Goal: Task Accomplishment & Management: Complete application form

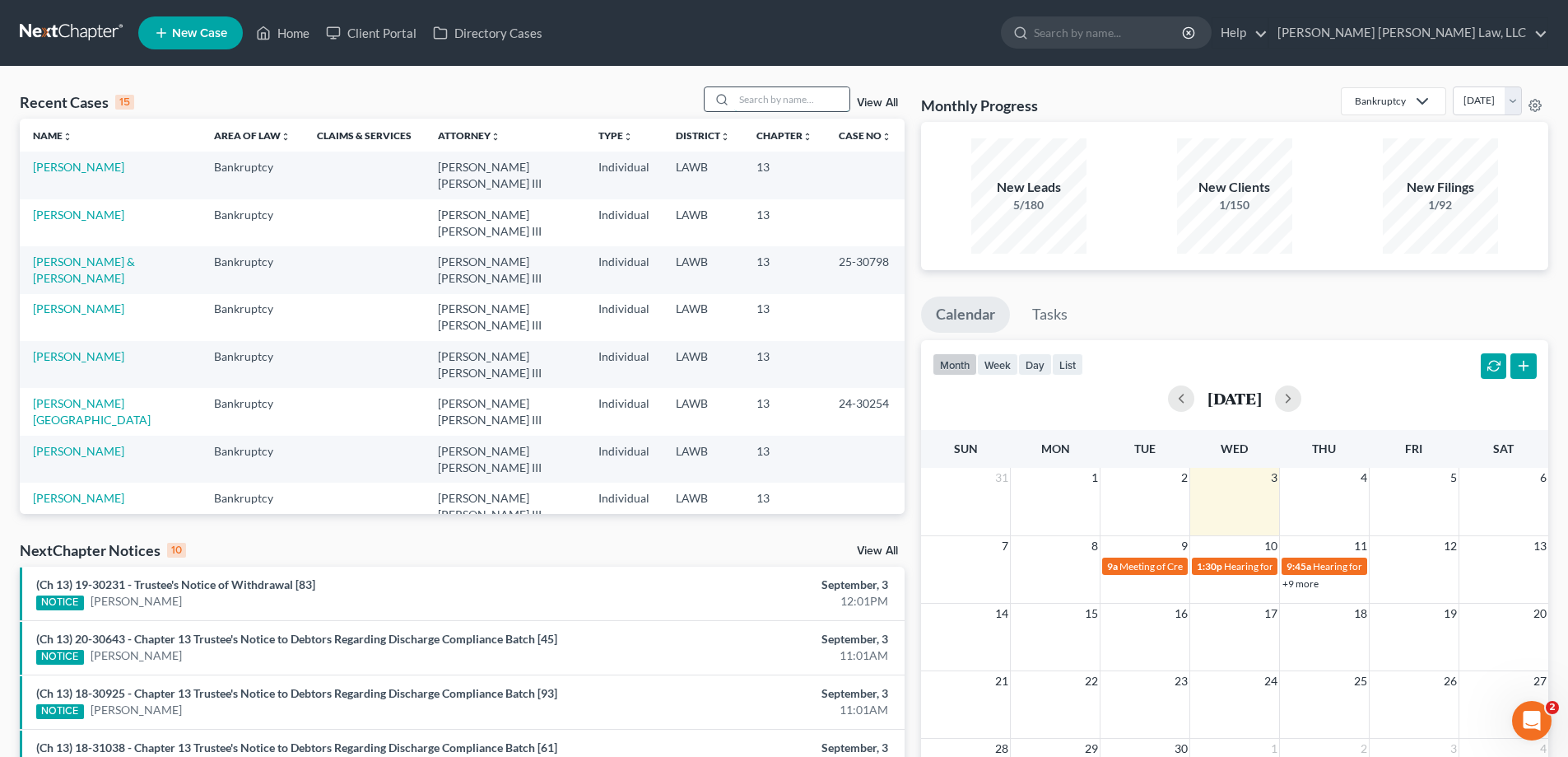
click at [767, 104] on input "search" at bounding box center [792, 99] width 116 height 24
type input "pierre"
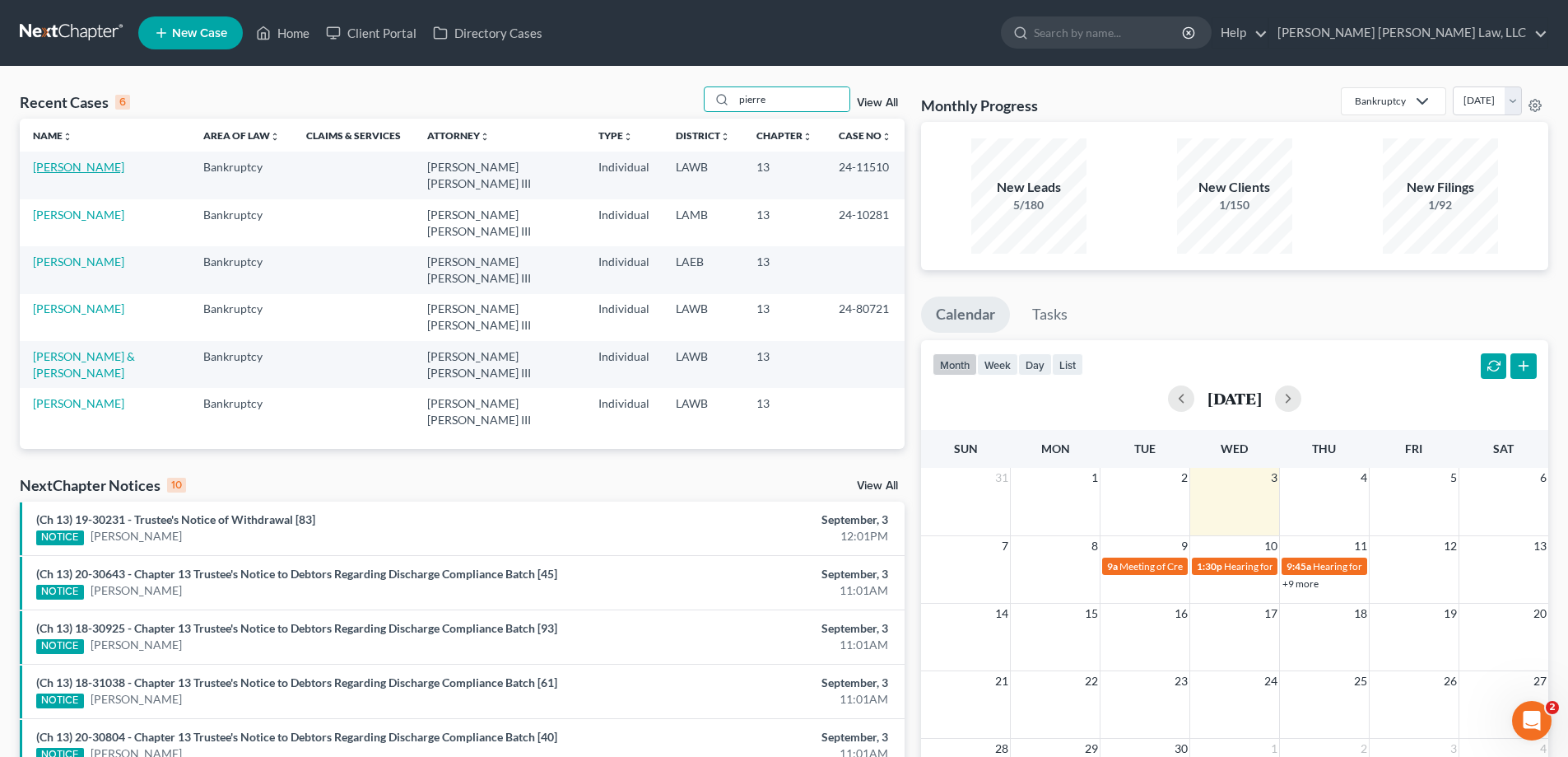
click at [112, 162] on link "[PERSON_NAME]" at bounding box center [78, 167] width 92 height 14
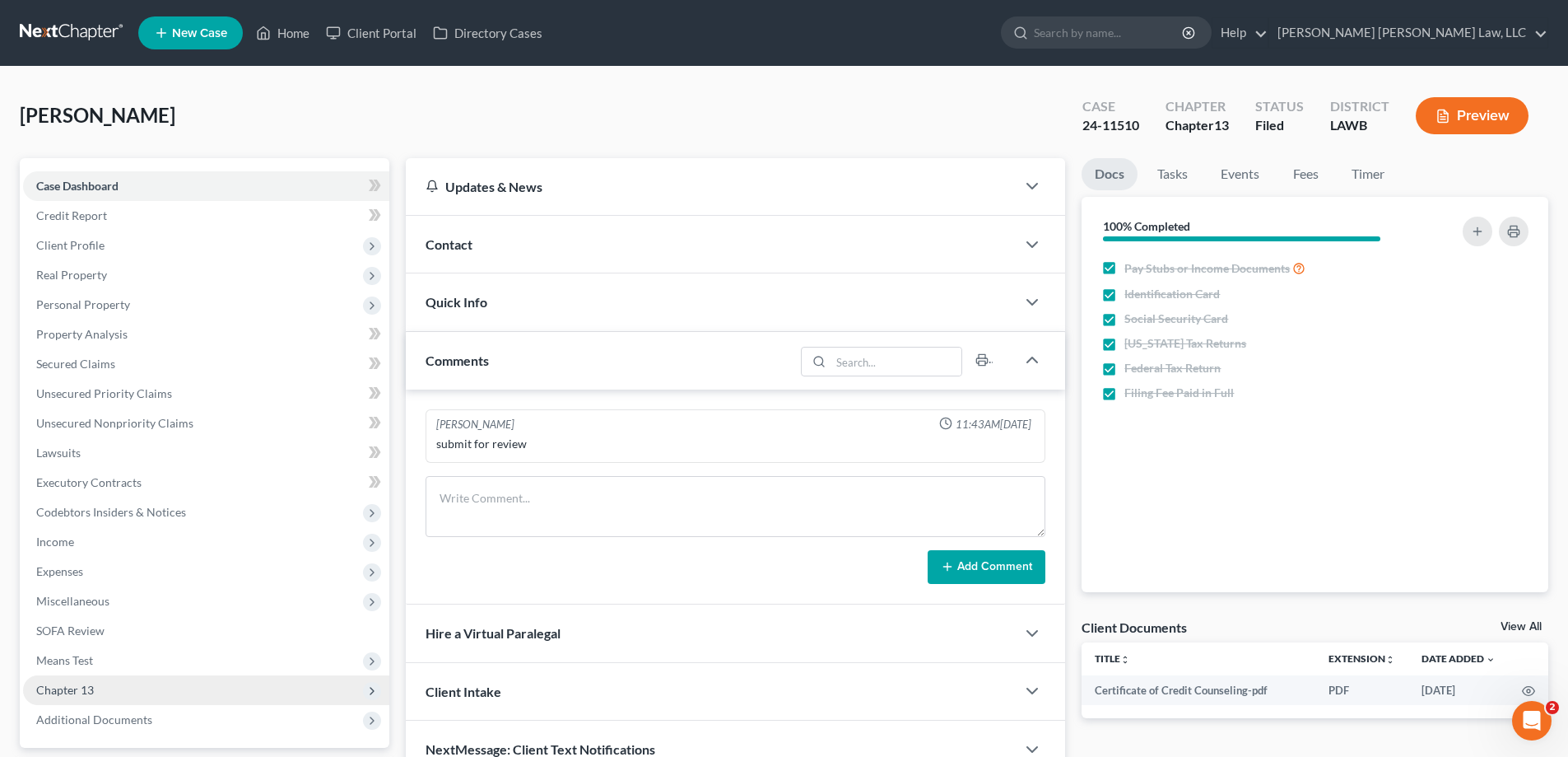
scroll to position [148, 0]
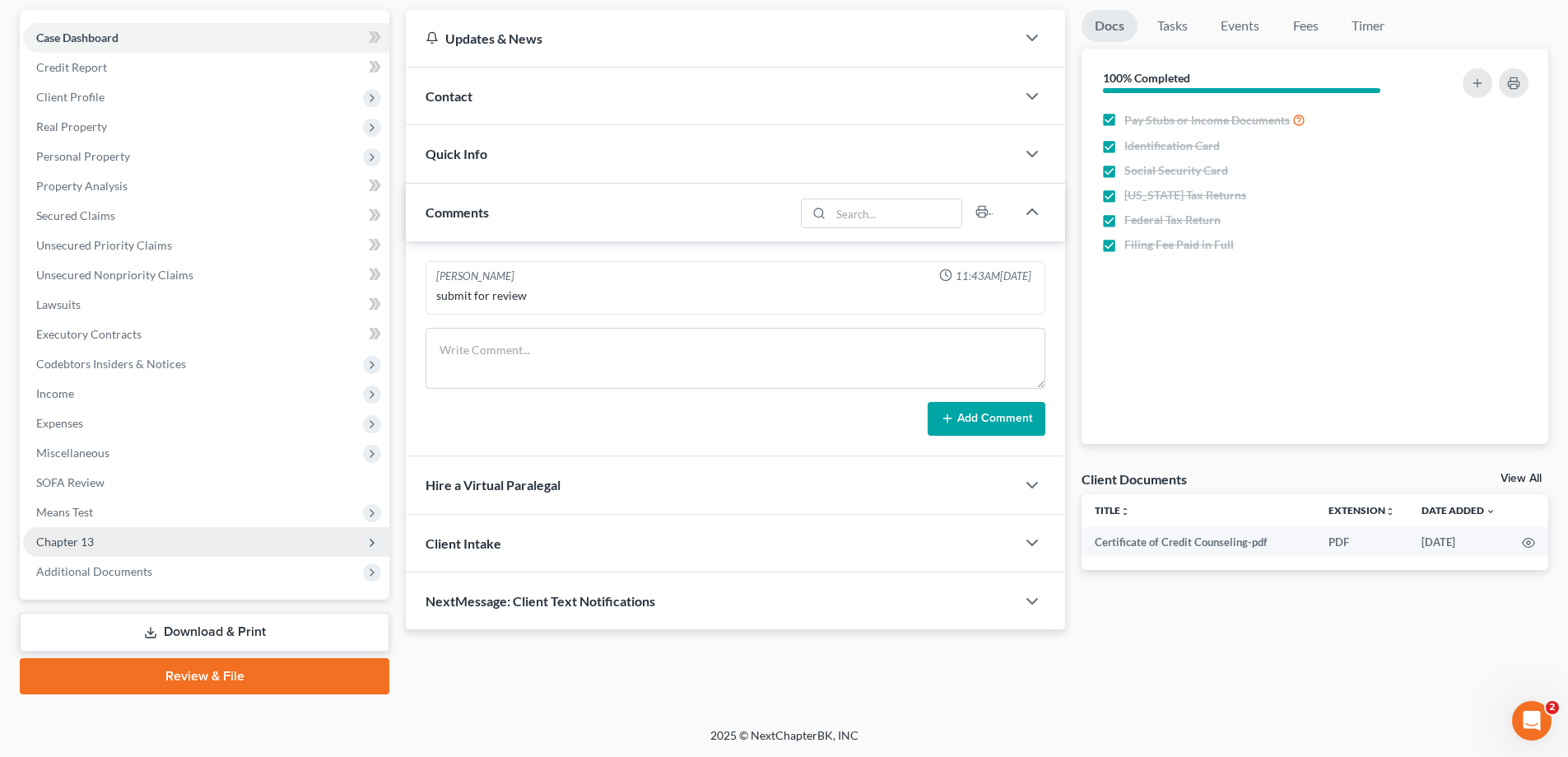
click at [96, 543] on span "Chapter 13" at bounding box center [205, 542] width 366 height 30
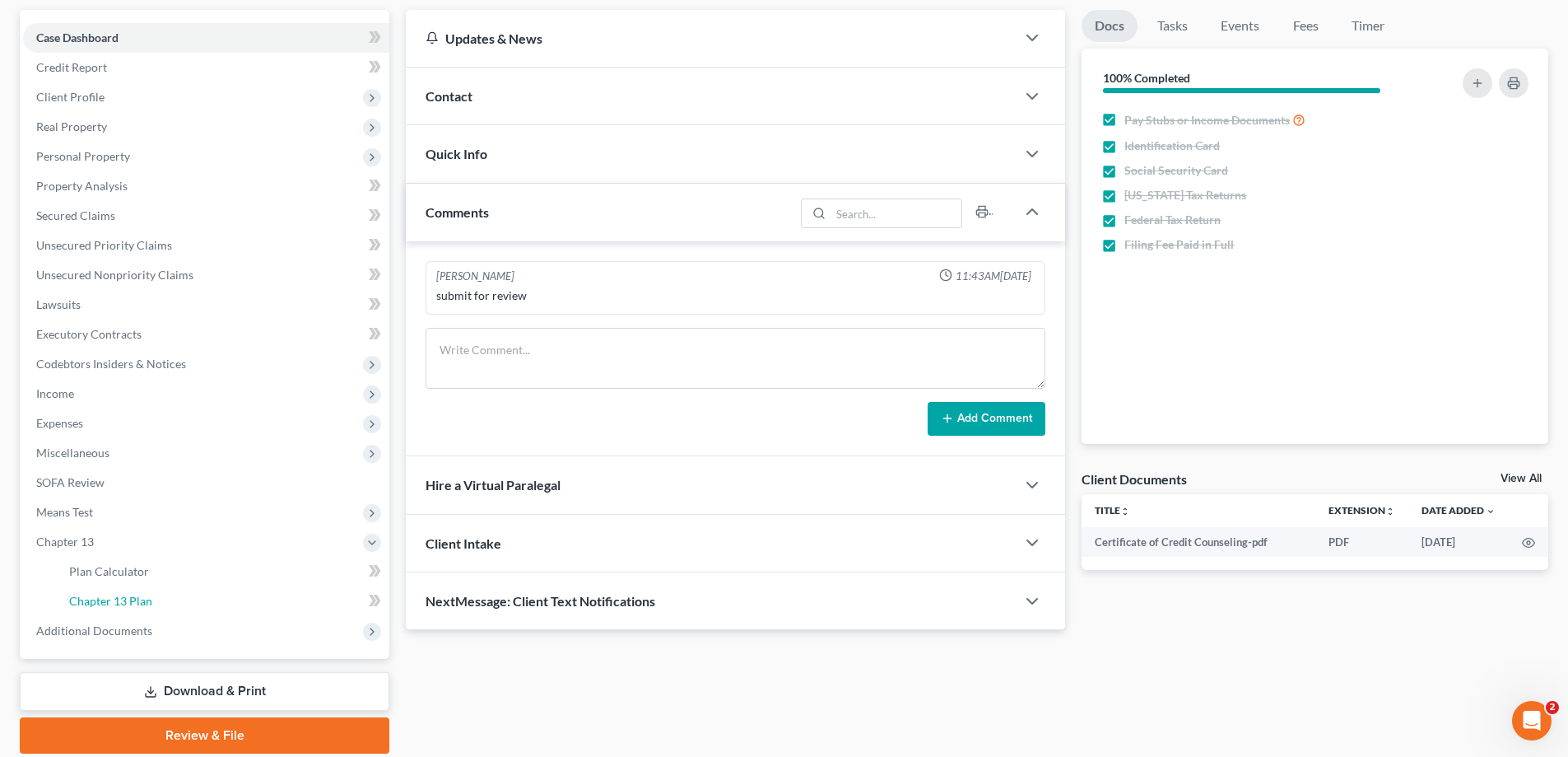
click at [151, 590] on link "Chapter 13 Plan" at bounding box center [222, 602] width 333 height 30
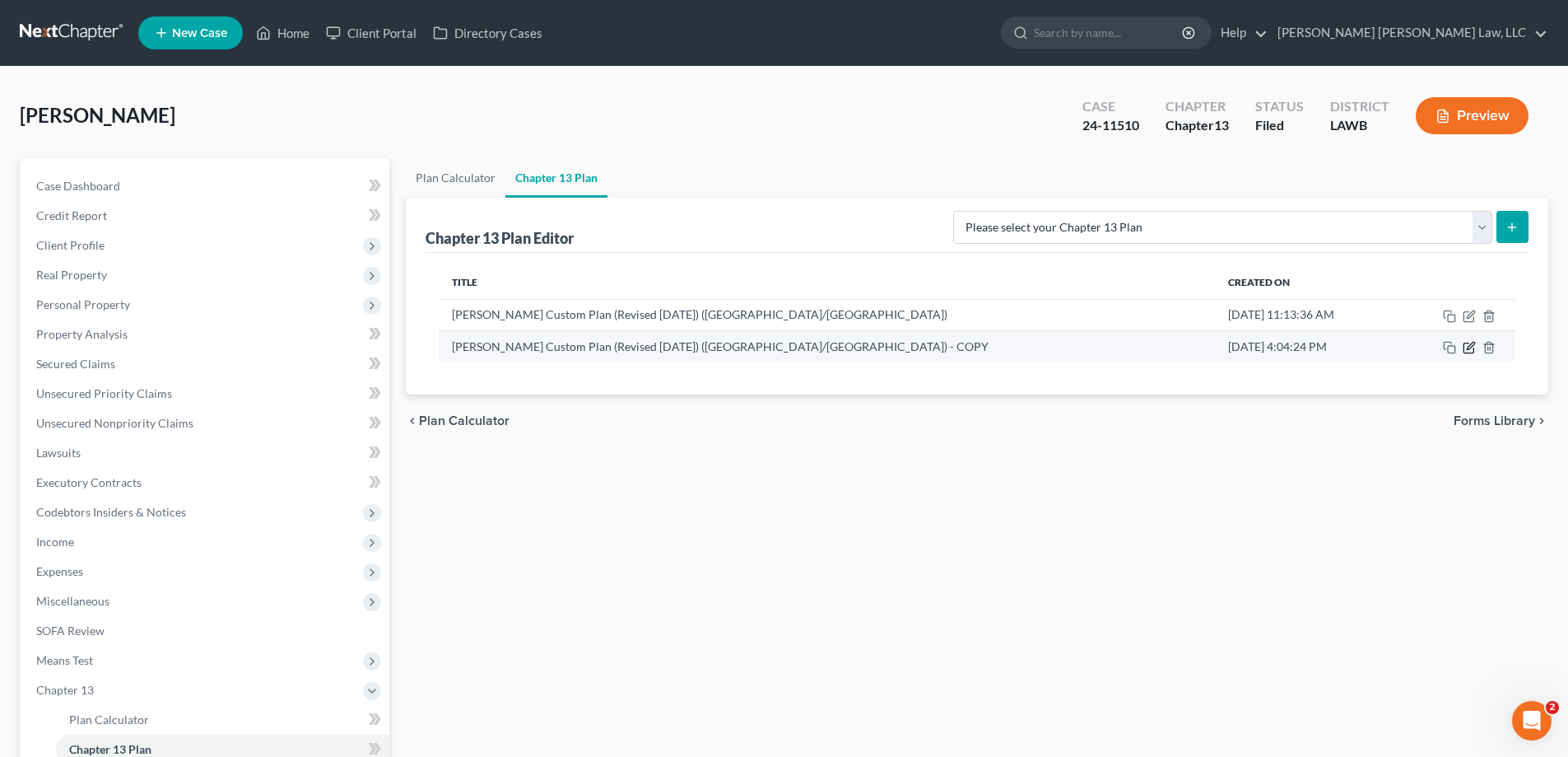
click at [1468, 349] on icon "button" at bounding box center [1470, 345] width 7 height 7
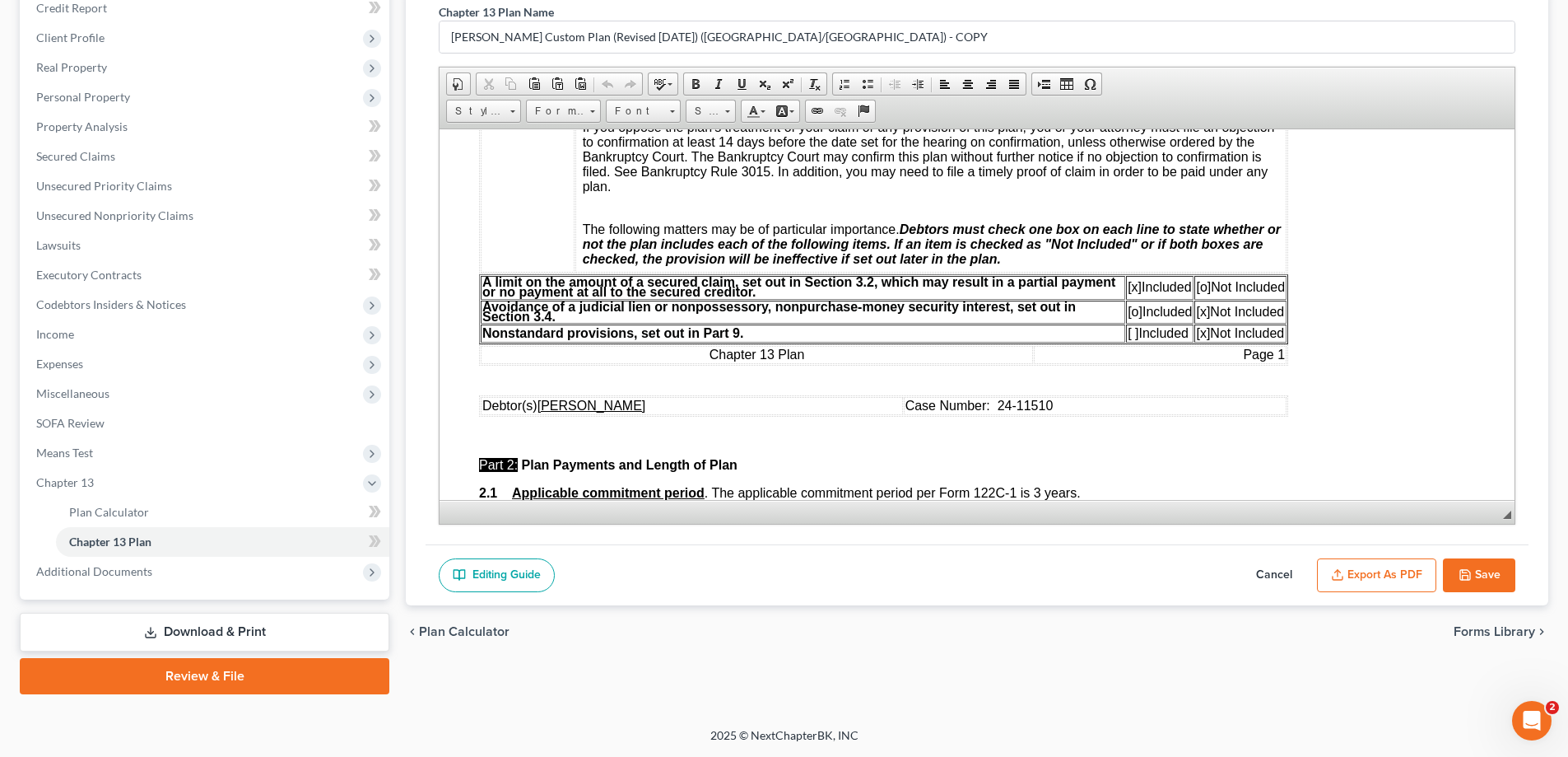
scroll to position [741, 0]
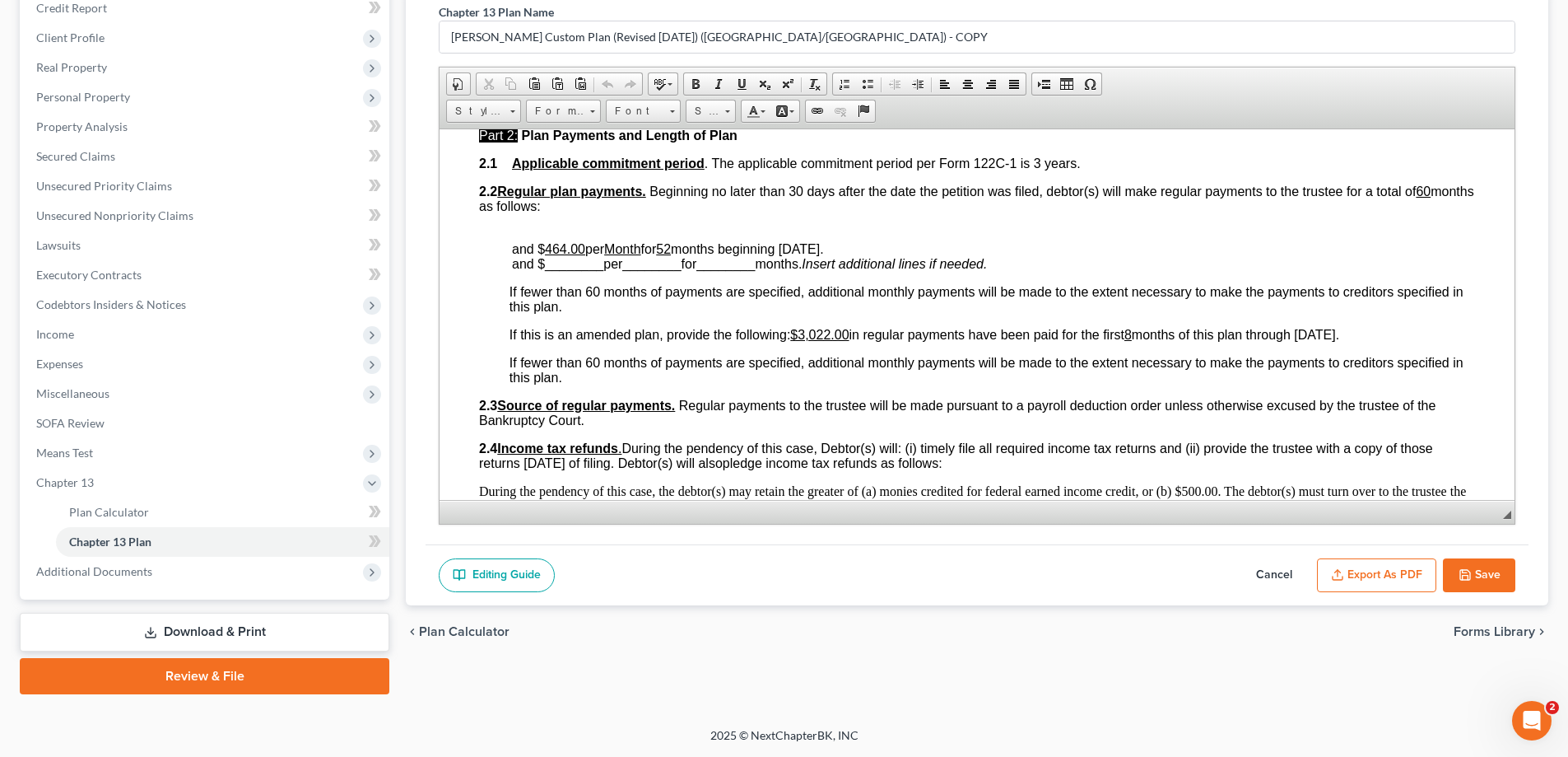
click at [1416, 572] on button "Export as PDF" at bounding box center [1376, 575] width 119 height 34
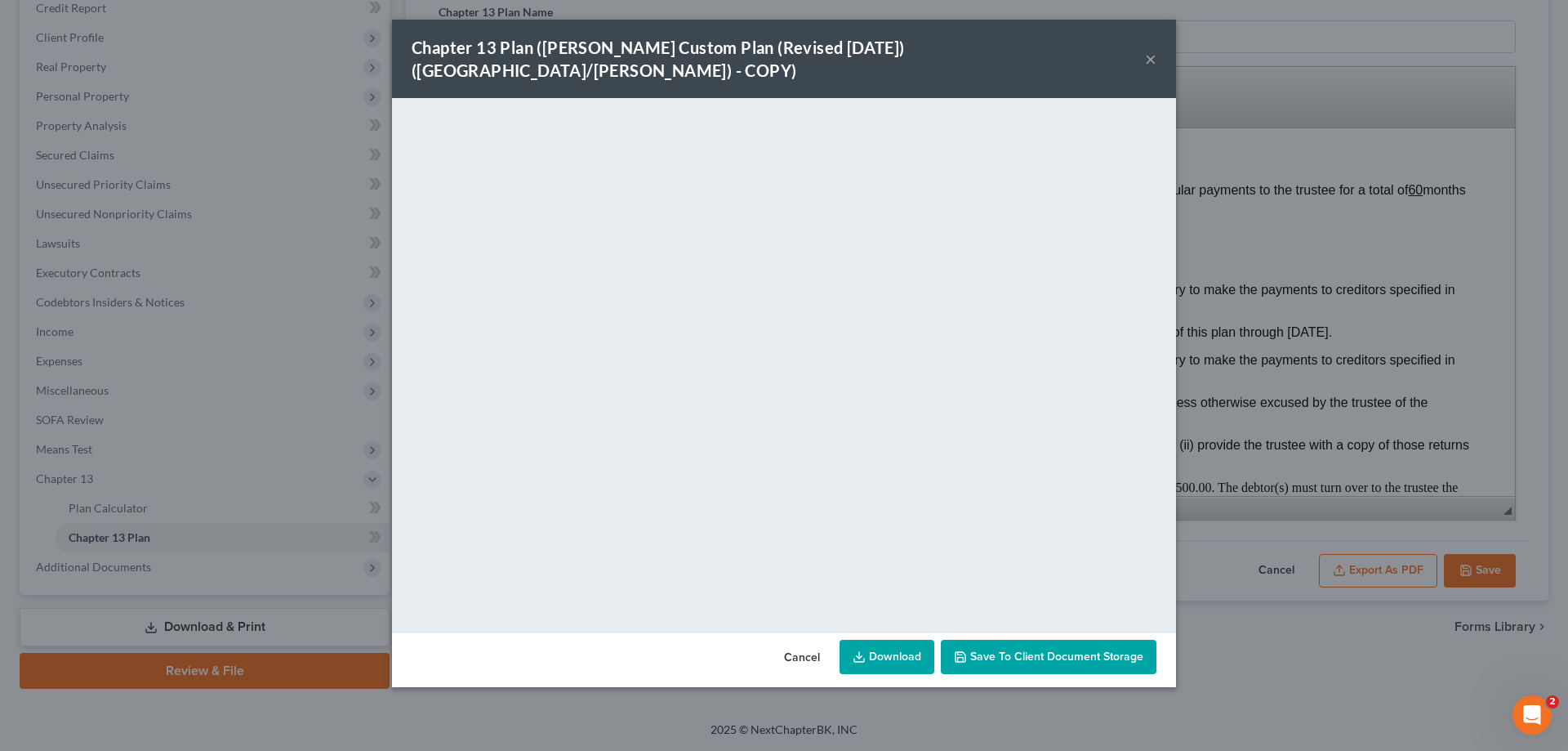
click at [1153, 49] on button "×" at bounding box center [1151, 59] width 11 height 19
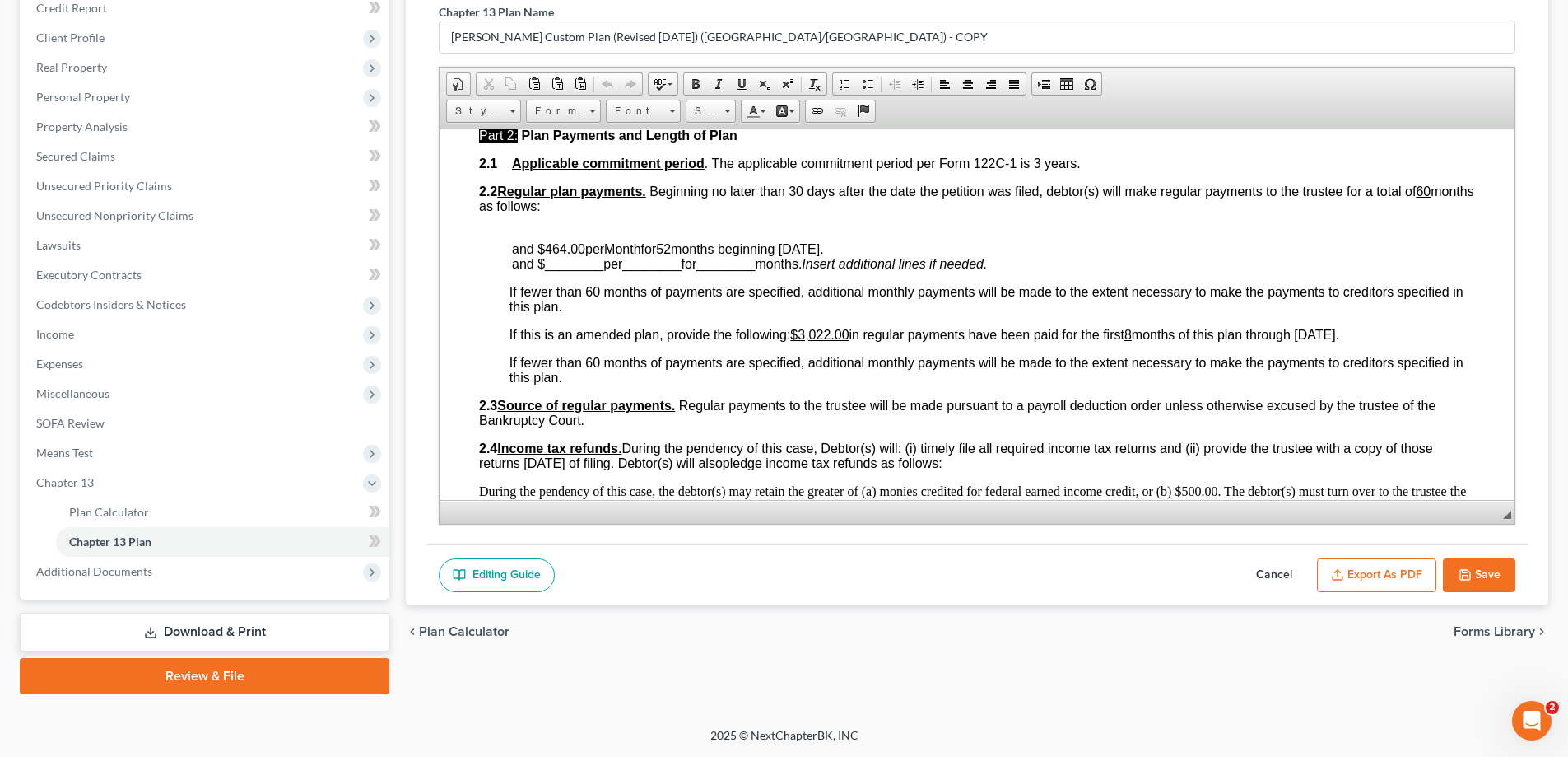
click at [1494, 566] on button "Save" at bounding box center [1479, 575] width 72 height 34
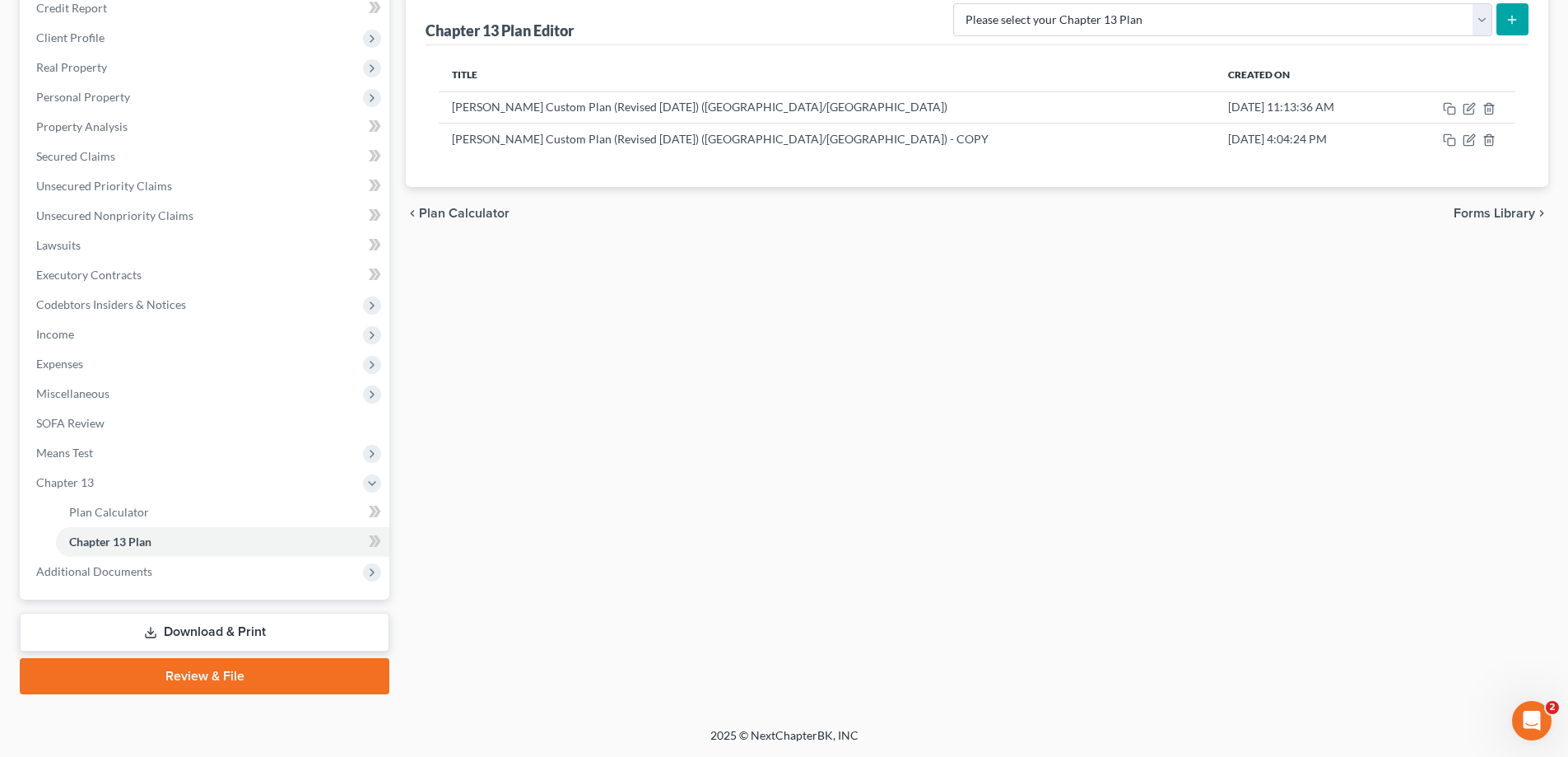
scroll to position [0, 0]
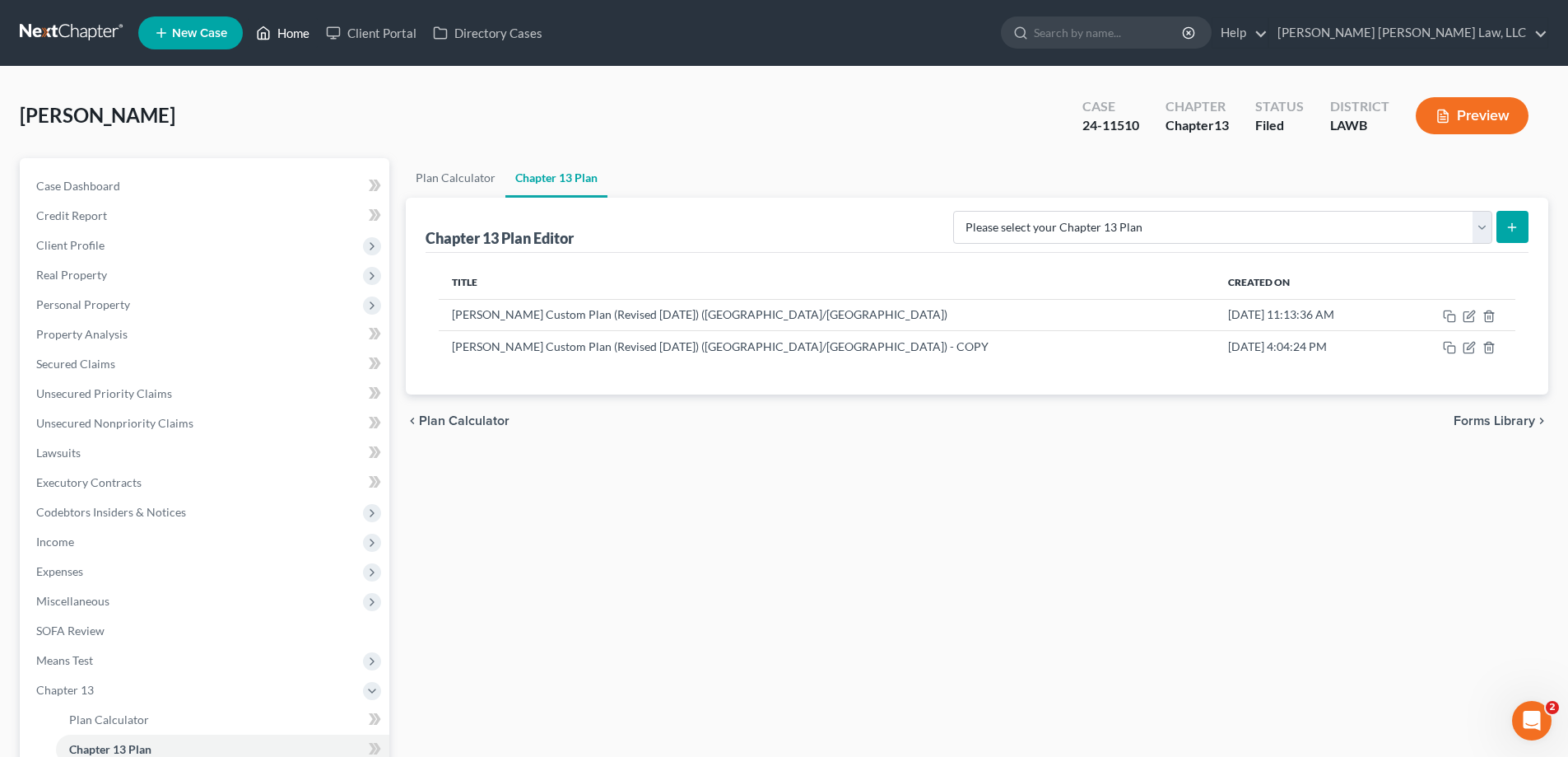
click at [300, 41] on link "Home" at bounding box center [282, 34] width 70 height 30
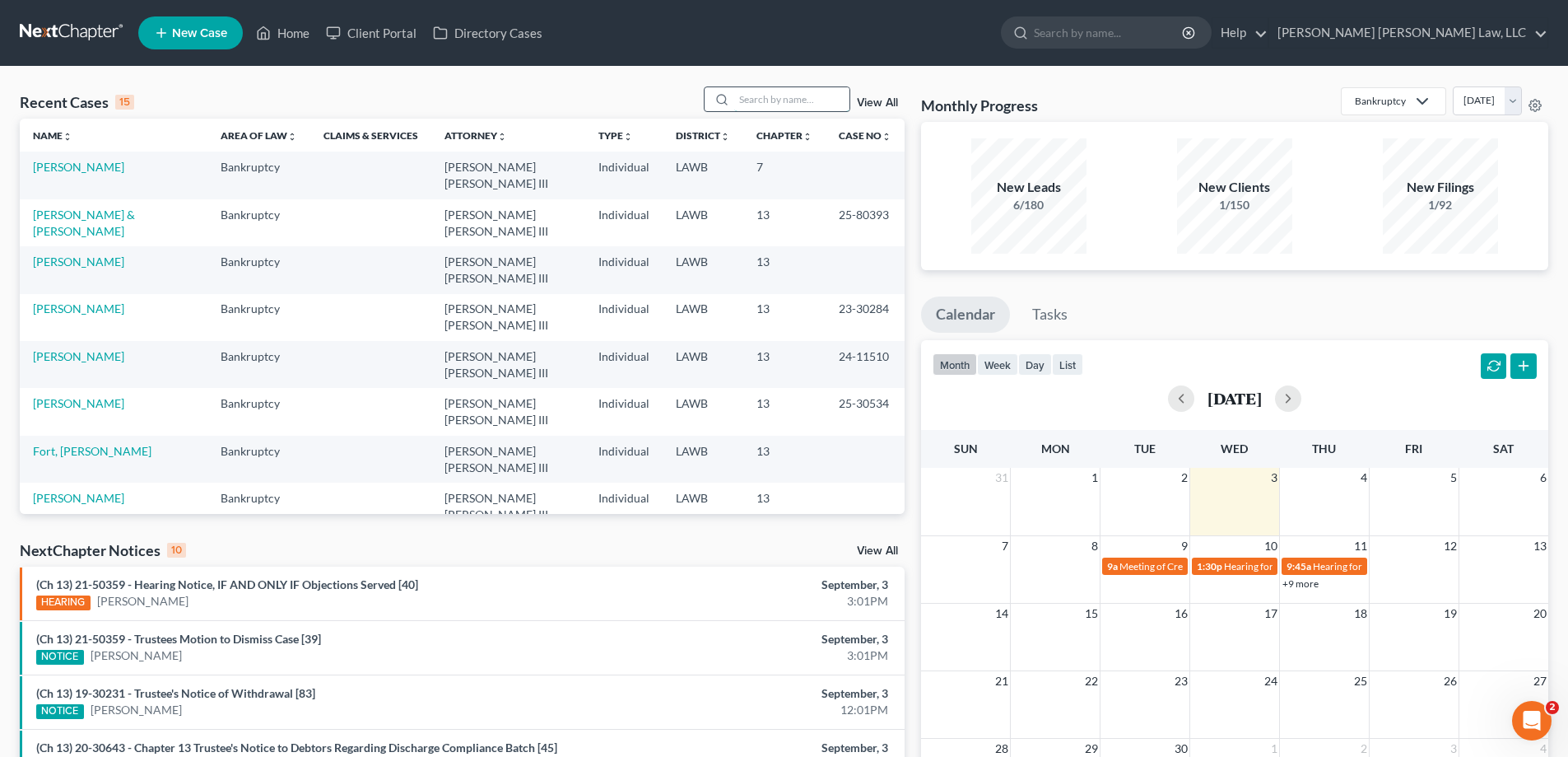
click at [780, 105] on input "search" at bounding box center [792, 99] width 116 height 24
type input "25-10663"
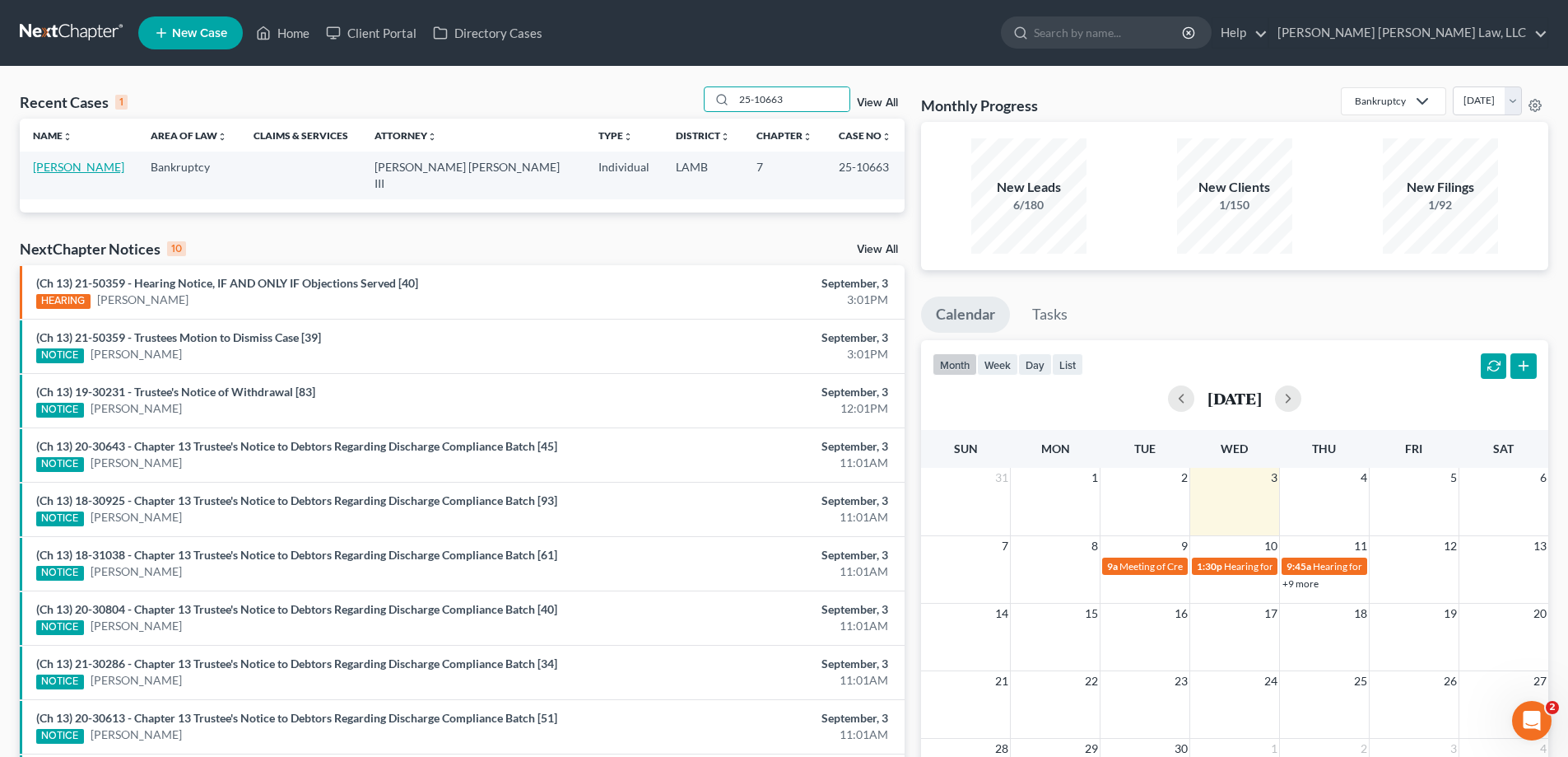
click at [86, 170] on link "[PERSON_NAME]" at bounding box center [78, 167] width 92 height 14
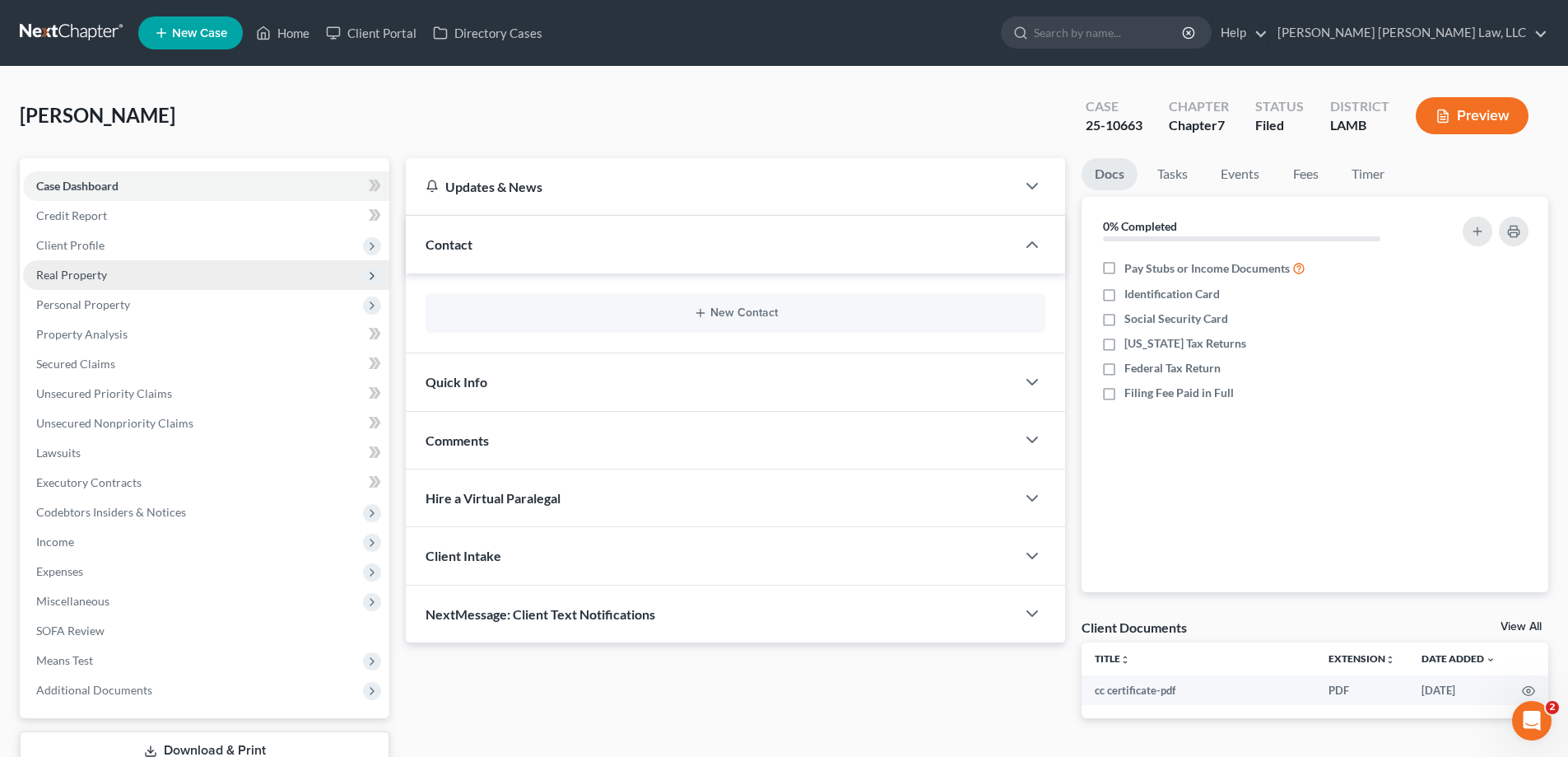
click at [97, 266] on span "Real Property" at bounding box center [205, 275] width 366 height 30
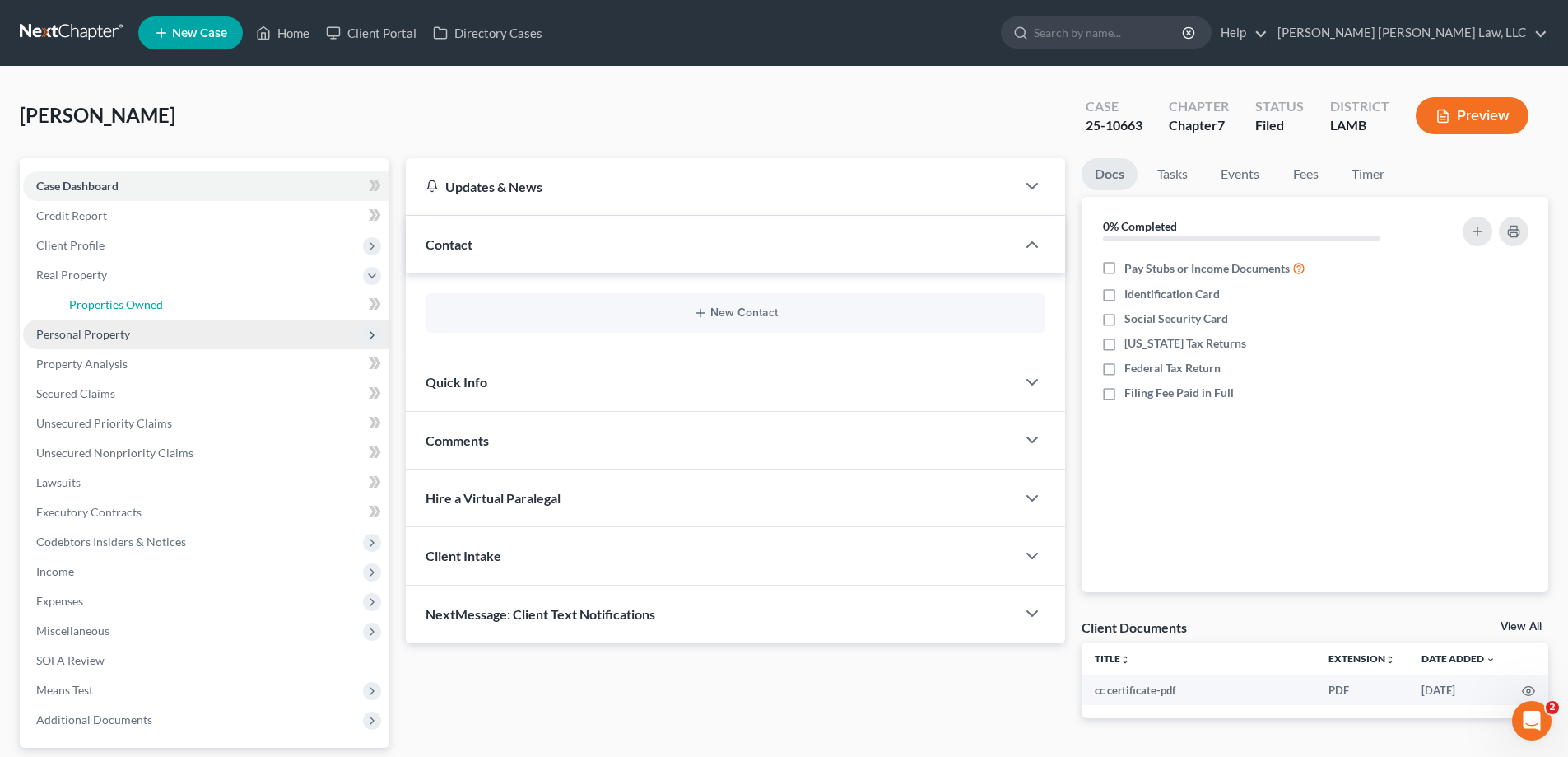
click at [163, 303] on link "Properties Owned" at bounding box center [222, 305] width 333 height 30
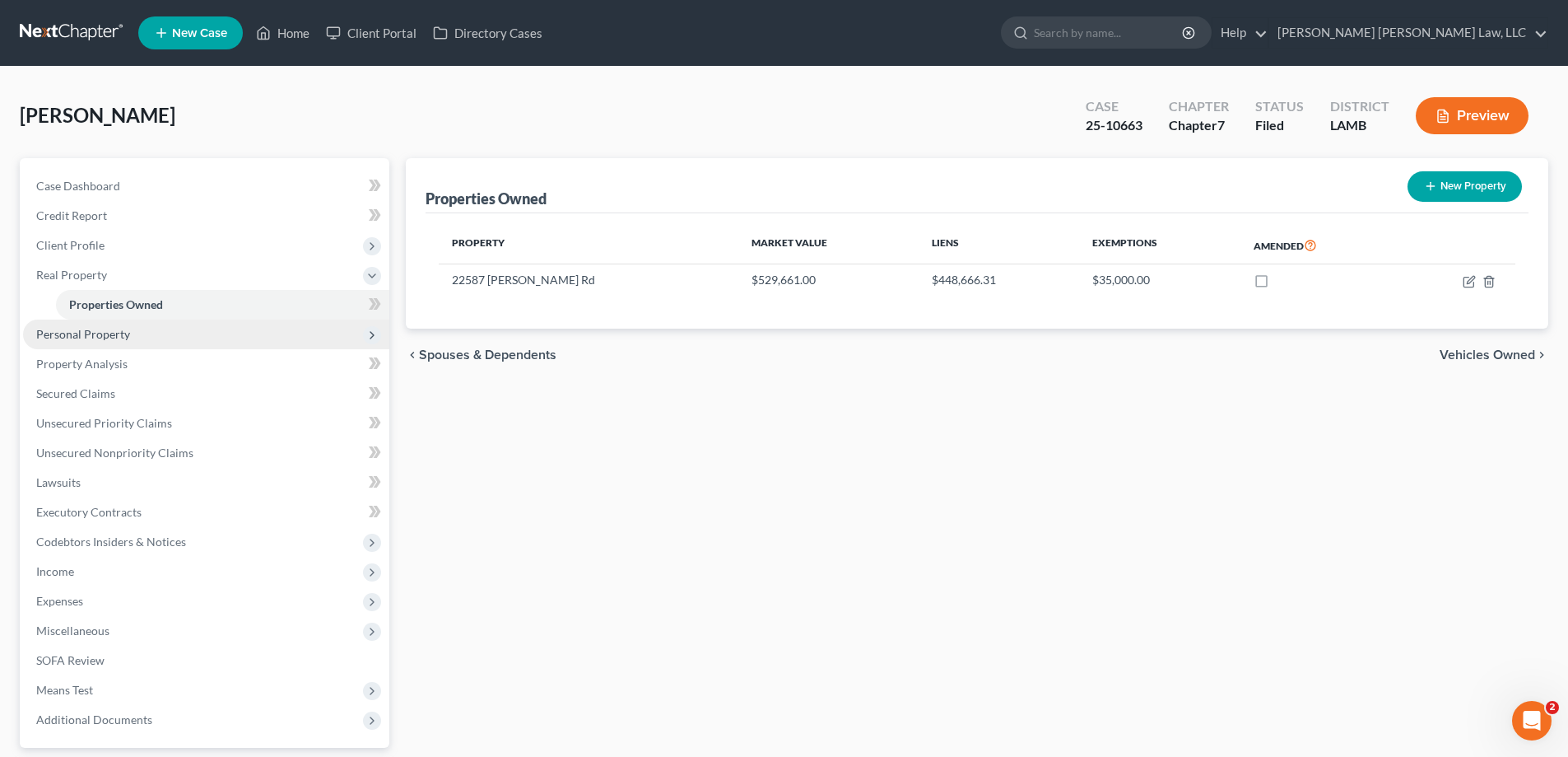
click at [60, 328] on span "Personal Property" at bounding box center [83, 334] width 93 height 14
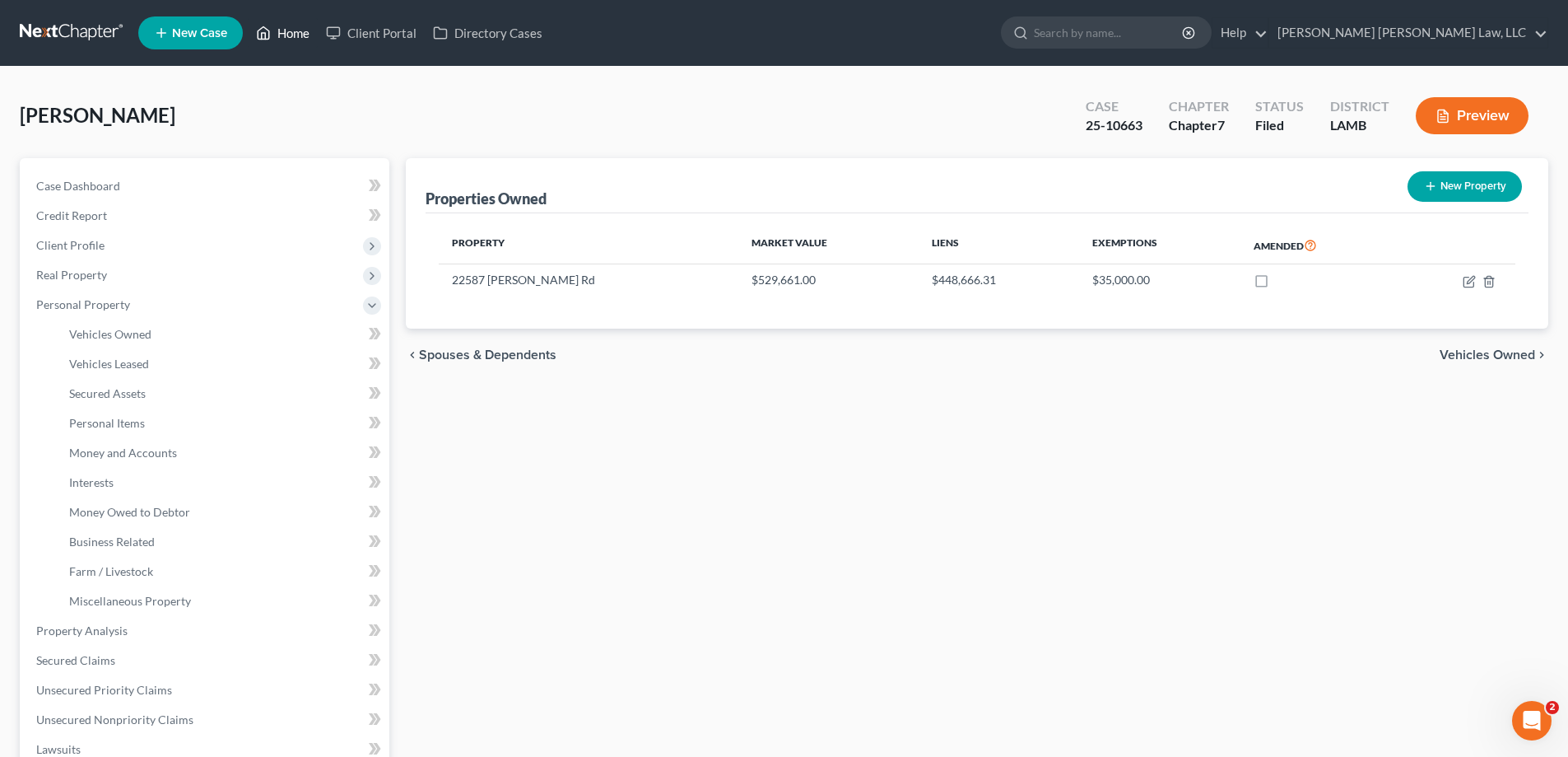
click at [287, 37] on link "Home" at bounding box center [282, 34] width 70 height 30
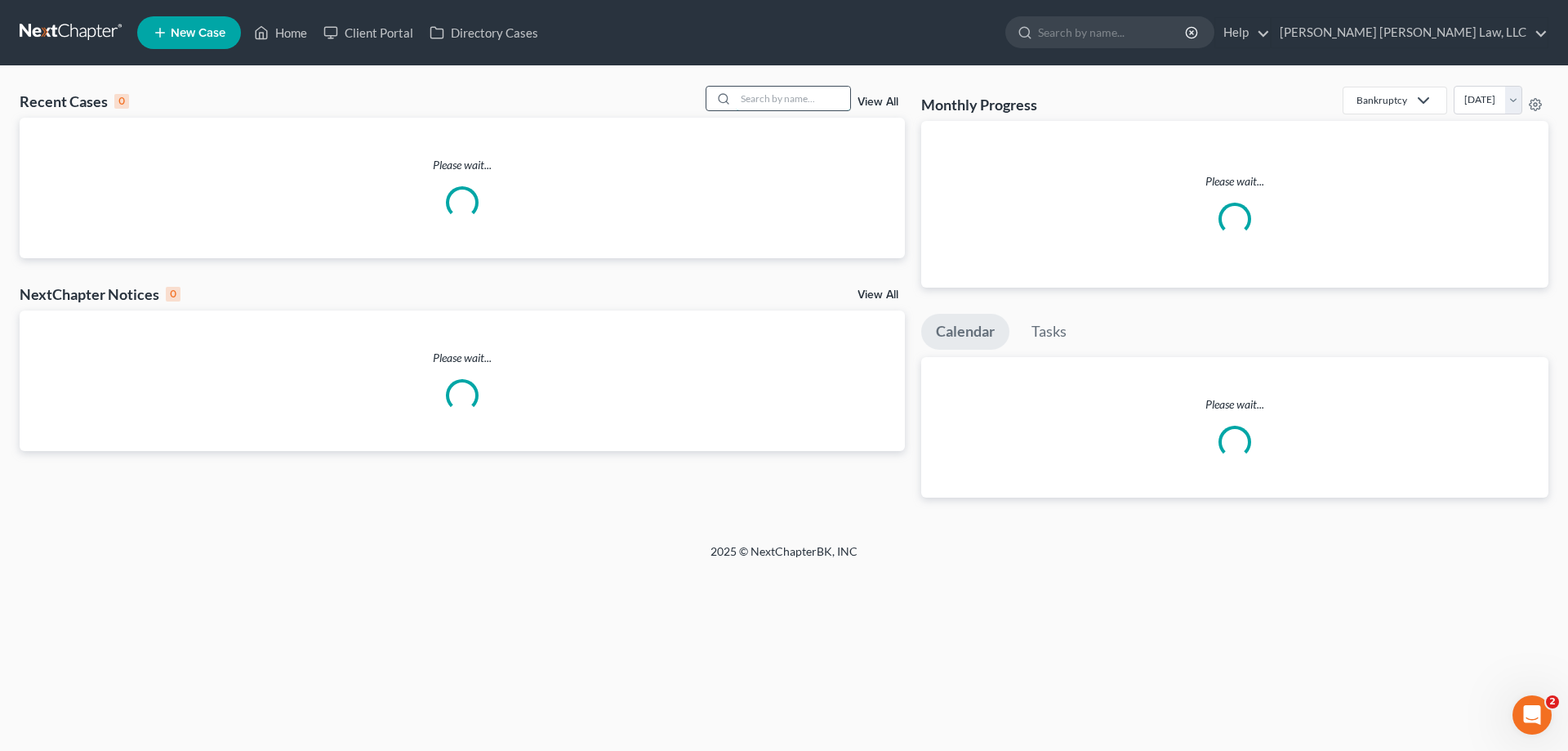
click at [779, 110] on input "search" at bounding box center [793, 98] width 115 height 24
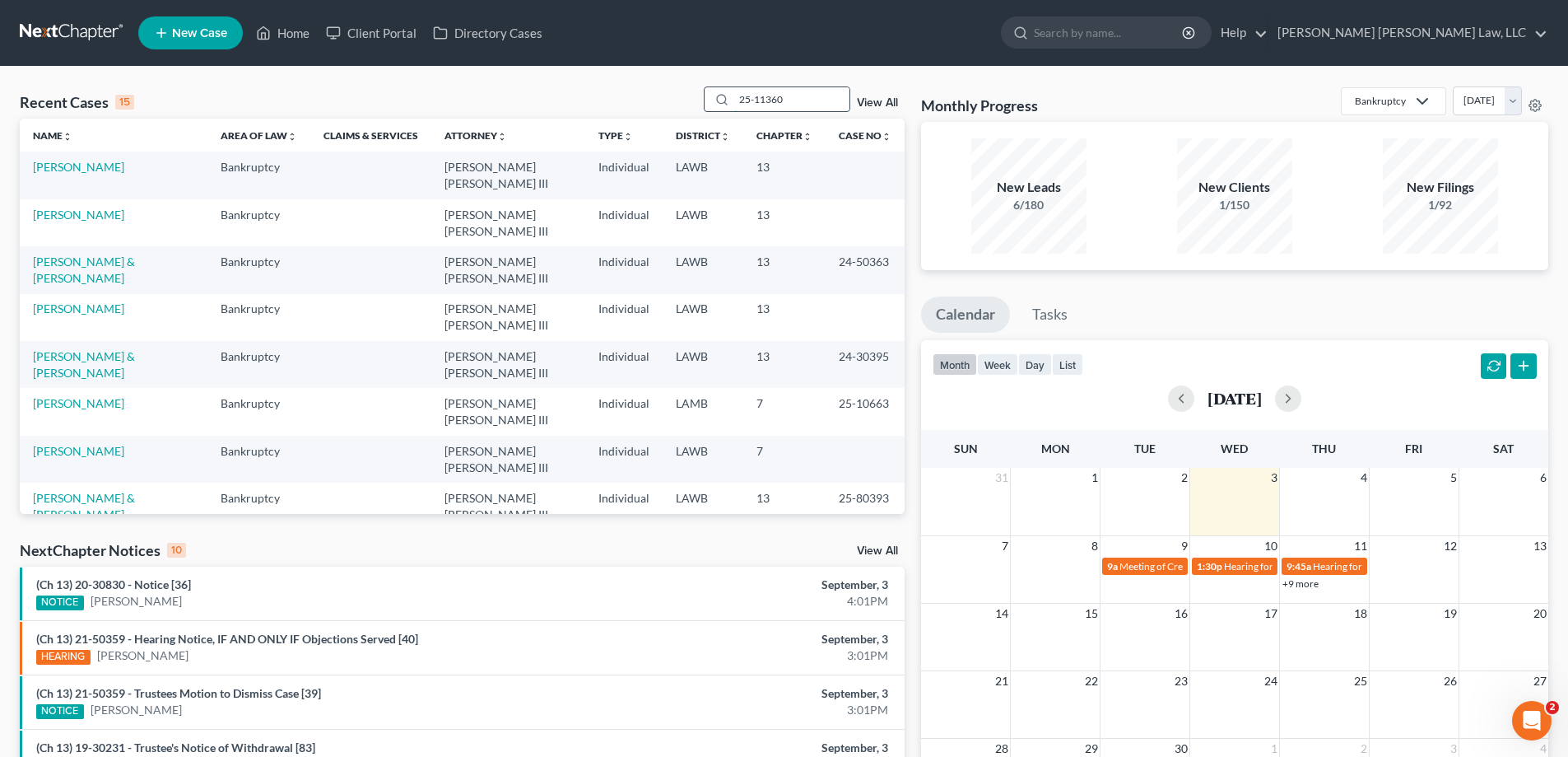
type input "25-11360"
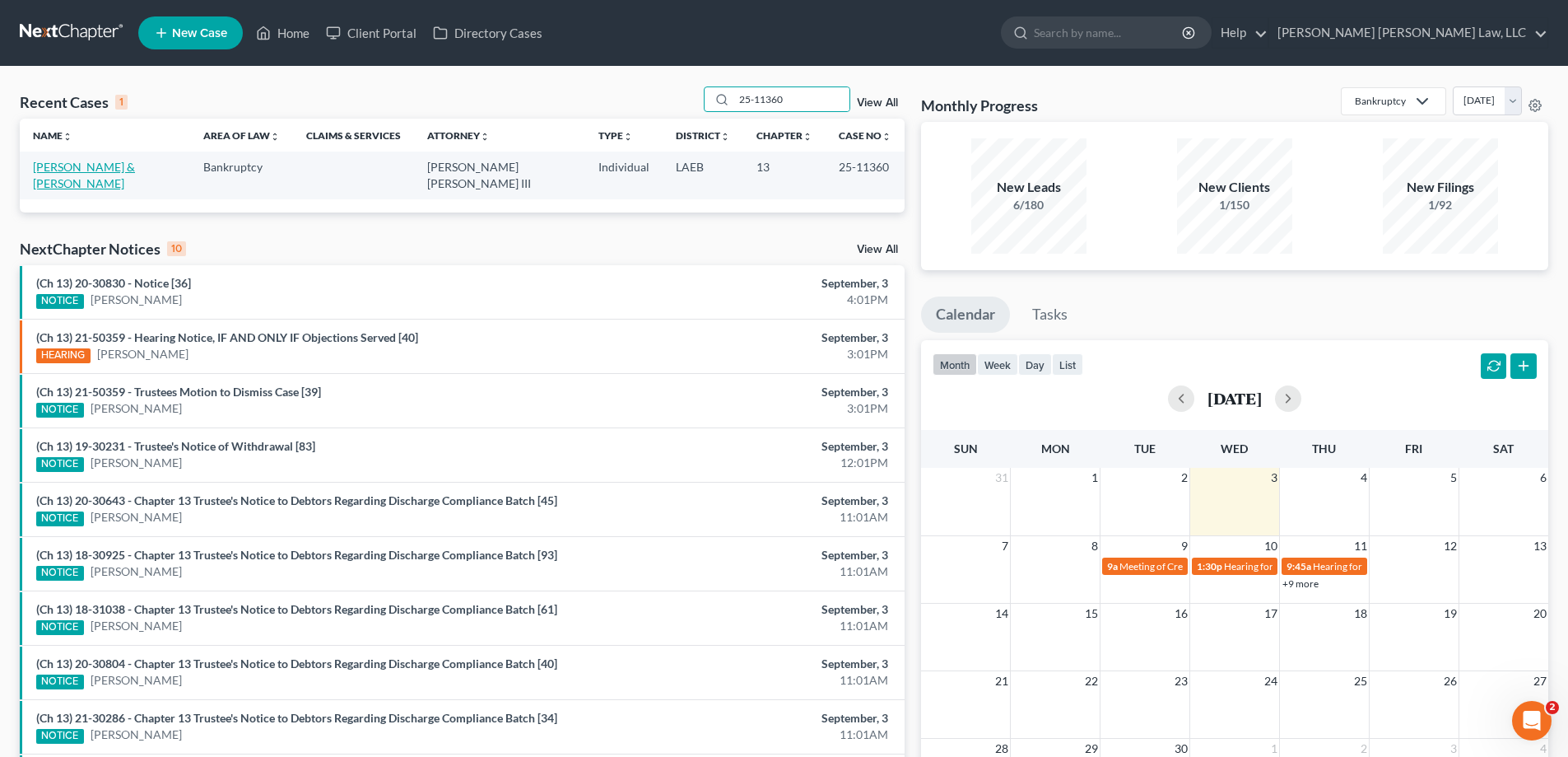
click at [71, 162] on link "[PERSON_NAME] & [PERSON_NAME]" at bounding box center [84, 175] width 102 height 31
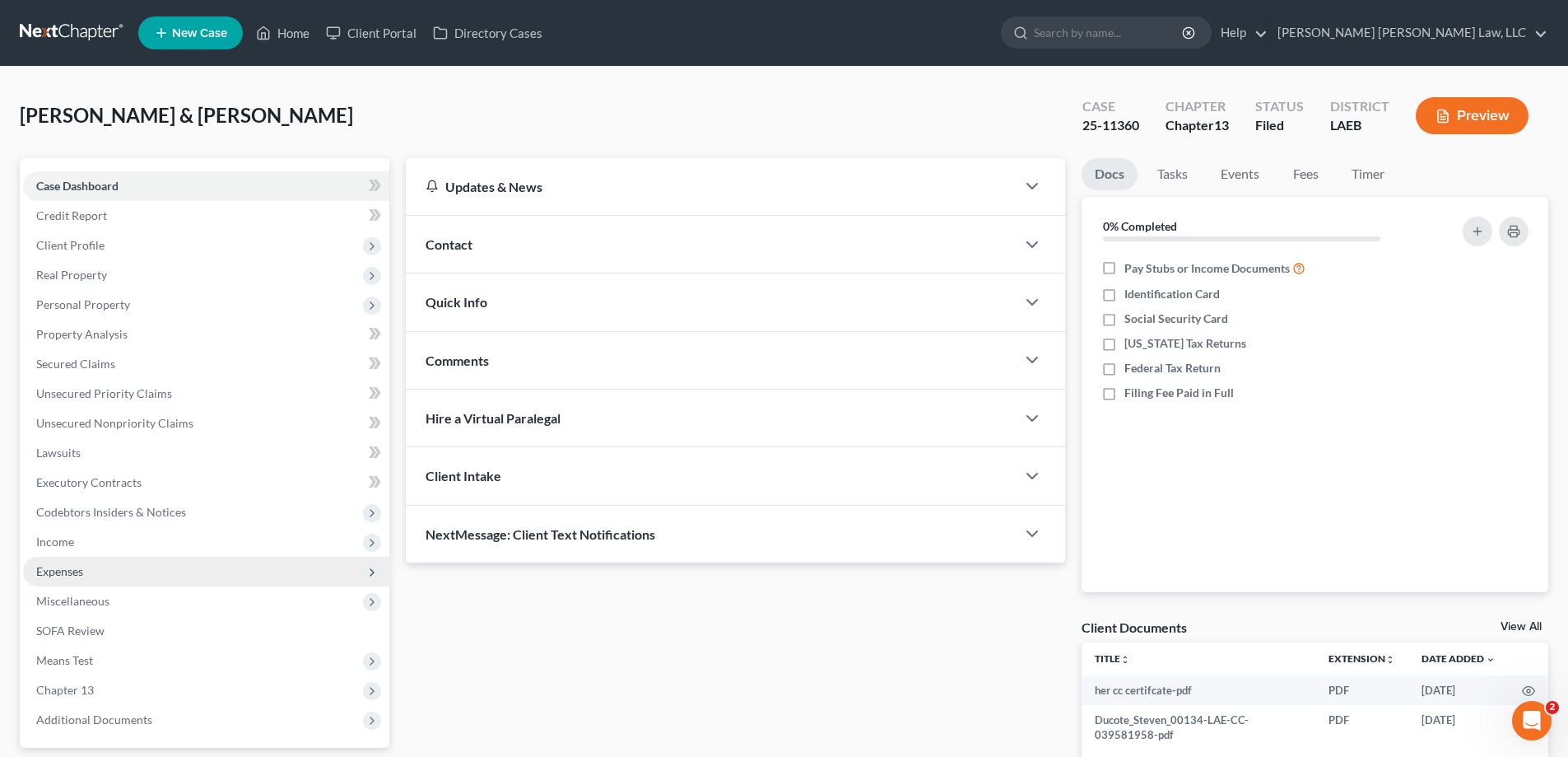
click at [86, 571] on span "Expenses" at bounding box center [205, 572] width 366 height 30
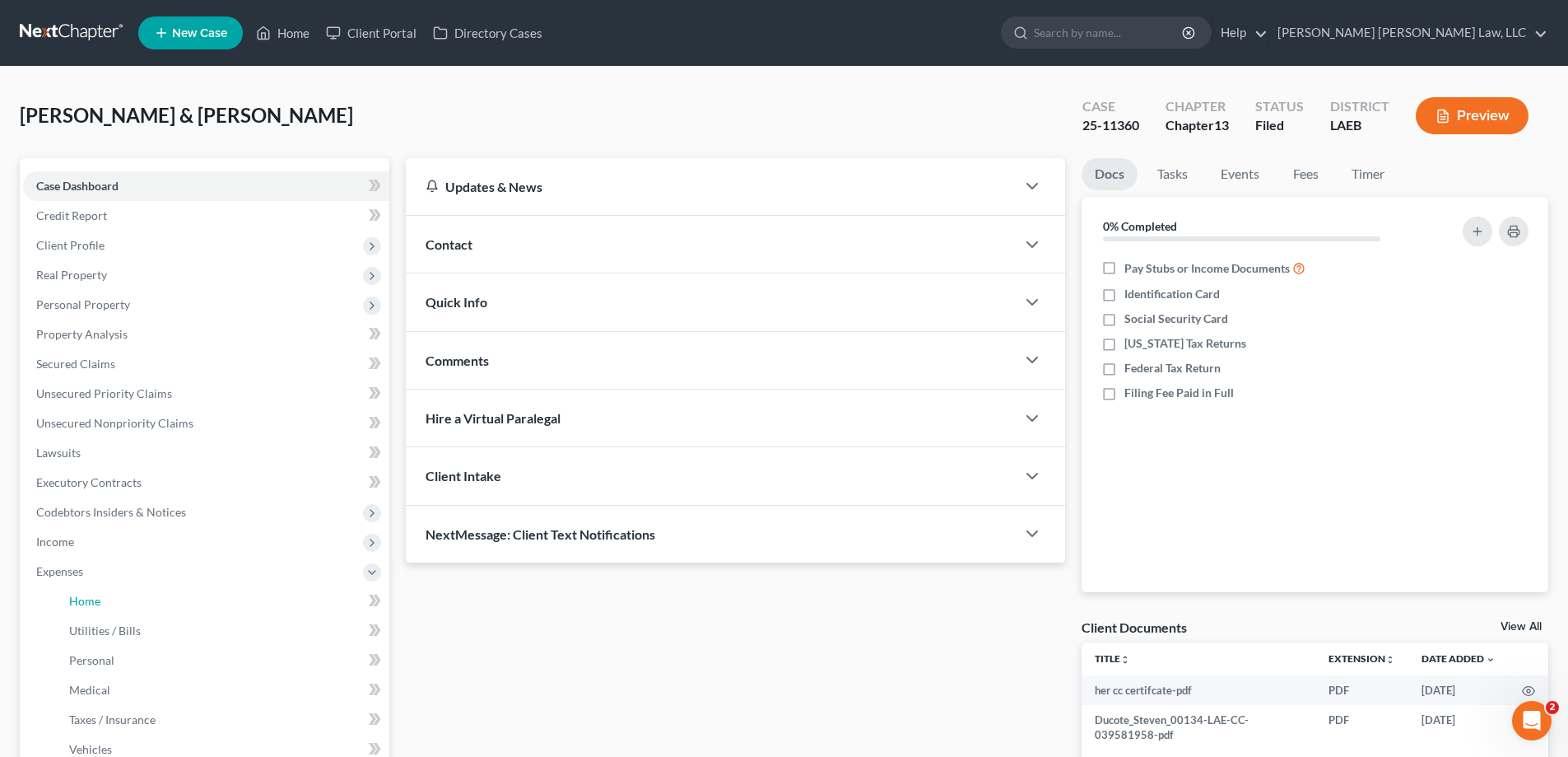
click at [109, 591] on link "Home" at bounding box center [222, 602] width 333 height 30
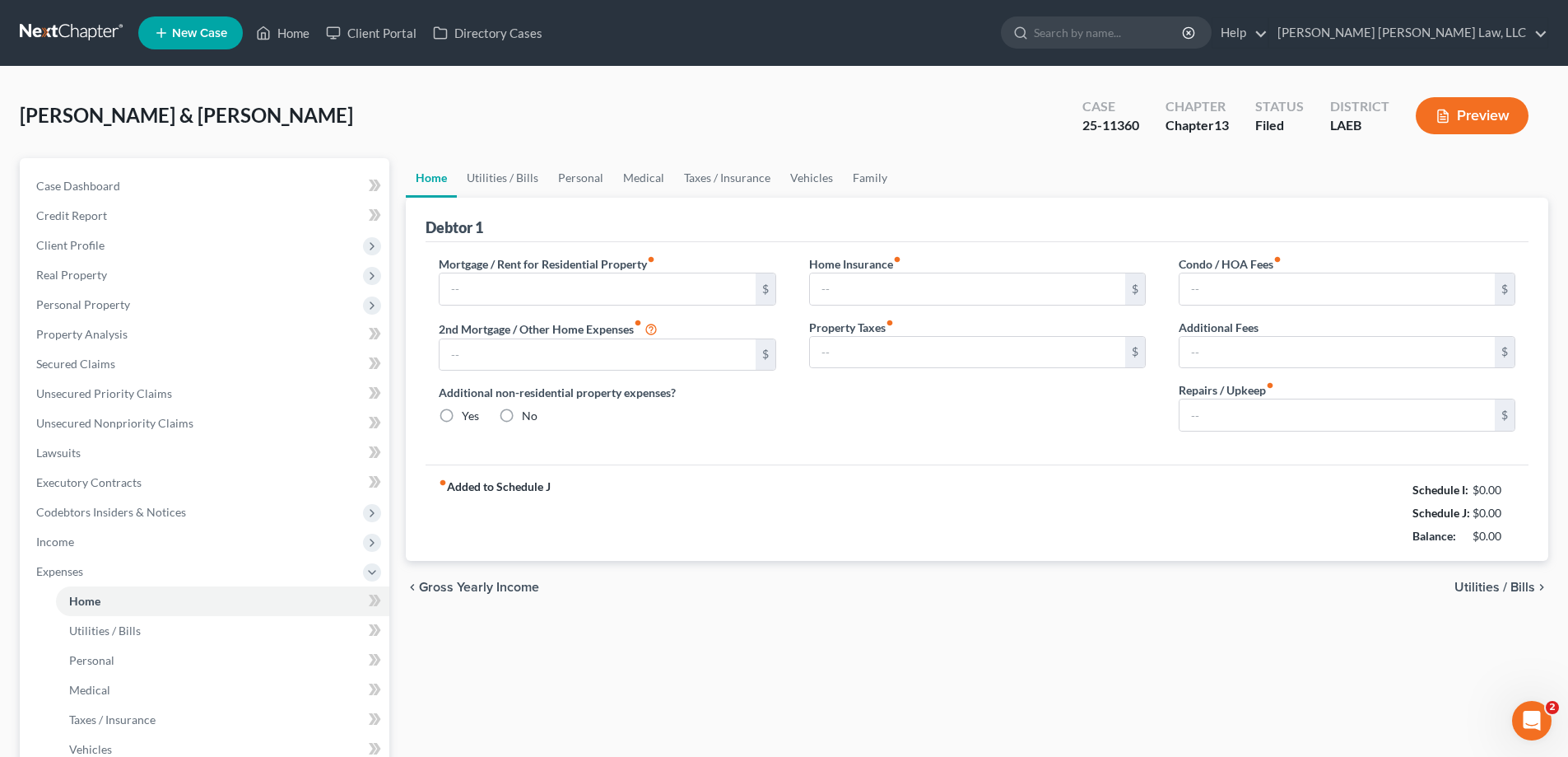
type input "1,470.05"
type input "0.00"
radio input "true"
type input "0.00"
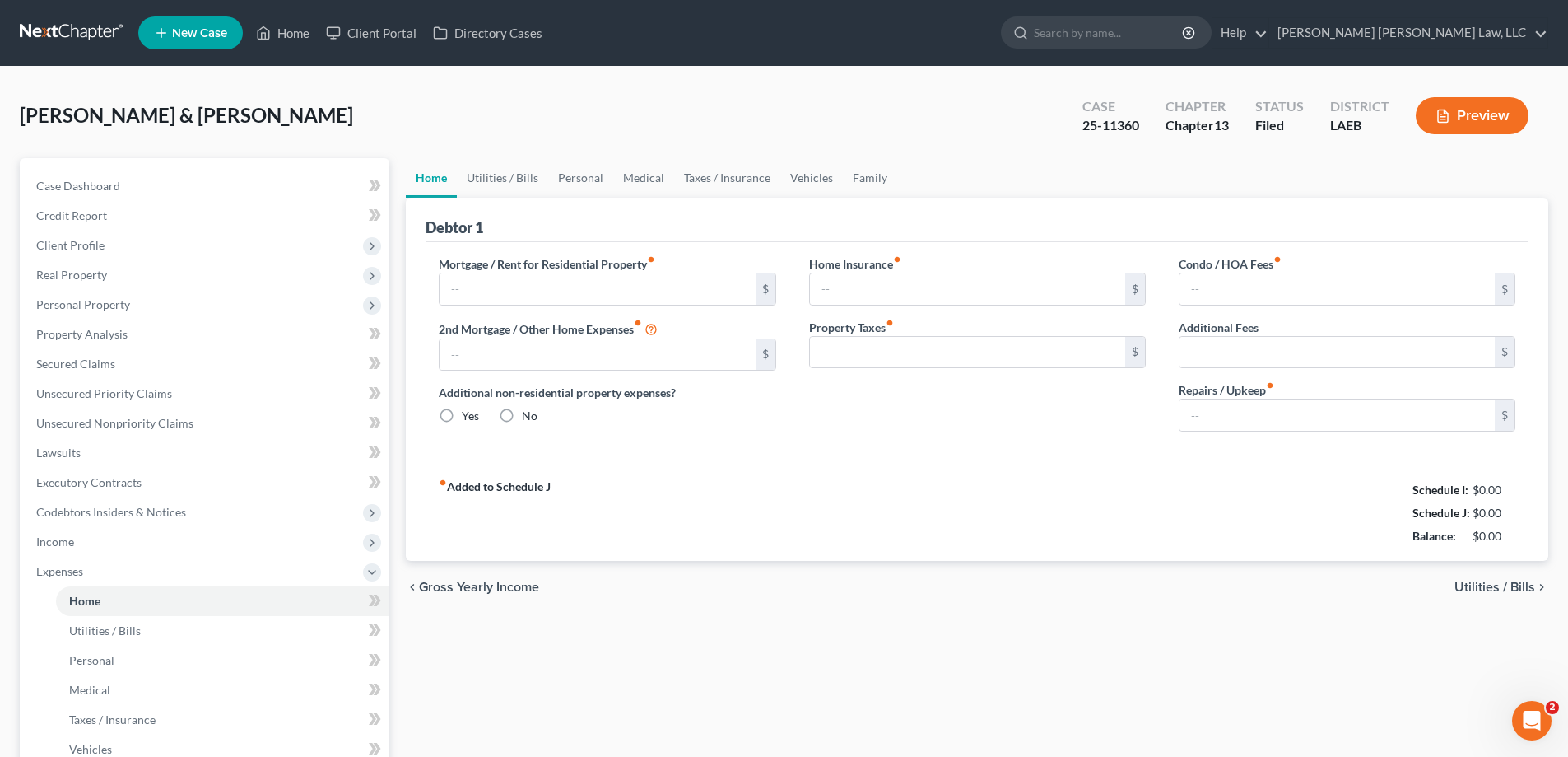
type input "0.00"
type input "80.00"
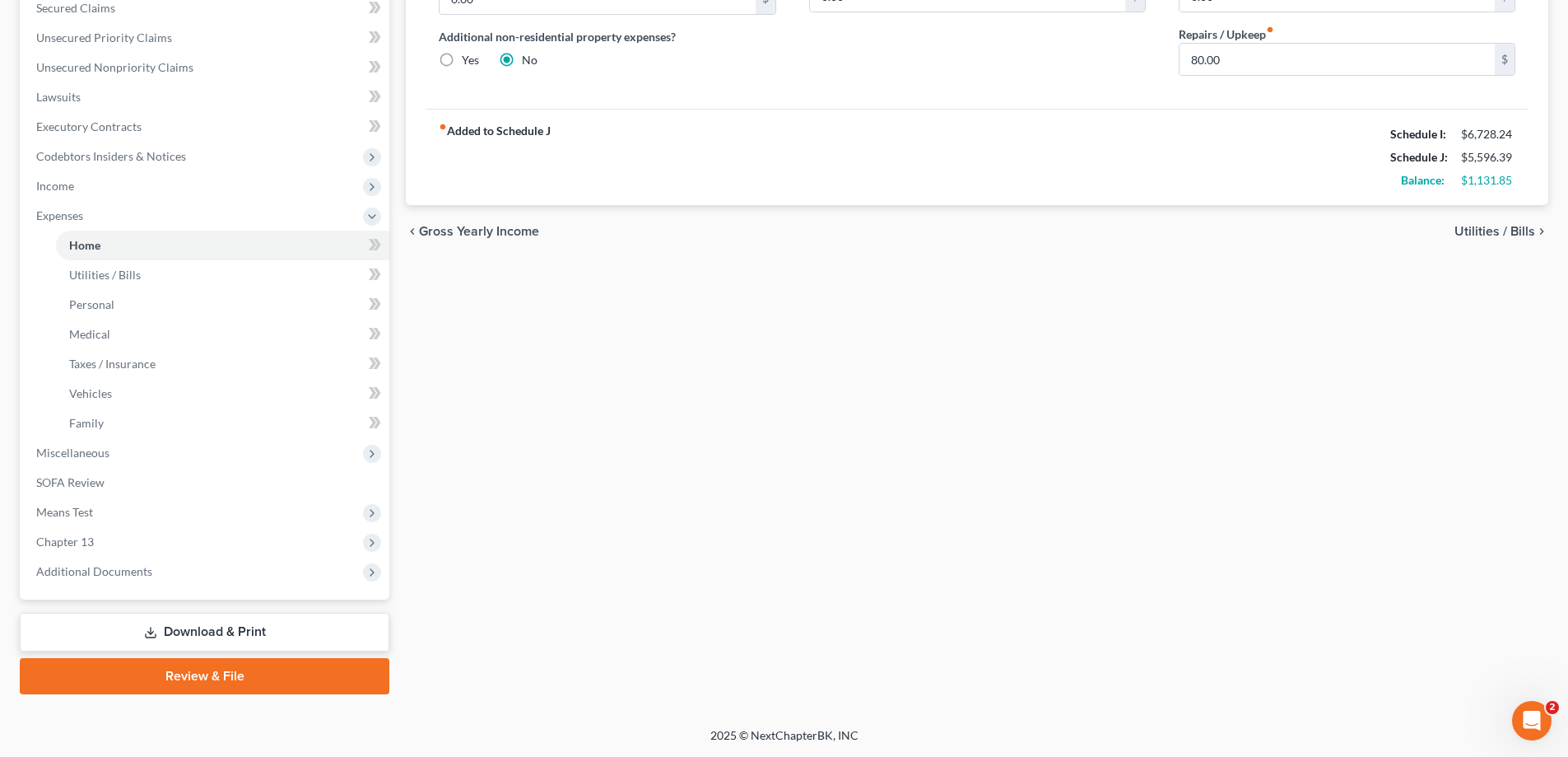
click at [177, 644] on link "Download & Print" at bounding box center [204, 632] width 370 height 39
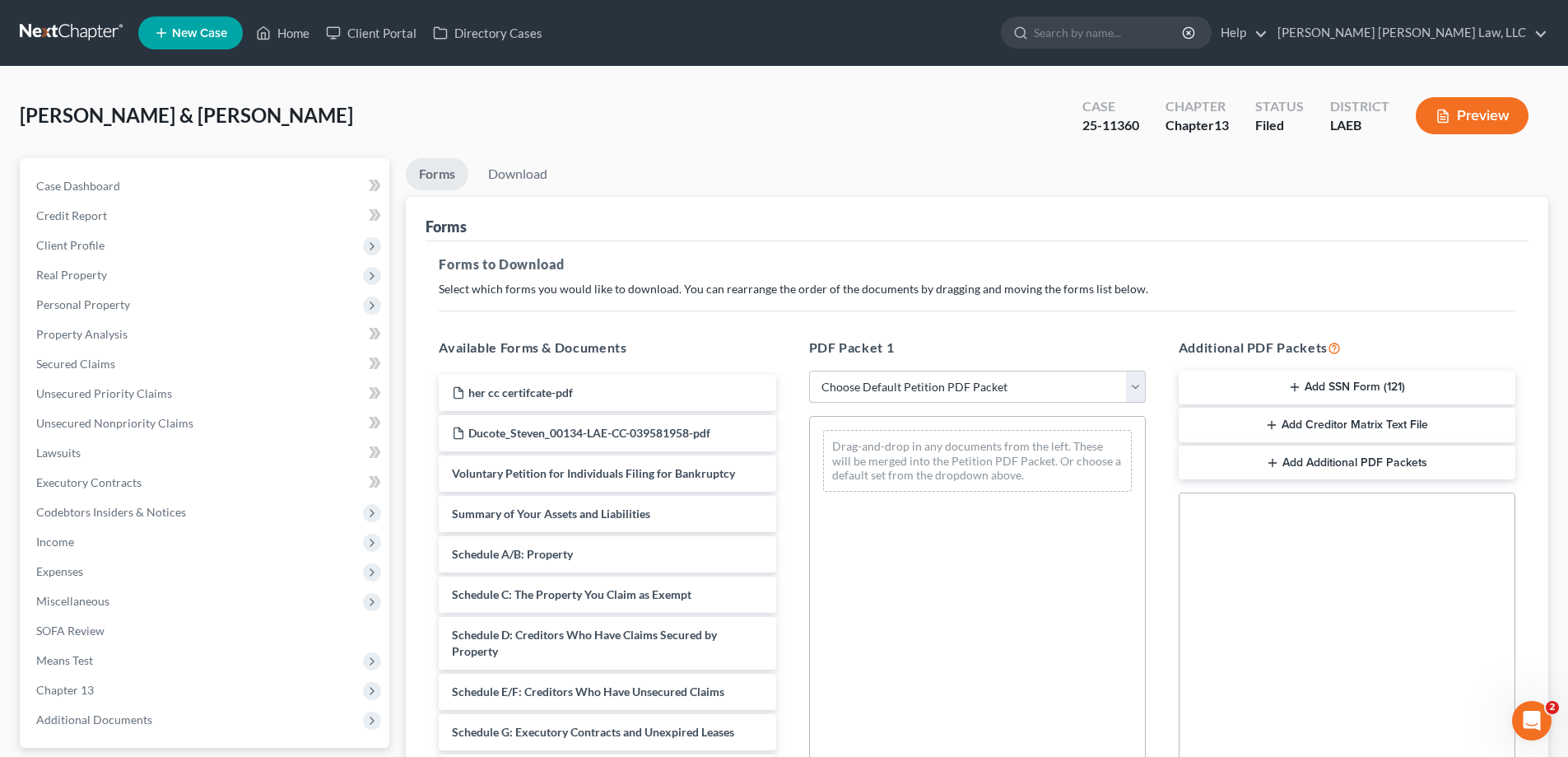
drag, startPoint x: 999, startPoint y: 381, endPoint x: 989, endPoint y: 397, distance: 18.9
click at [999, 381] on select "Choose Default Petition PDF Packet Complete Bankruptcy Petition (all forms and …" at bounding box center [978, 386] width 337 height 33
select select "2"
click at [810, 371] on select "Choose Default Petition PDF Packet Complete Bankruptcy Petition (all forms and …" at bounding box center [978, 386] width 337 height 33
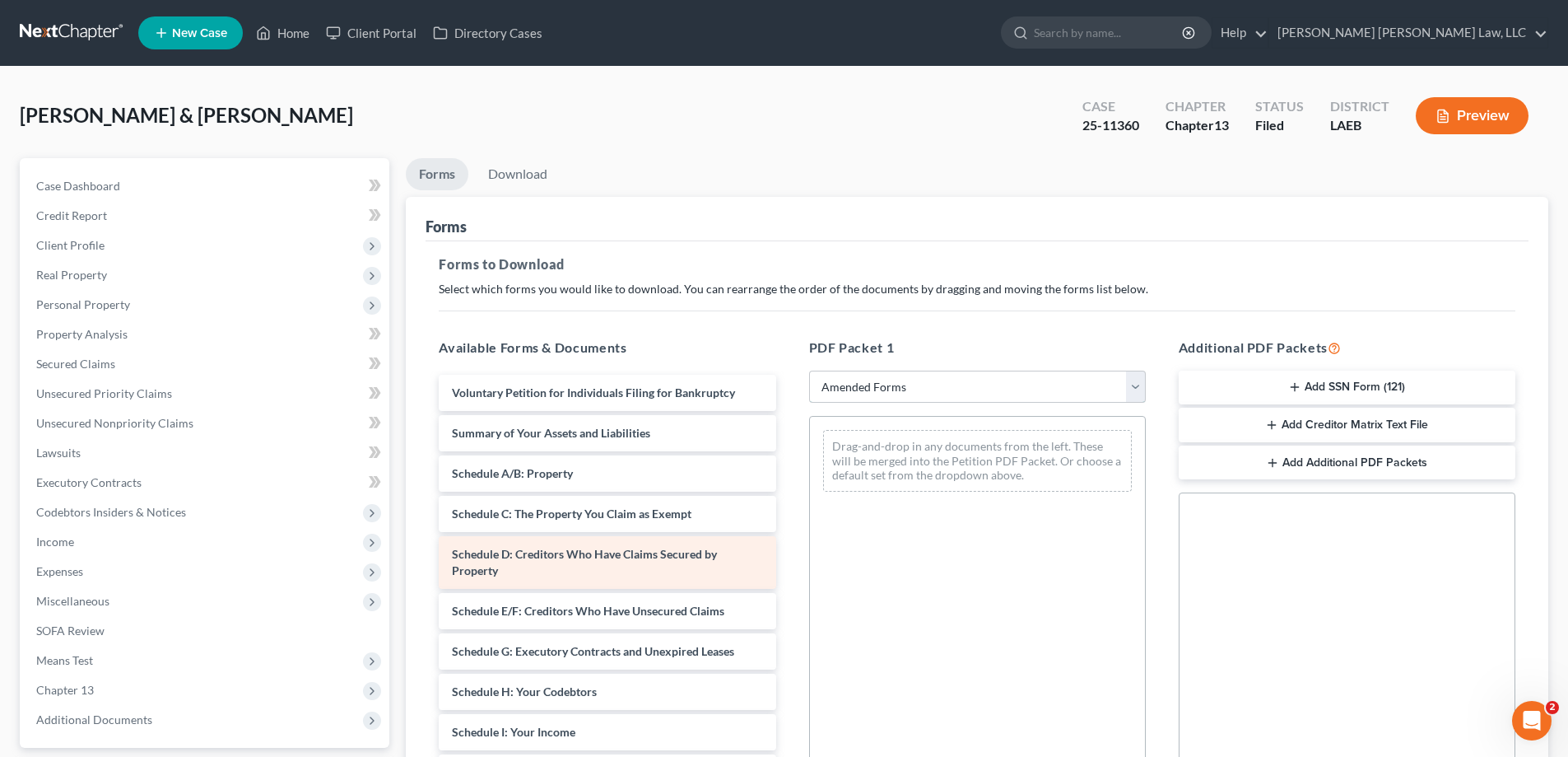
scroll to position [82, 0]
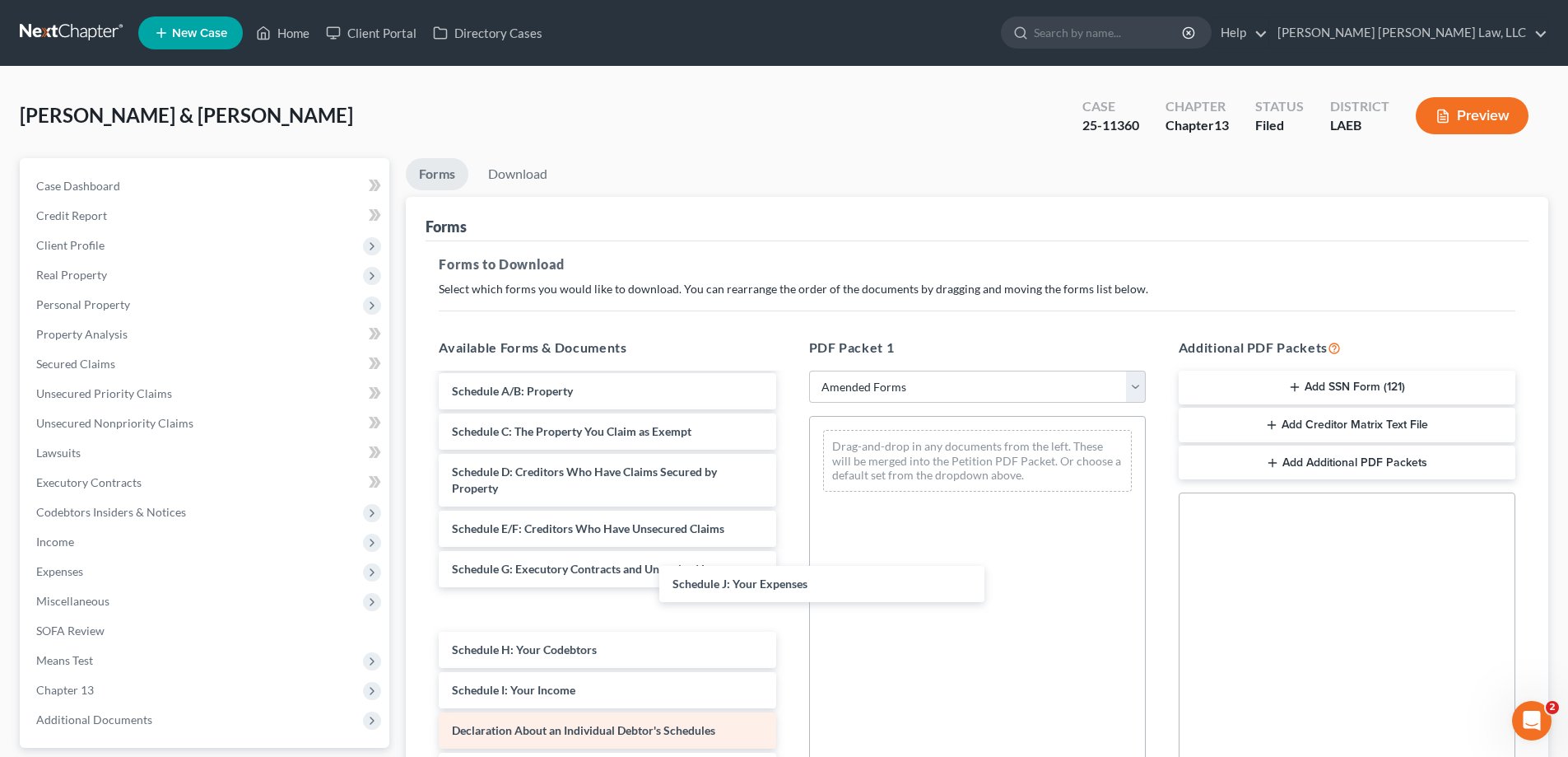
drag, startPoint x: 783, startPoint y: 600, endPoint x: 693, endPoint y: 686, distance: 124.5
click at [788, 524] on div "Schedule J: Your Expenses Voluntary Petition for Individuals Filing for Bankrup…" at bounding box center [608, 678] width 363 height 772
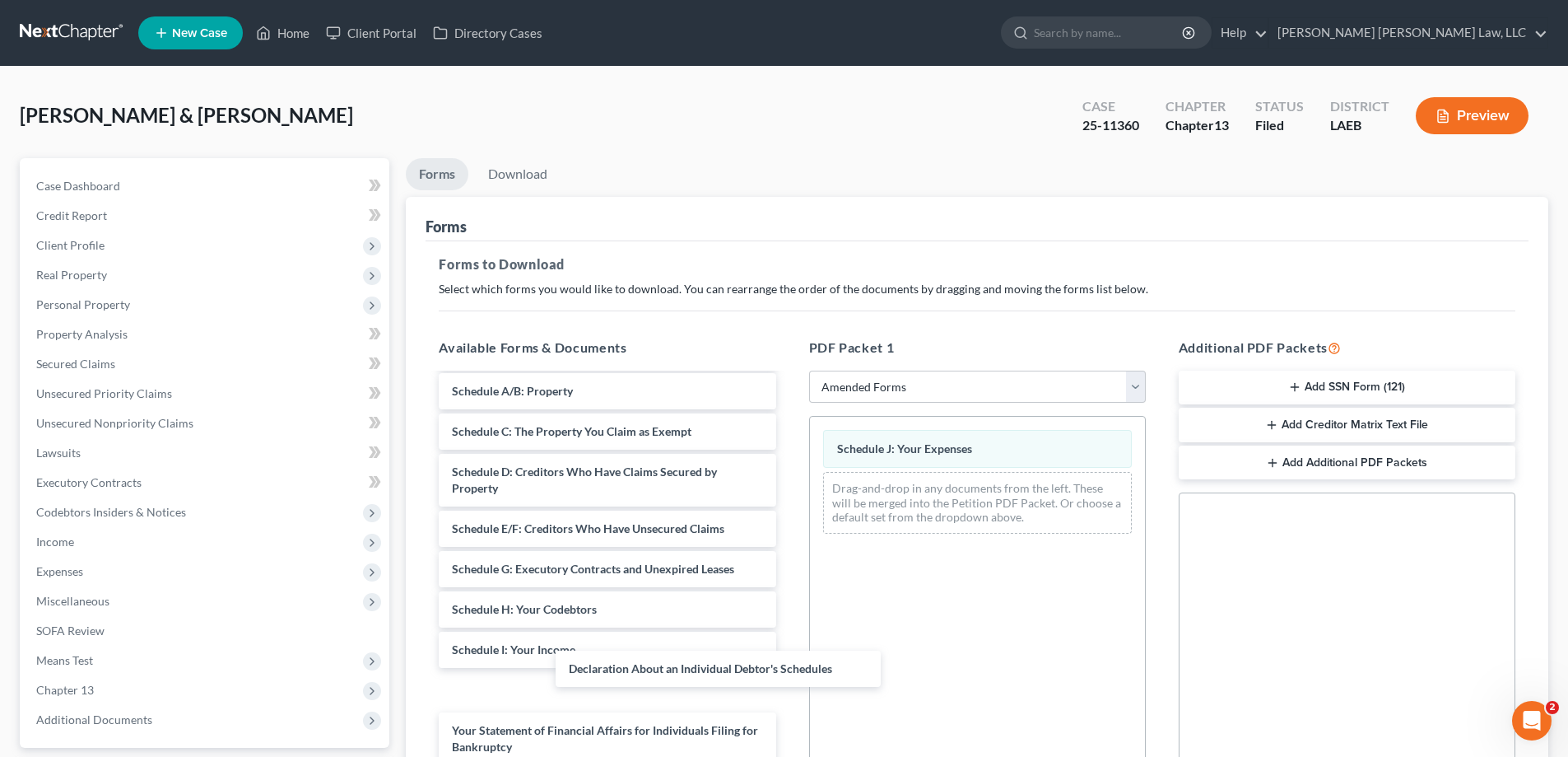
drag, startPoint x: 631, startPoint y: 697, endPoint x: 1149, endPoint y: 556, distance: 536.8
click at [788, 567] on div "Declaration About an Individual Debtor's Schedules Voluntary Petition for Indiv…" at bounding box center [608, 657] width 363 height 731
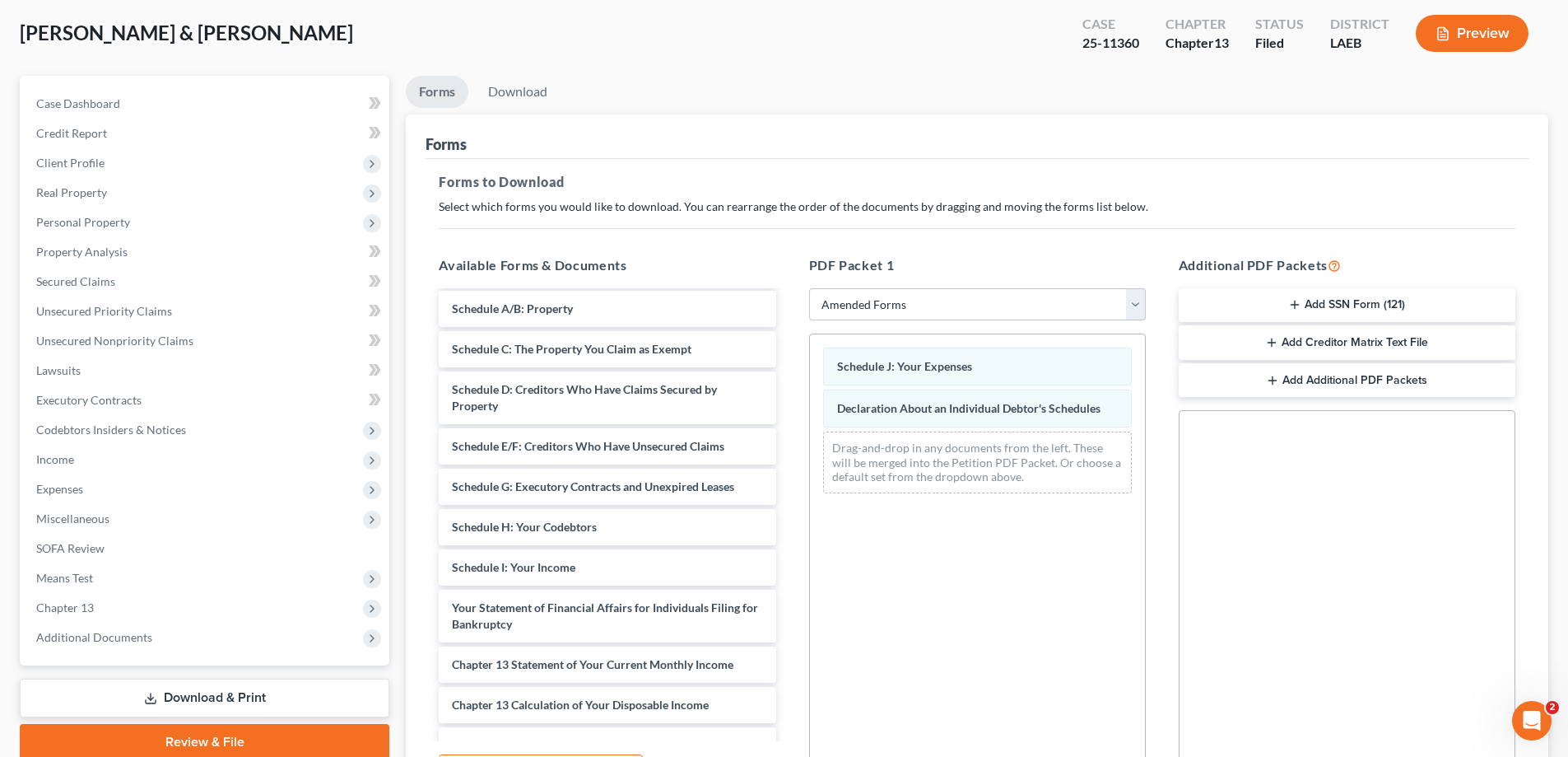
scroll to position [260, 0]
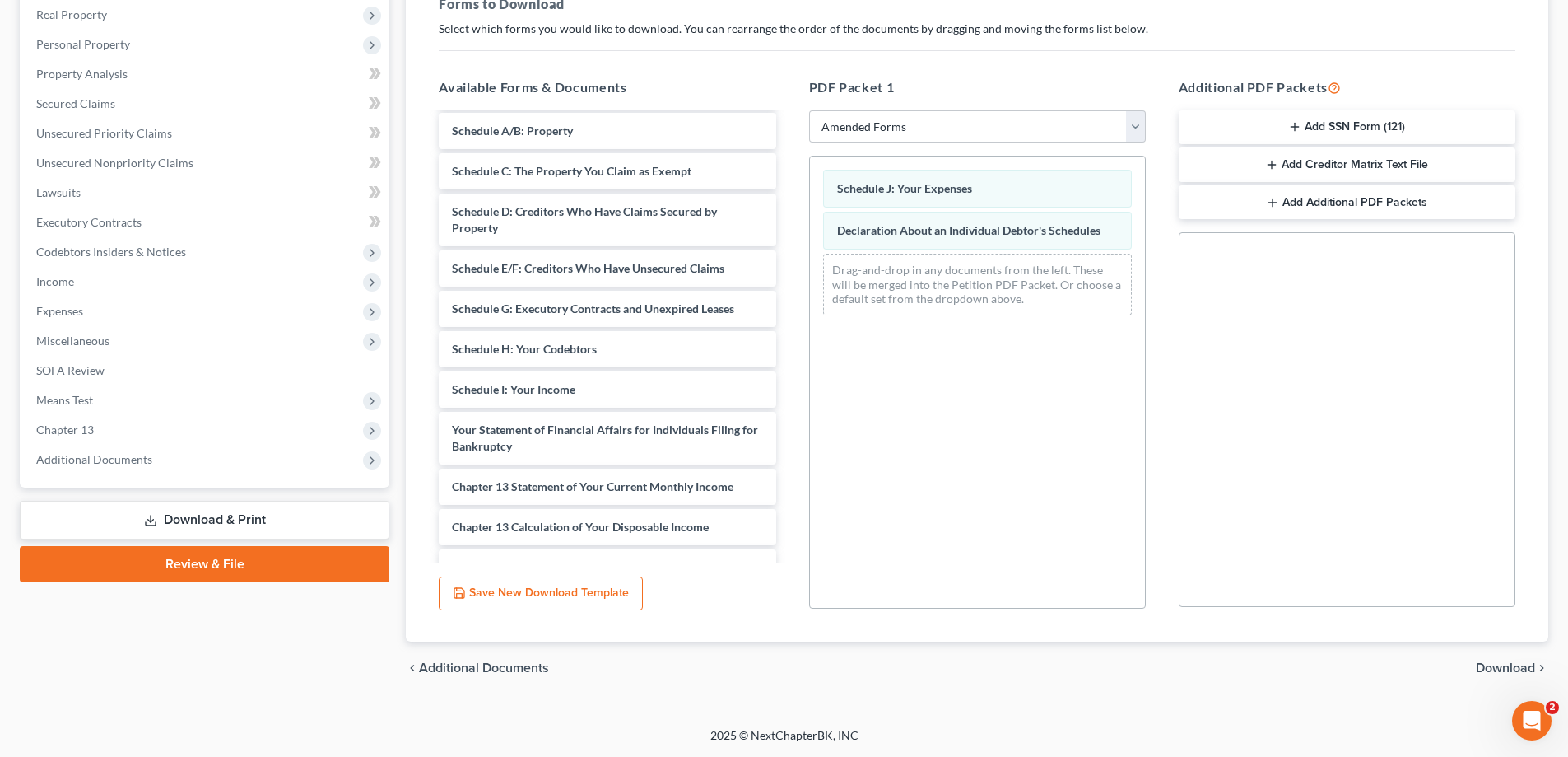
click at [1493, 659] on div "chevron_left Additional Documents Download chevron_right" at bounding box center [977, 668] width 1143 height 53
click at [1492, 674] on span "Download" at bounding box center [1505, 668] width 59 height 13
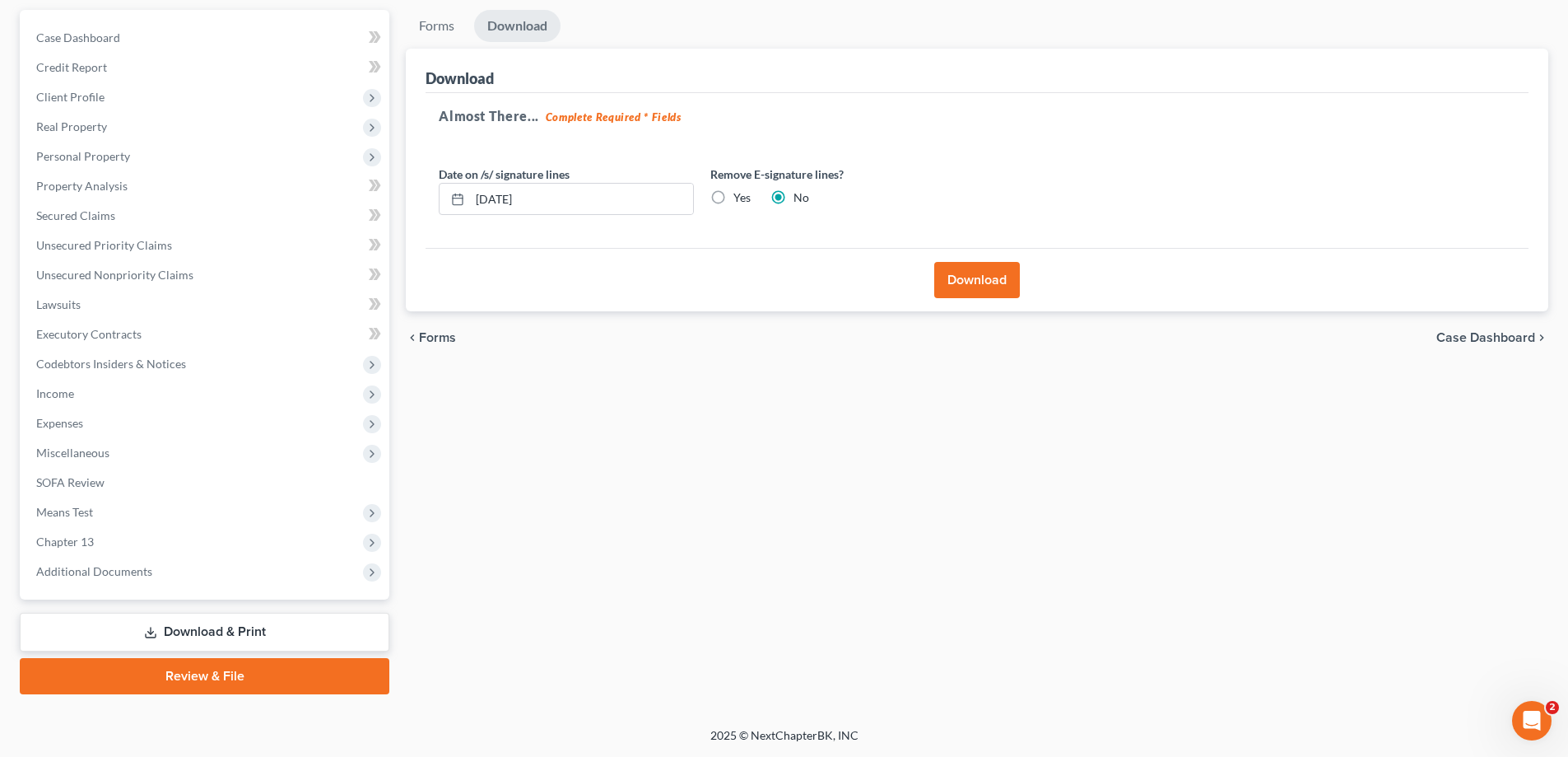
scroll to position [148, 0]
click at [959, 303] on div "Download" at bounding box center [977, 280] width 1103 height 64
click at [967, 281] on button "Download" at bounding box center [976, 280] width 86 height 36
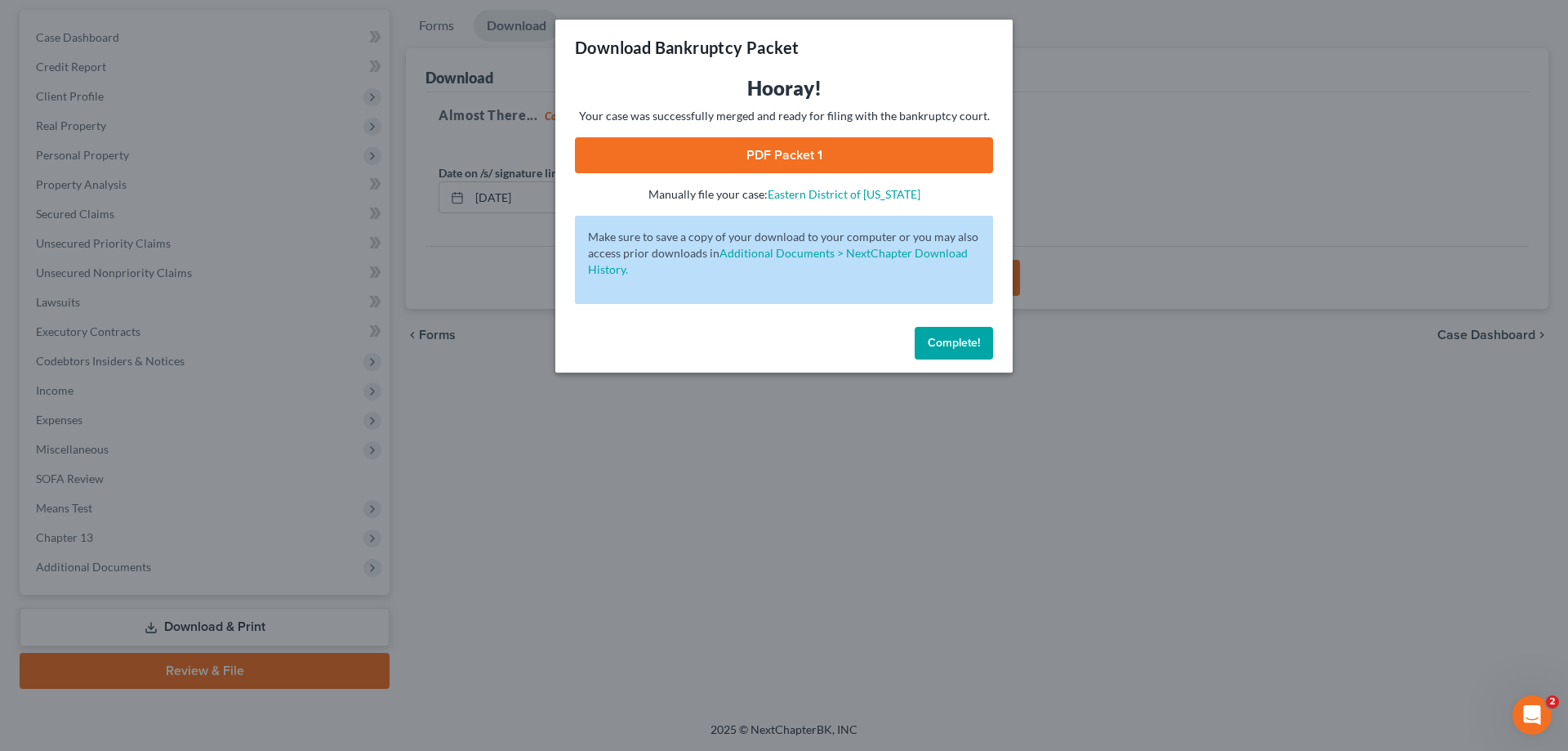
click at [827, 152] on link "PDF Packet 1" at bounding box center [784, 155] width 418 height 36
click at [958, 343] on span "Complete!" at bounding box center [954, 343] width 52 height 14
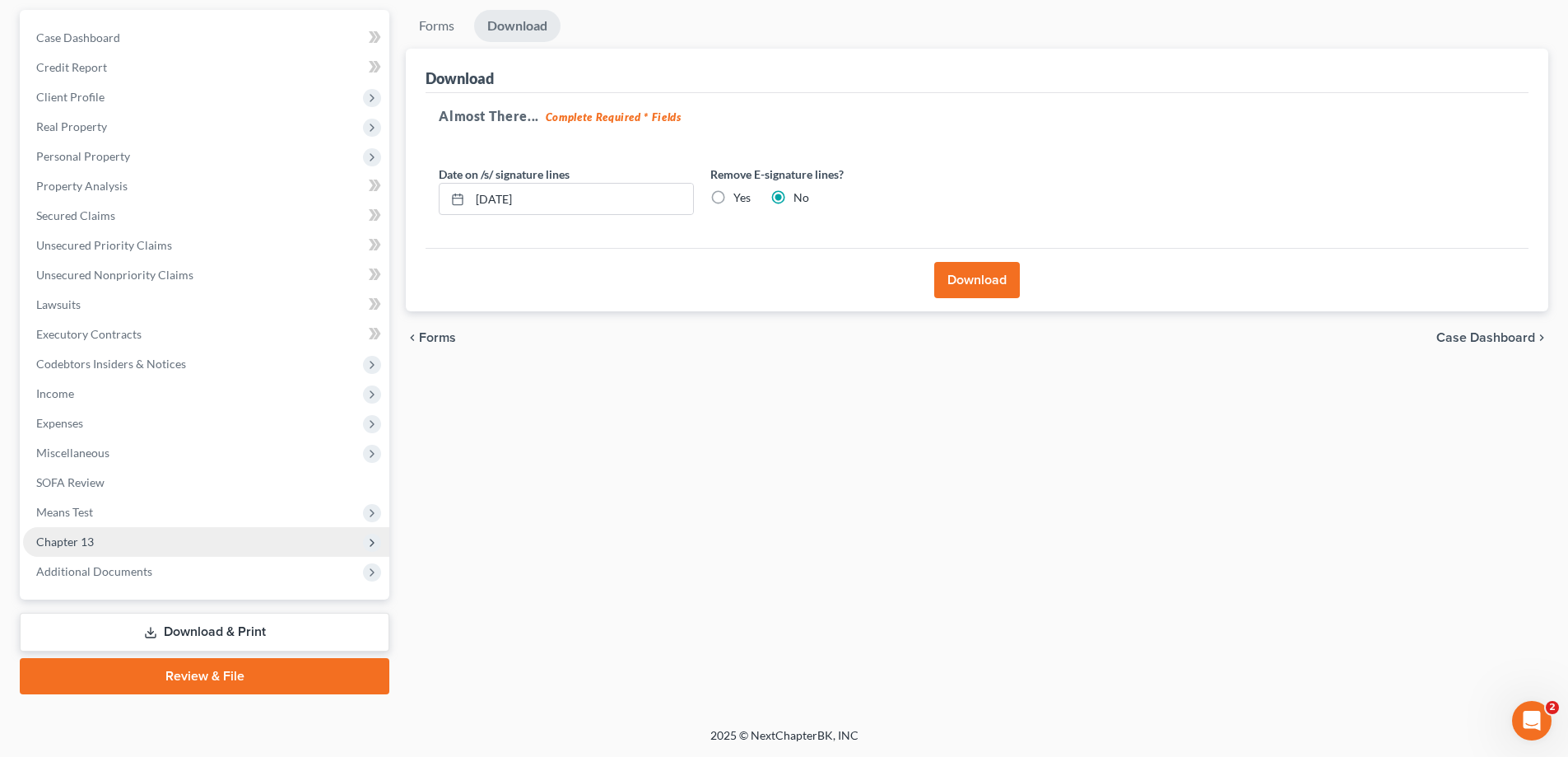
click at [79, 539] on span "Chapter 13" at bounding box center [64, 542] width 57 height 14
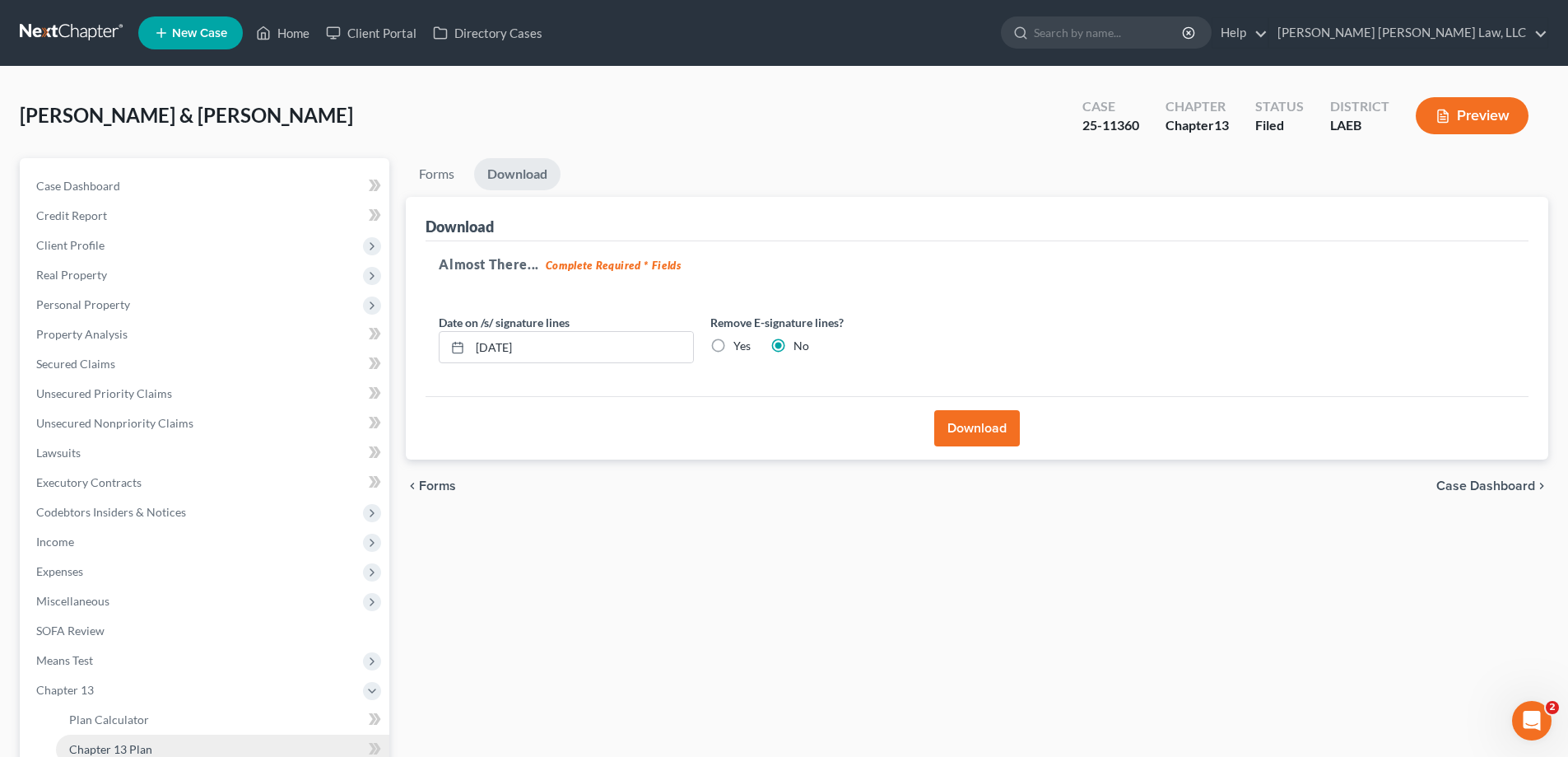
scroll to position [207, 0]
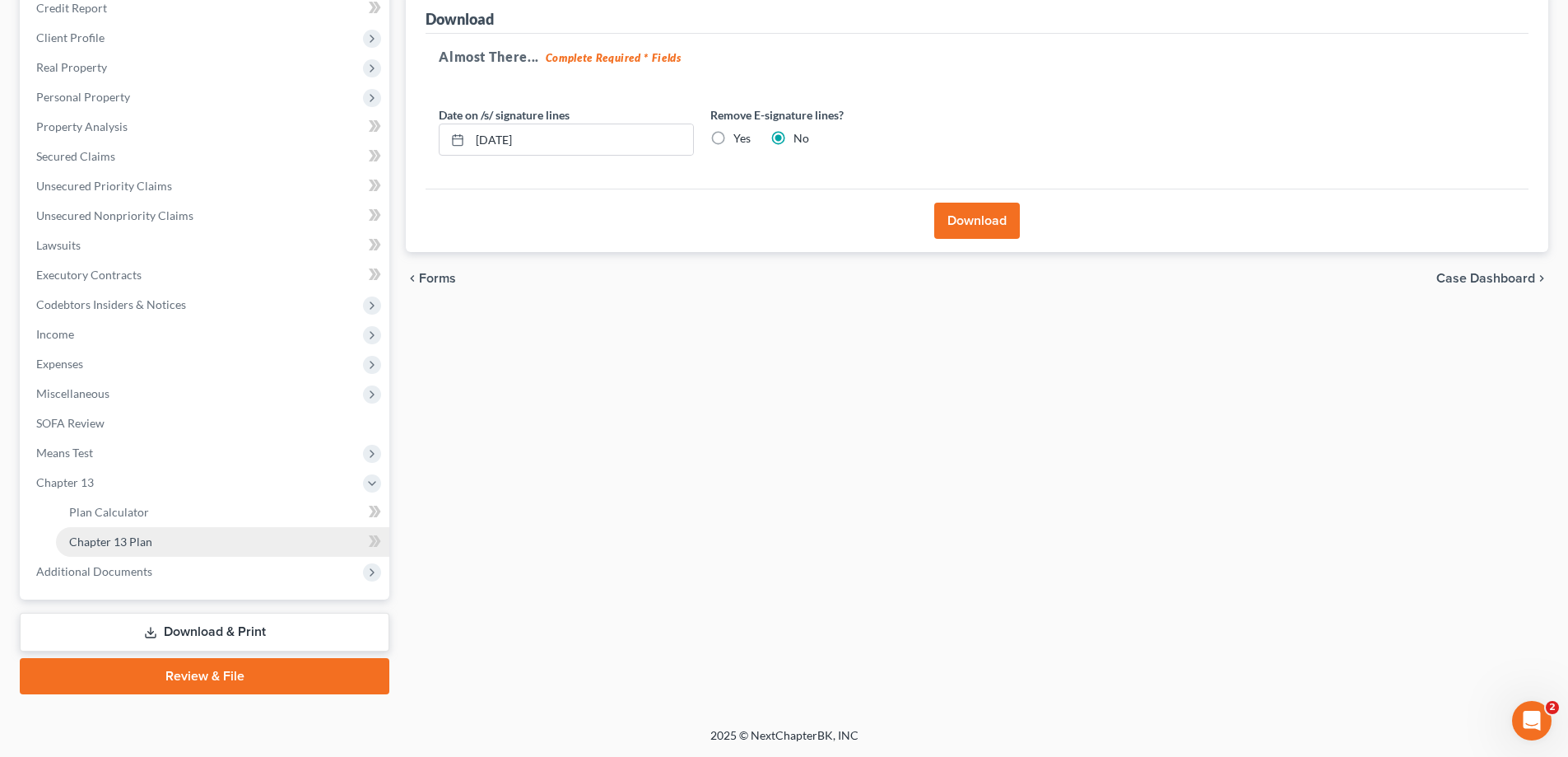
click at [95, 537] on span "Chapter 13 Plan" at bounding box center [110, 542] width 83 height 14
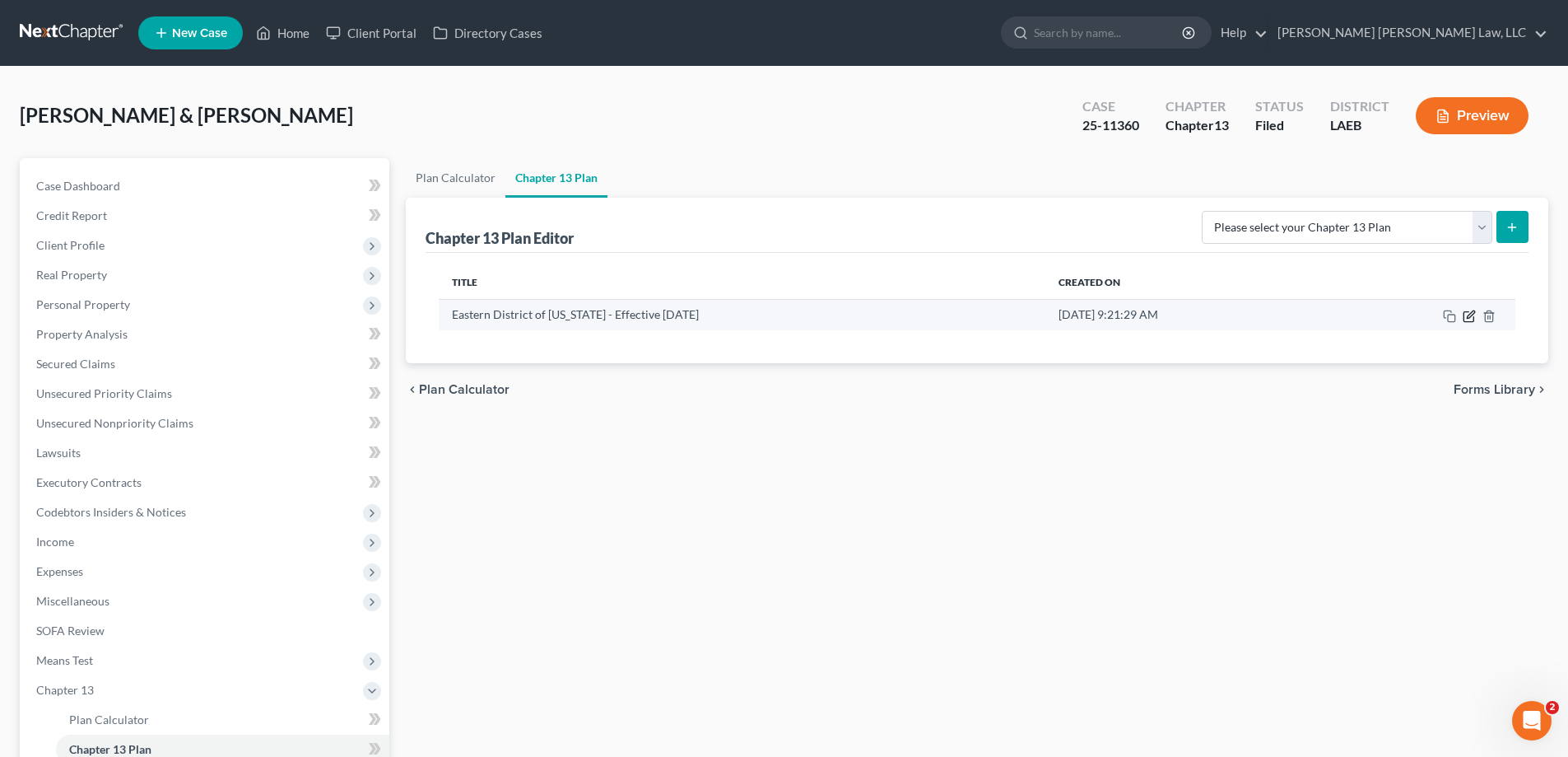
click at [1466, 319] on icon "button" at bounding box center [1469, 316] width 13 height 13
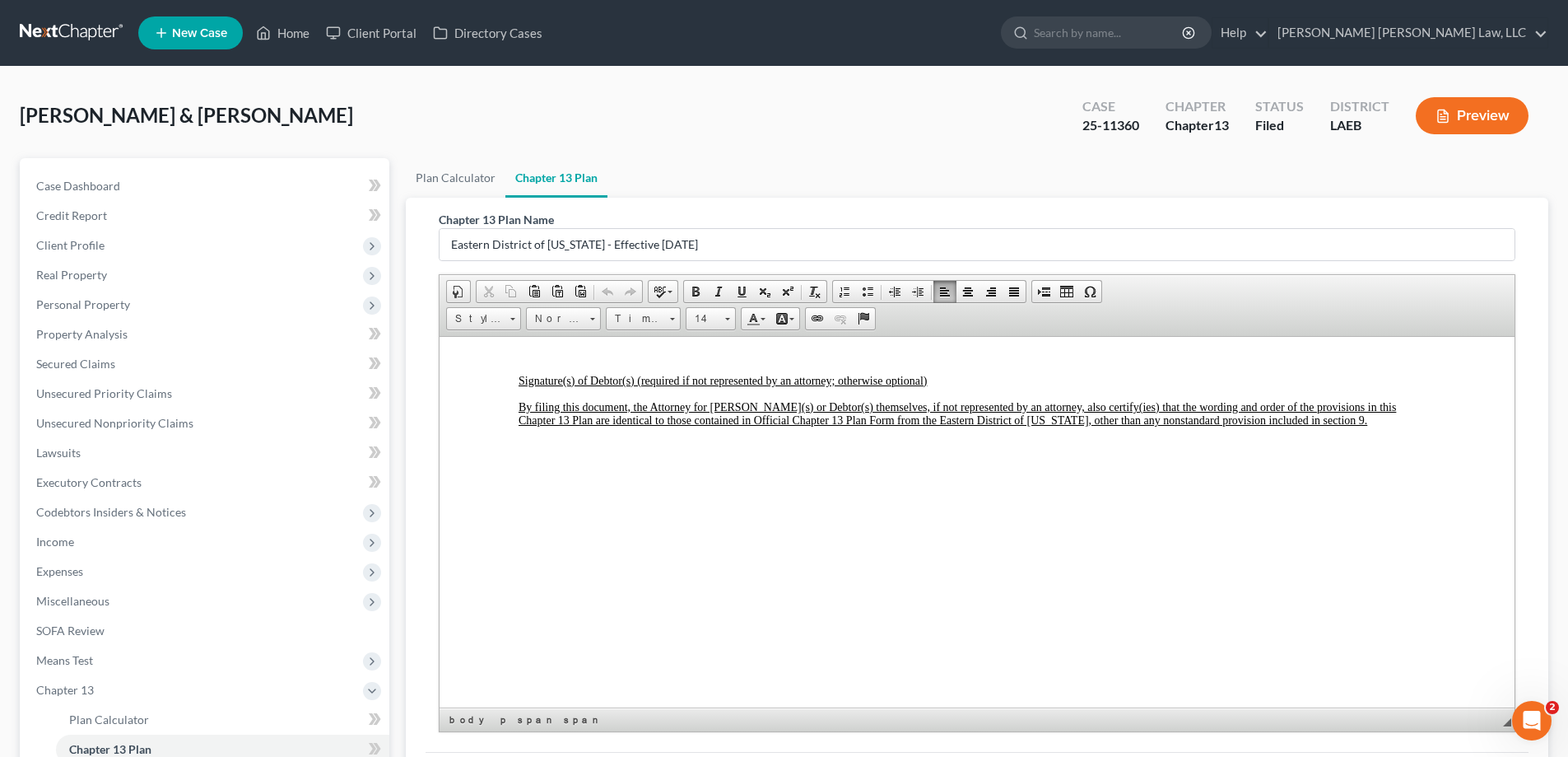
scroll to position [5839, 0]
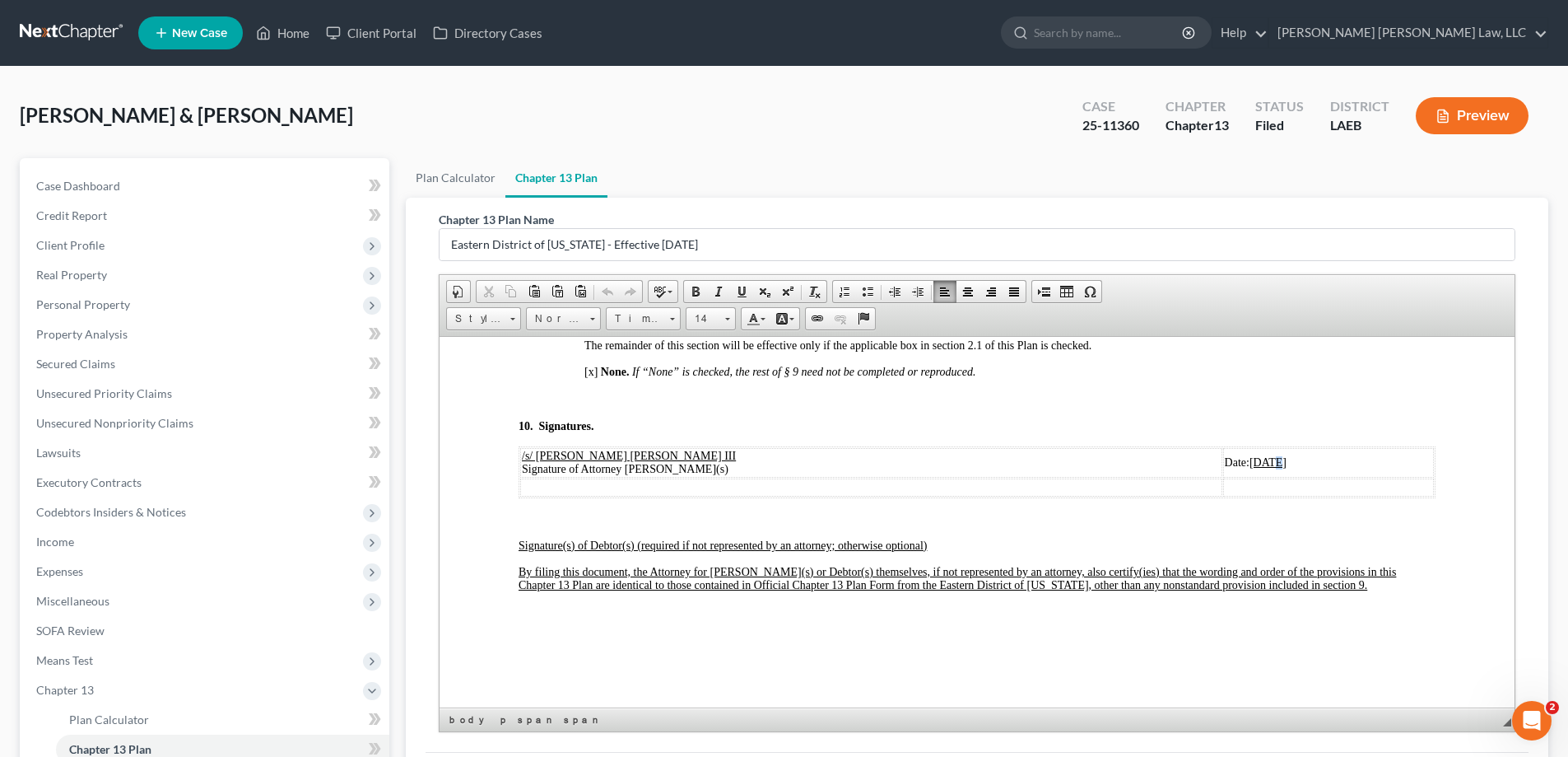
click at [1250, 468] on u "[DATE]" at bounding box center [1268, 461] width 37 height 12
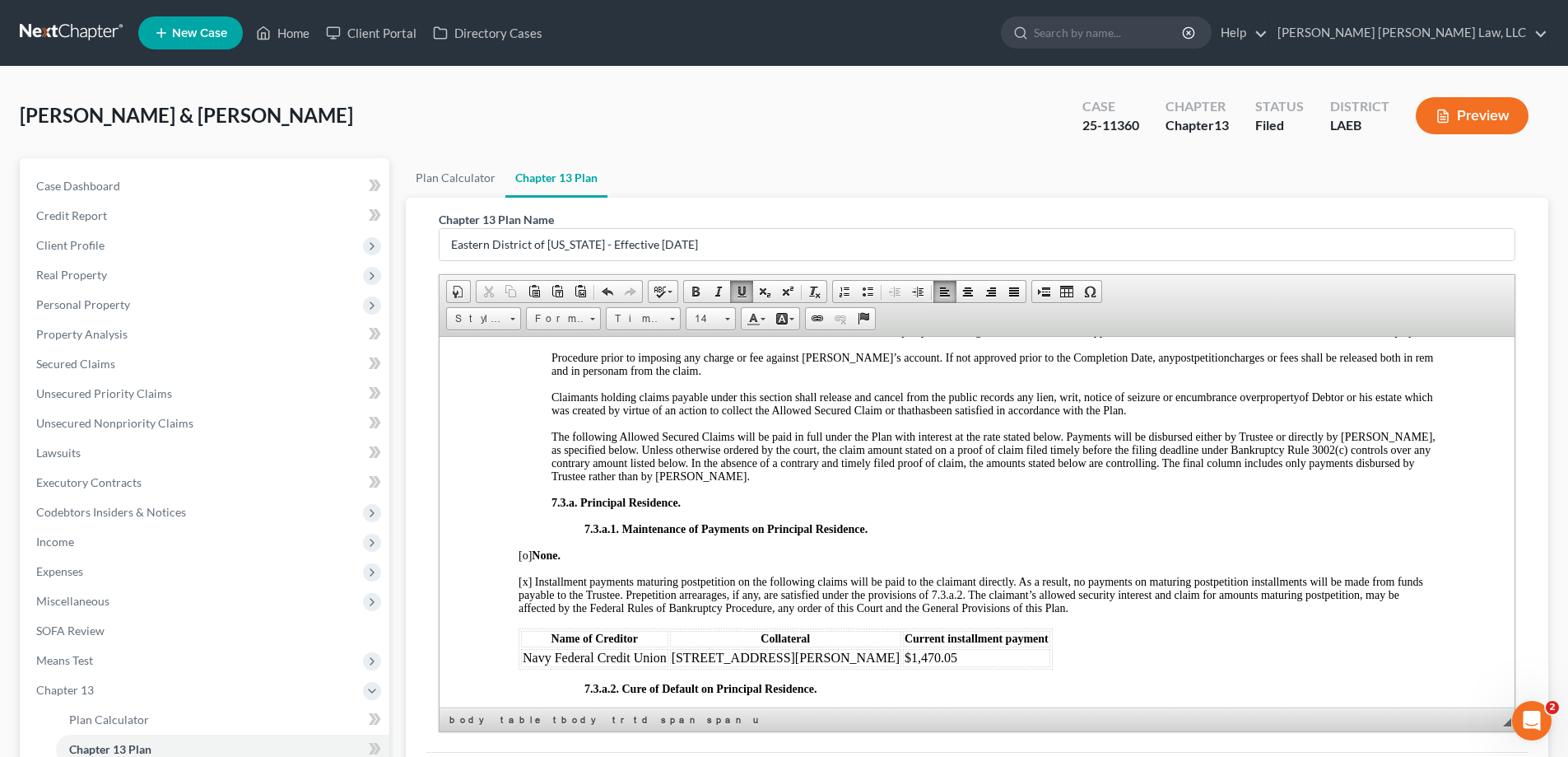
scroll to position [165, 0]
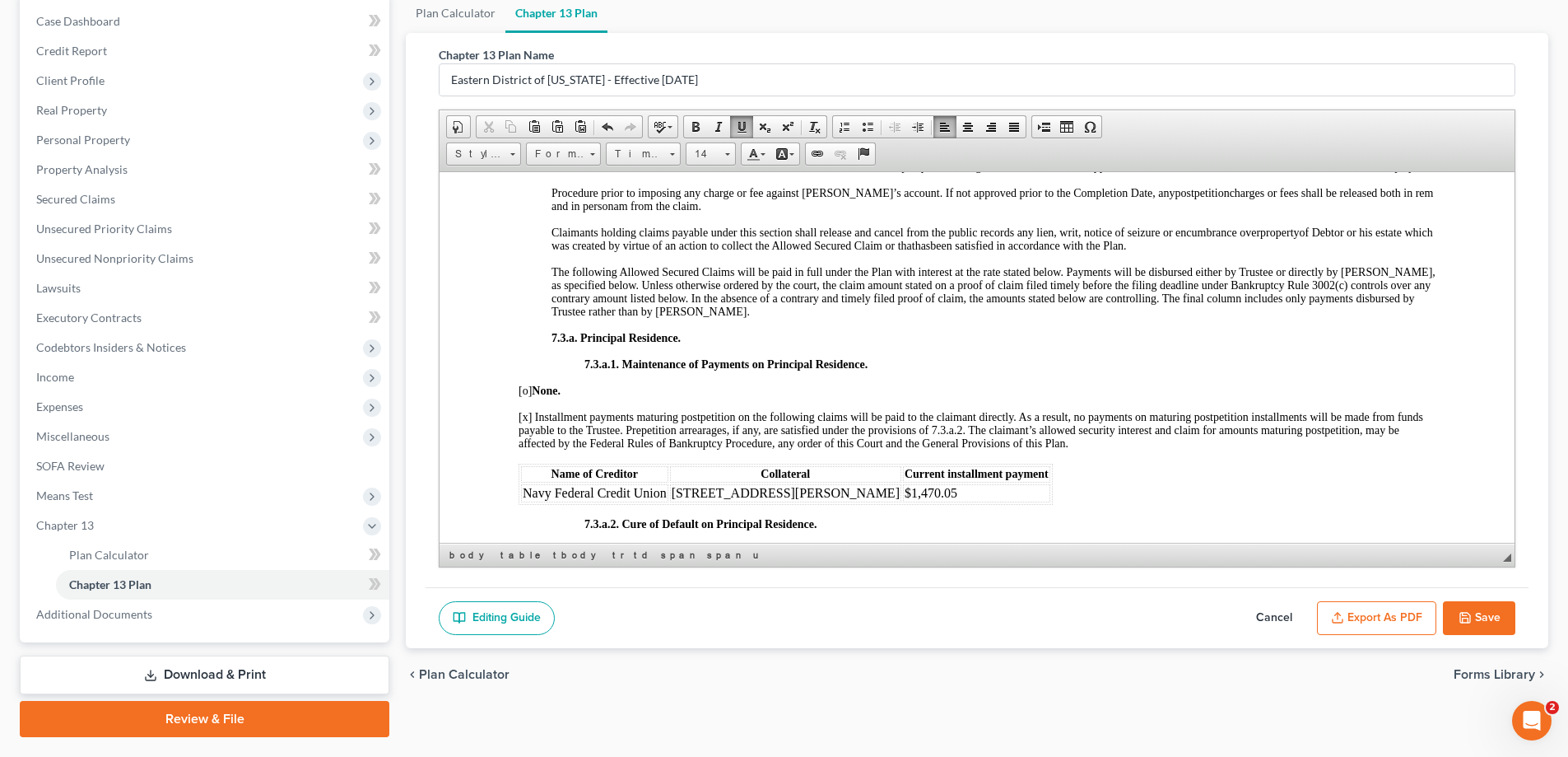
click at [1452, 619] on button "Save" at bounding box center [1479, 618] width 72 height 34
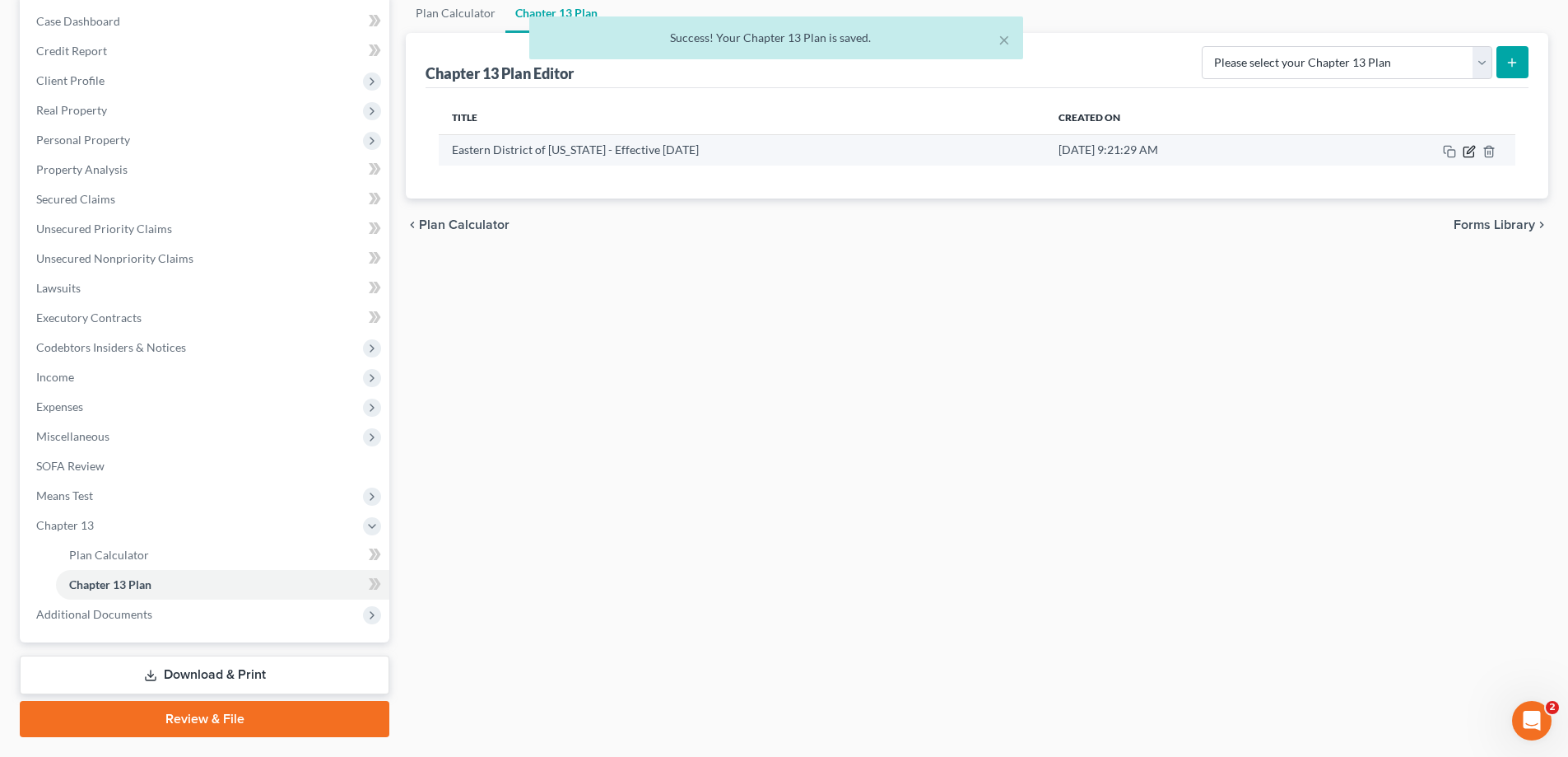
click at [1473, 148] on icon "button" at bounding box center [1469, 151] width 13 height 13
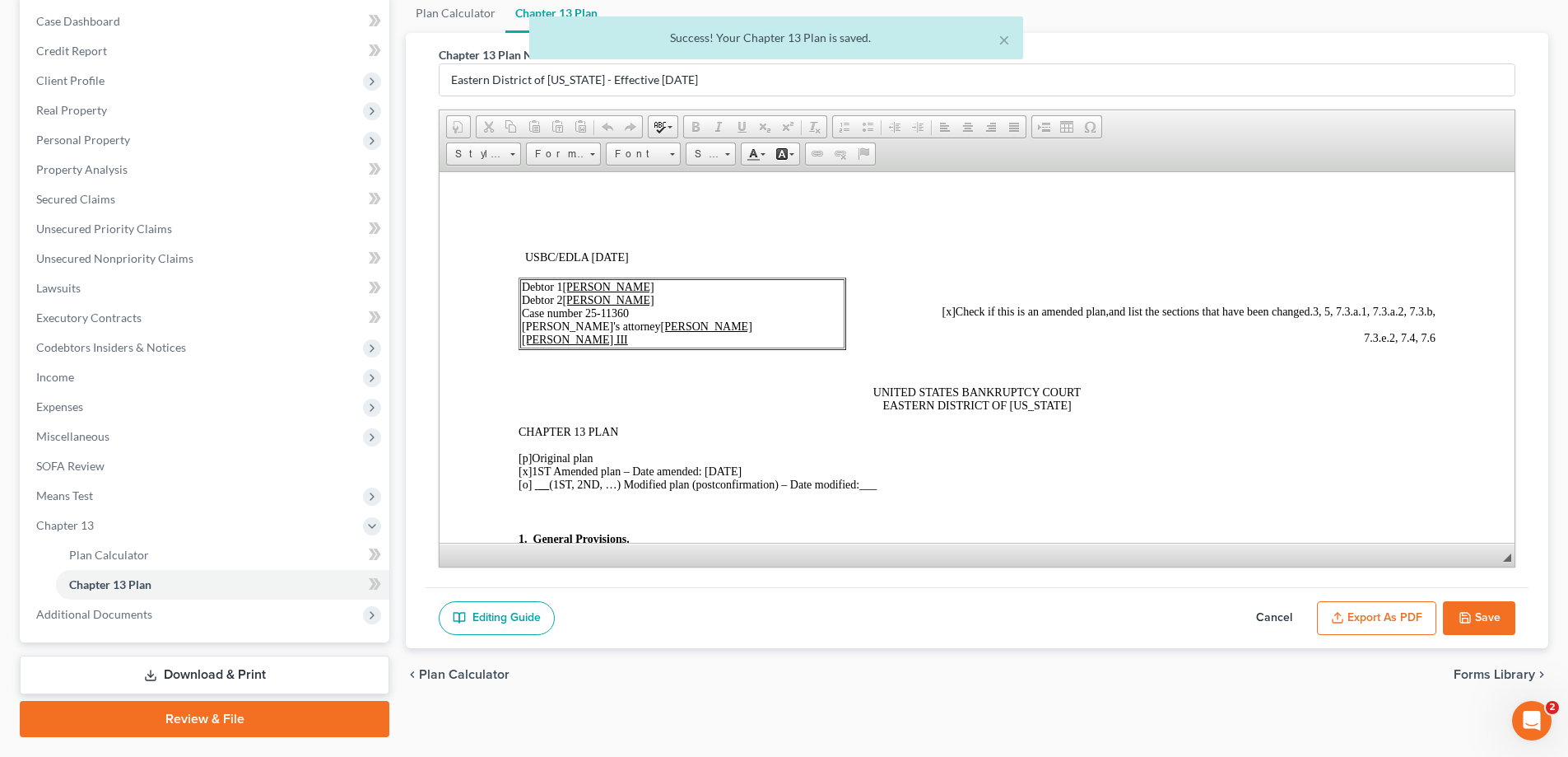
scroll to position [0, 0]
click at [1394, 615] on button "Export as PDF" at bounding box center [1376, 618] width 119 height 34
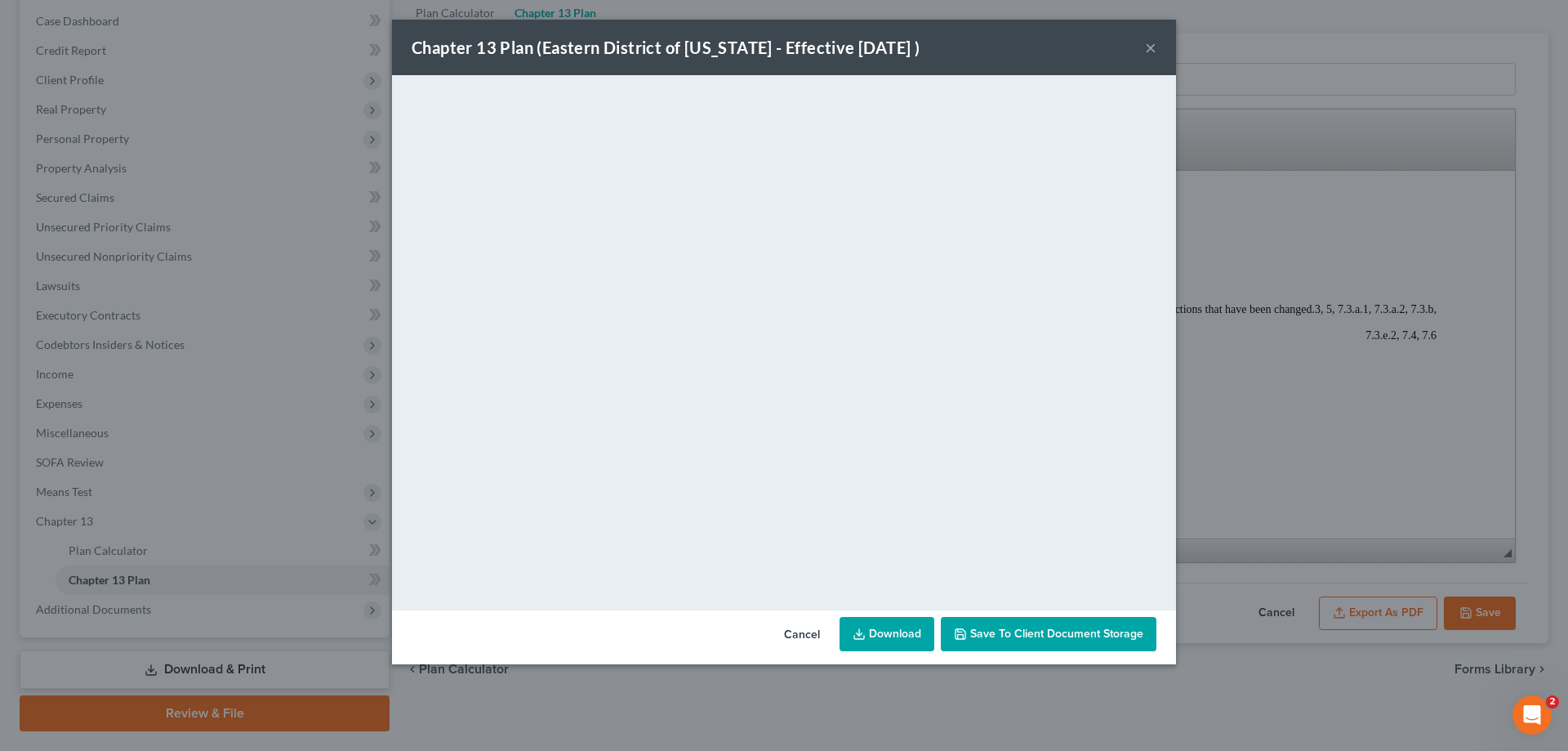
click at [1152, 47] on button "×" at bounding box center [1151, 47] width 11 height 19
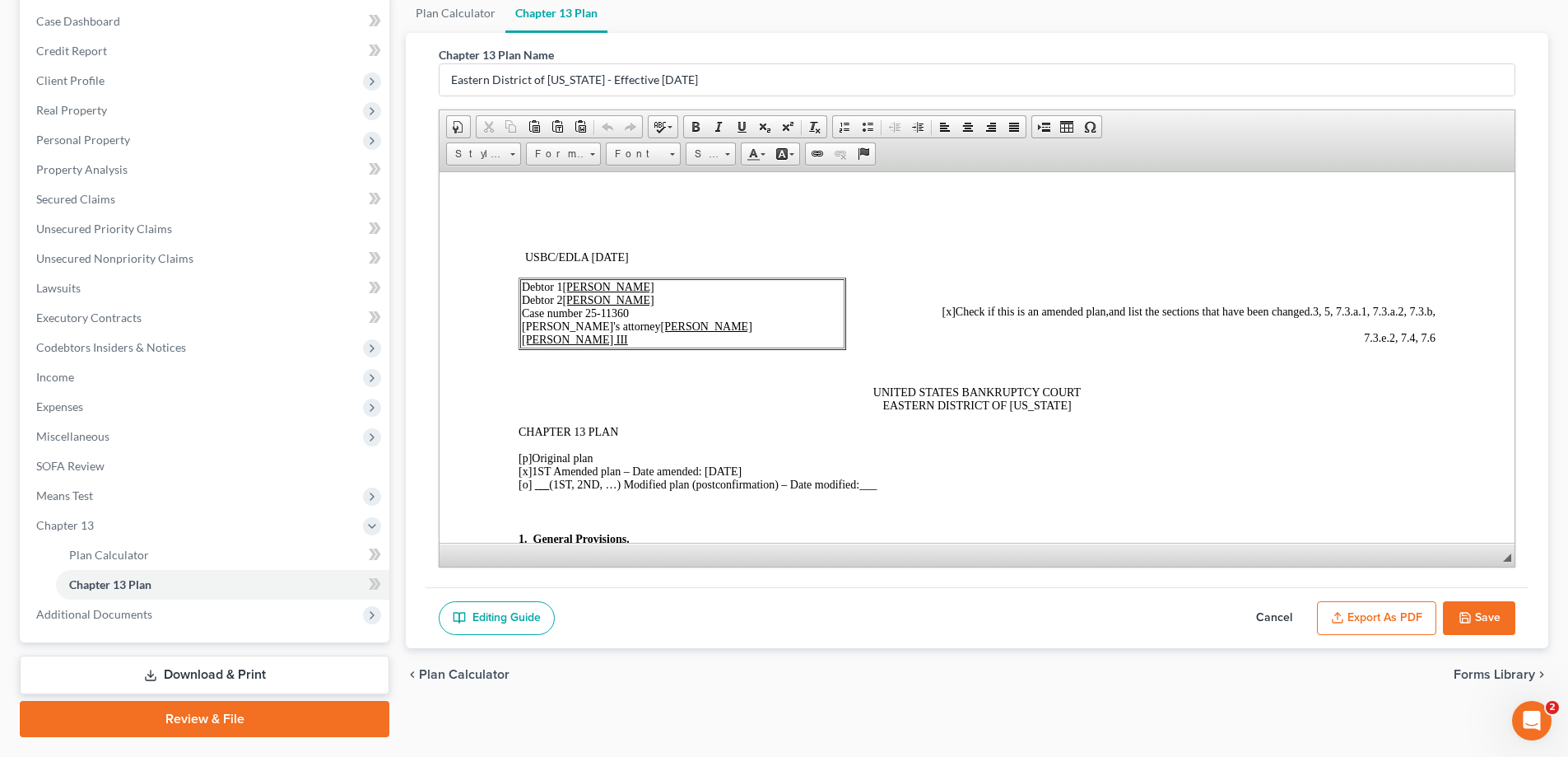
click at [1348, 339] on p "7.3.e.2, 7.4, 7.6" at bounding box center [1042, 337] width 785 height 13
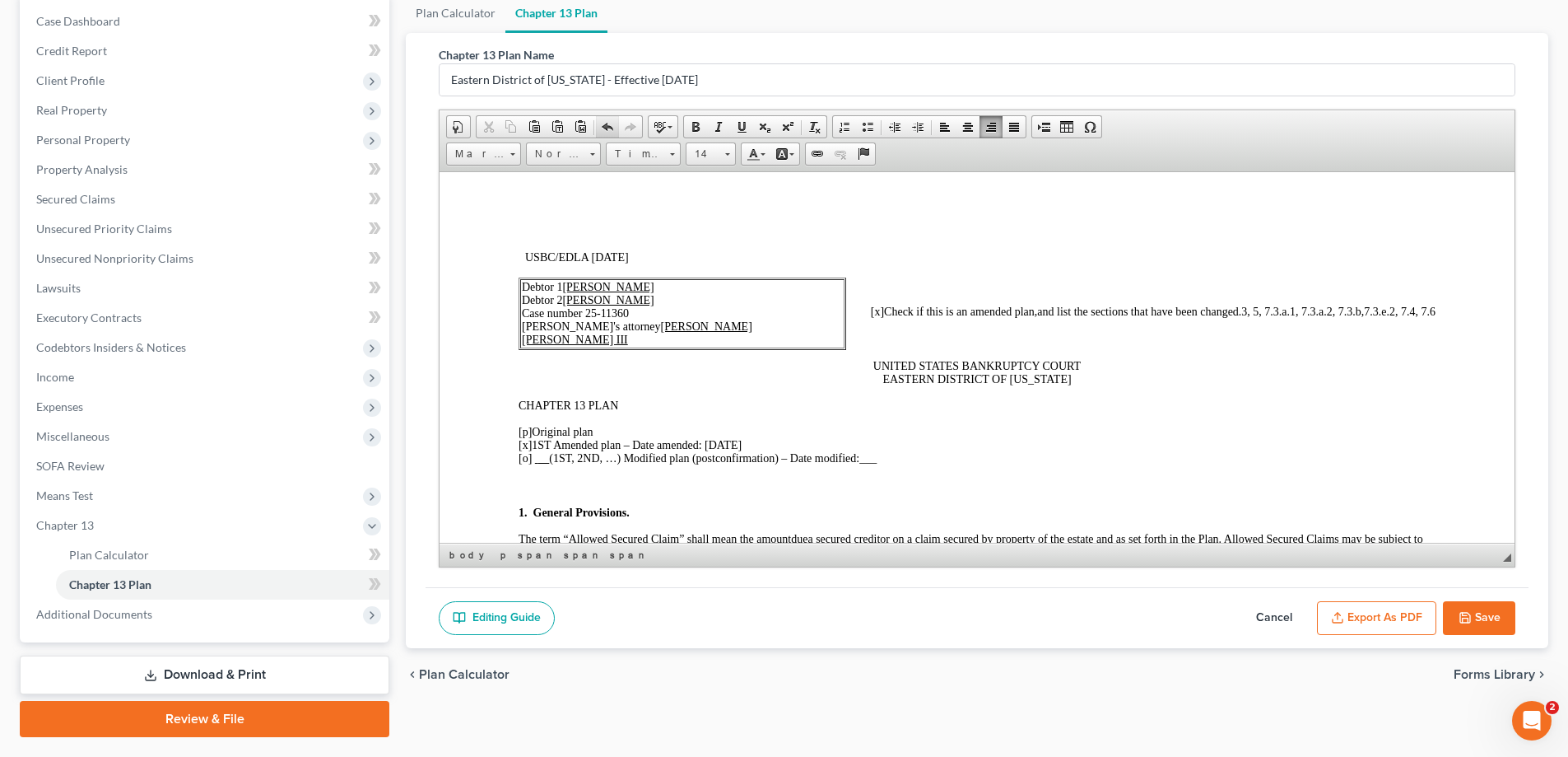
click at [609, 121] on span at bounding box center [607, 126] width 13 height 13
click at [1400, 617] on button "Export as PDF" at bounding box center [1376, 618] width 119 height 34
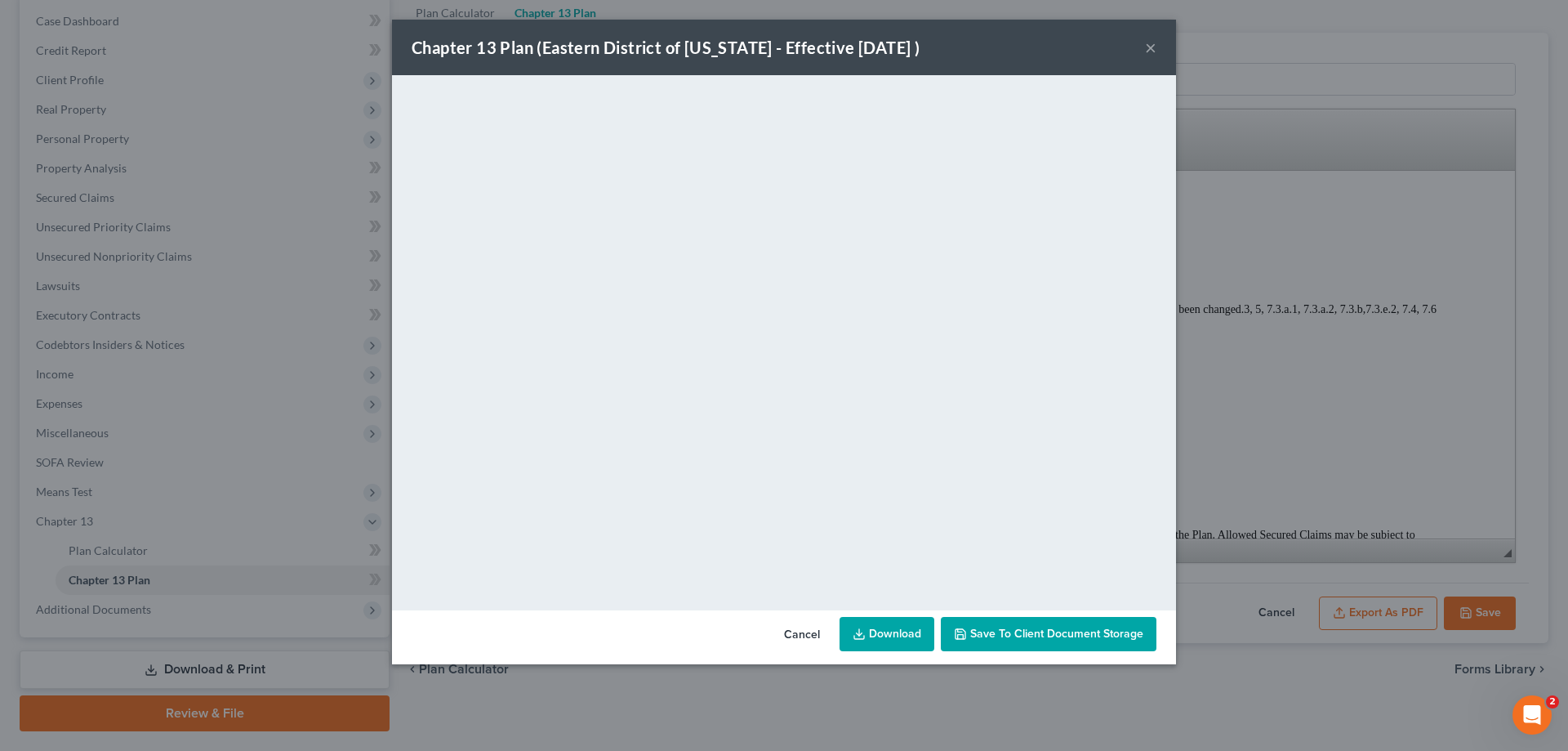
click at [1468, 608] on div "Chapter 13 Plan ([GEOGRAPHIC_DATA] of [US_STATE] - Effective [DATE] ) × <object…" at bounding box center [784, 376] width 1568 height 751
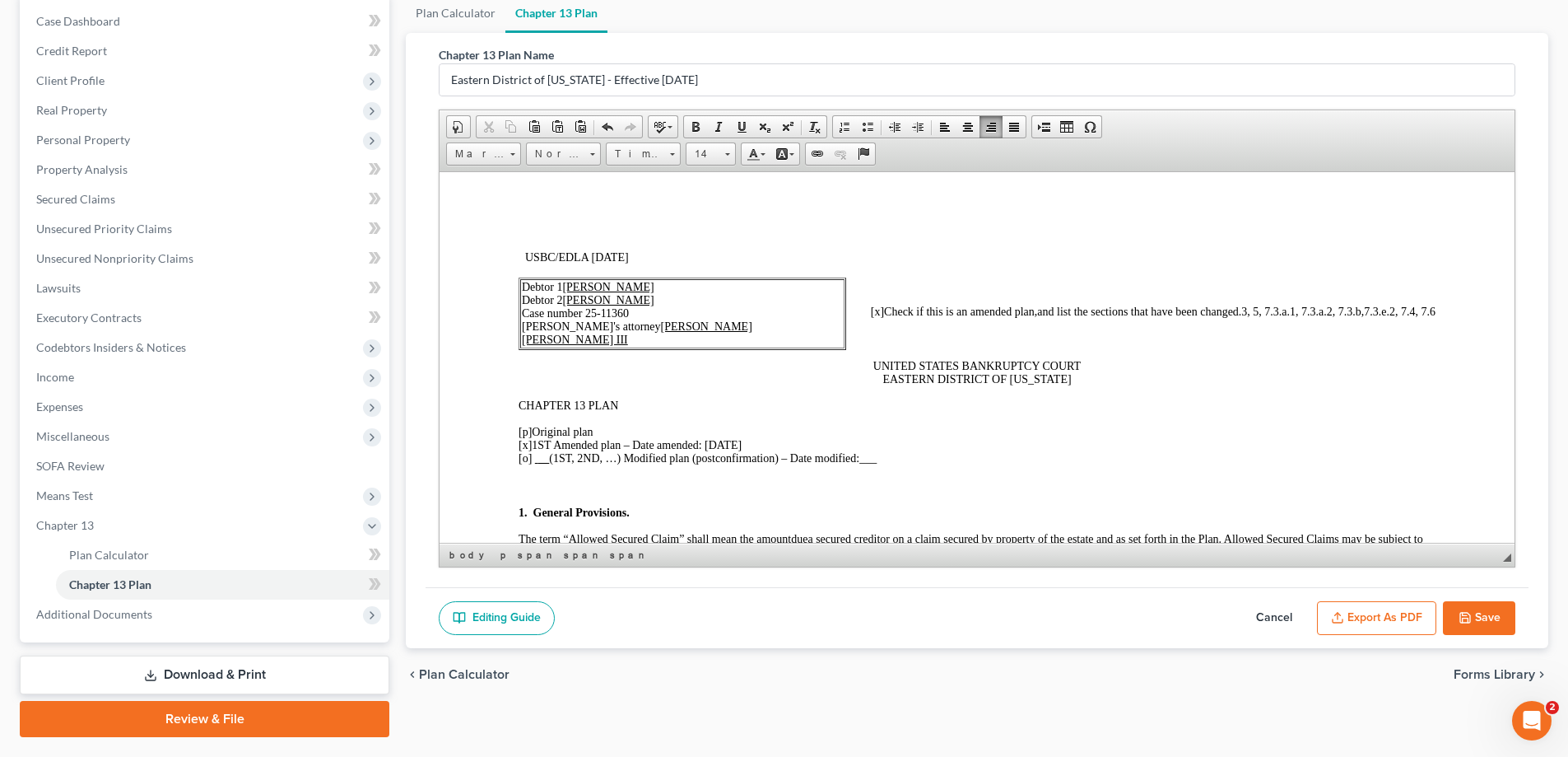
click at [1494, 626] on button "Save" at bounding box center [1479, 618] width 72 height 34
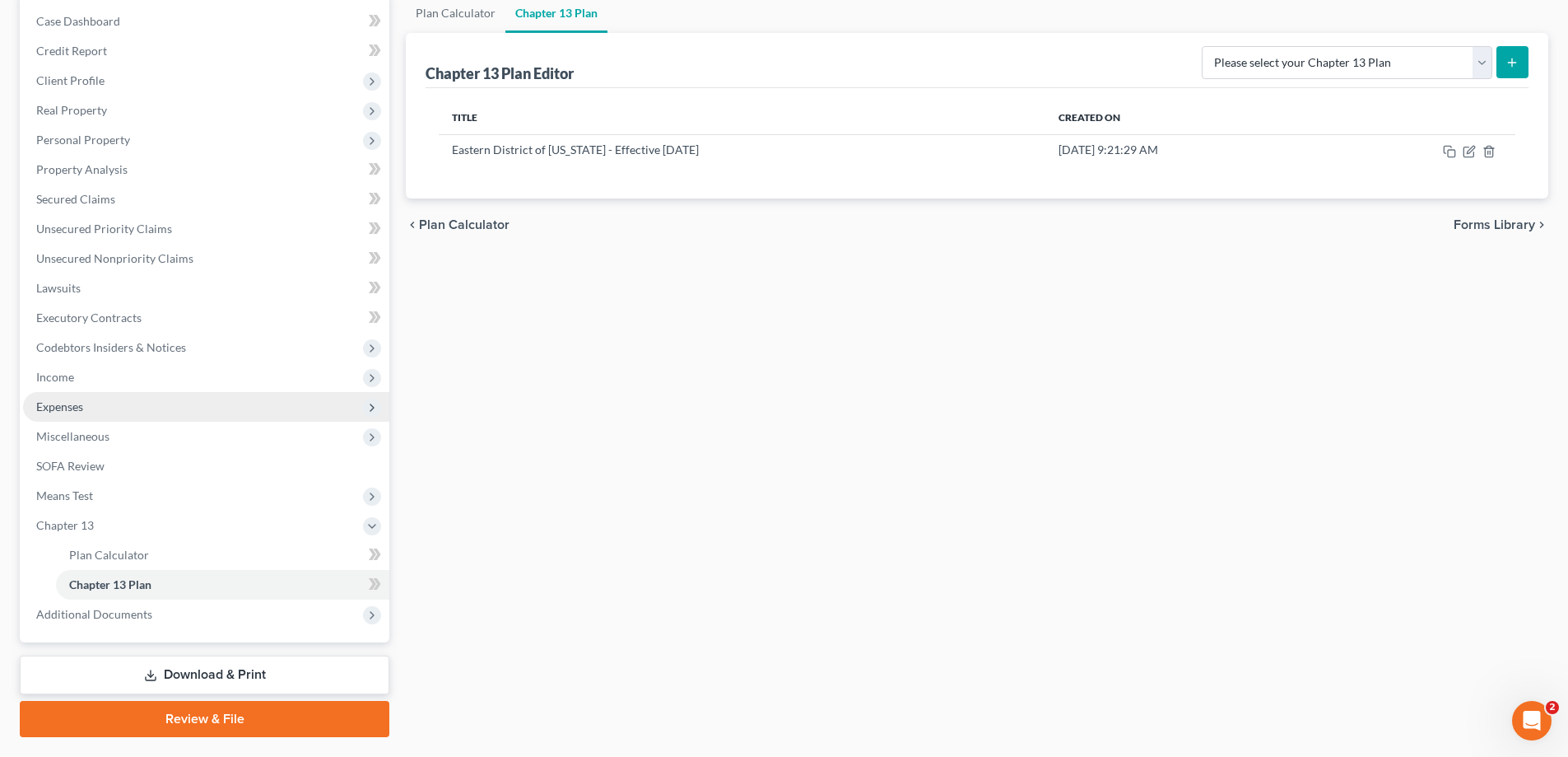
click at [88, 409] on span "Expenses" at bounding box center [205, 407] width 366 height 30
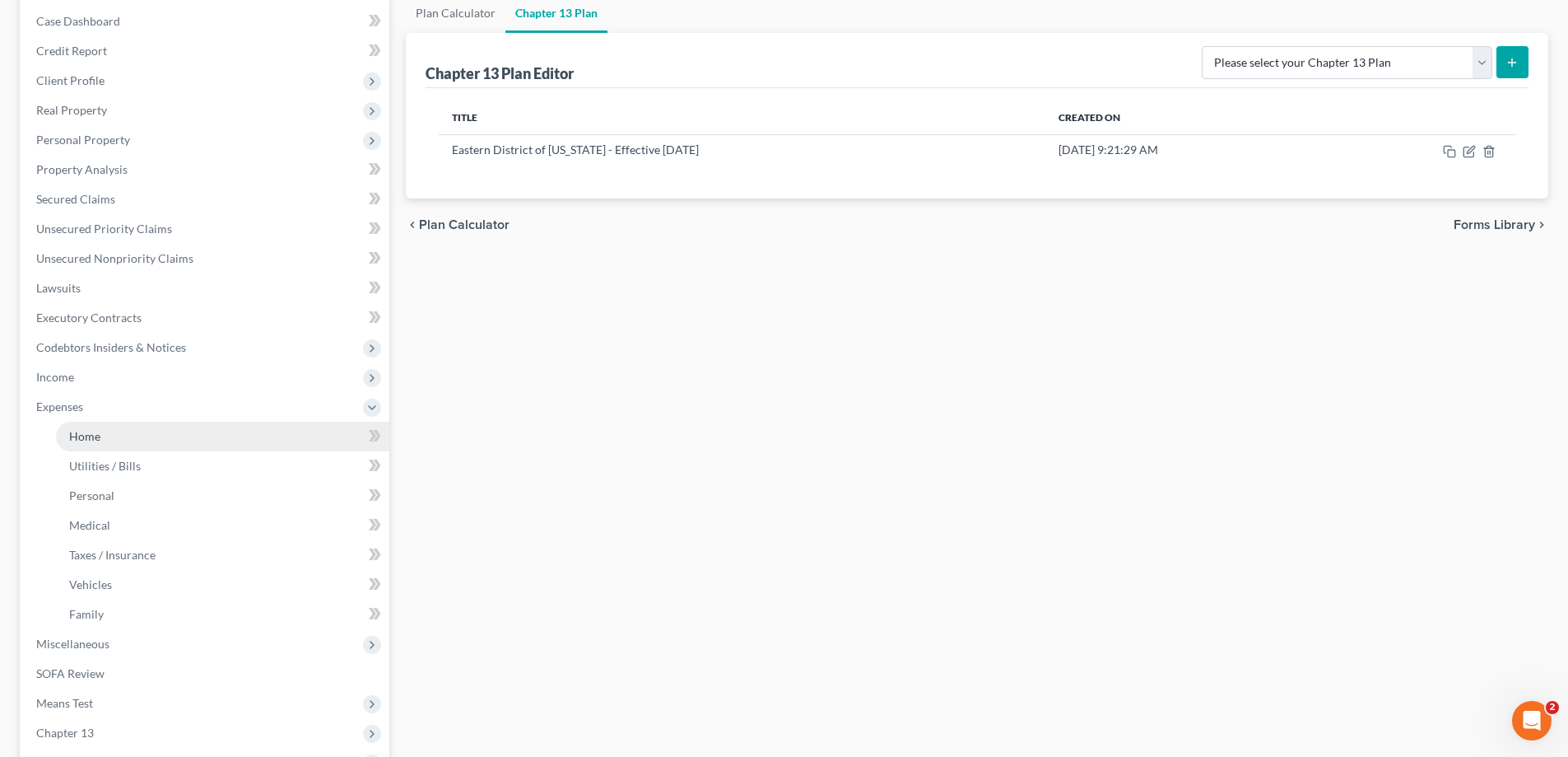
click at [106, 438] on link "Home" at bounding box center [222, 437] width 333 height 30
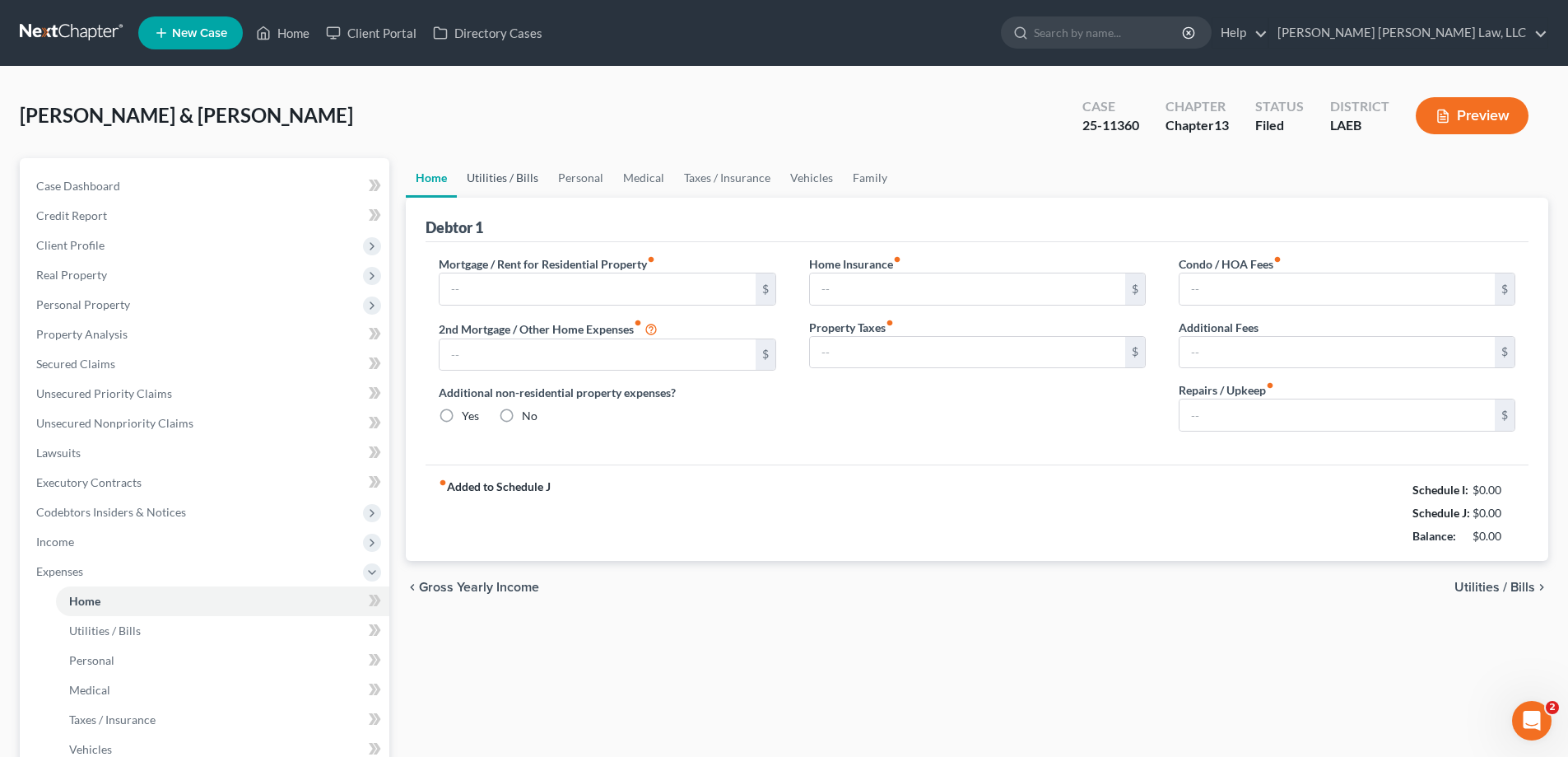
type input "1,470.05"
type input "0.00"
radio input "true"
type input "0.00"
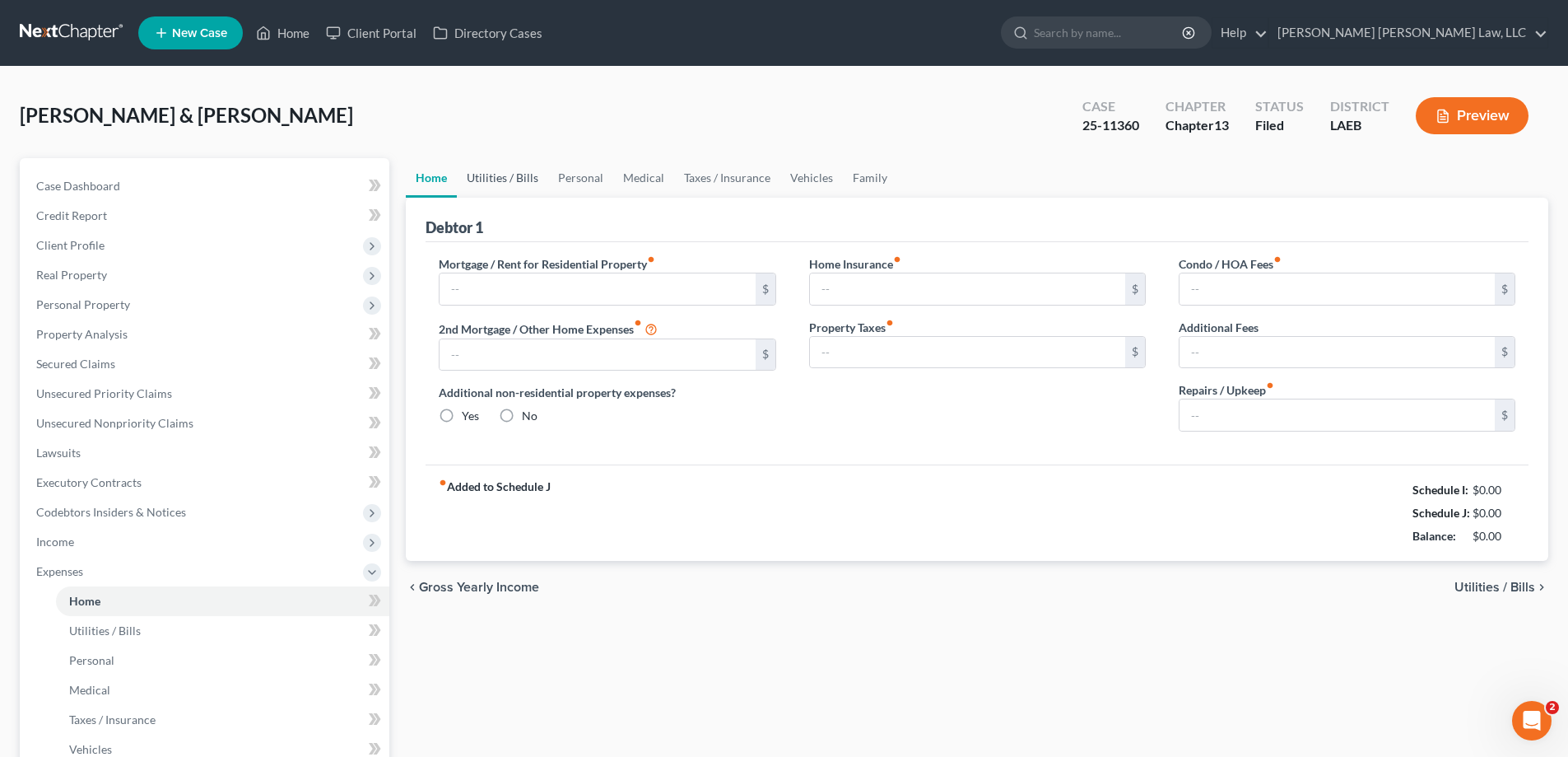
type input "0.00"
type input "80.00"
click at [507, 184] on link "Utilities / Bills" at bounding box center [503, 177] width 92 height 40
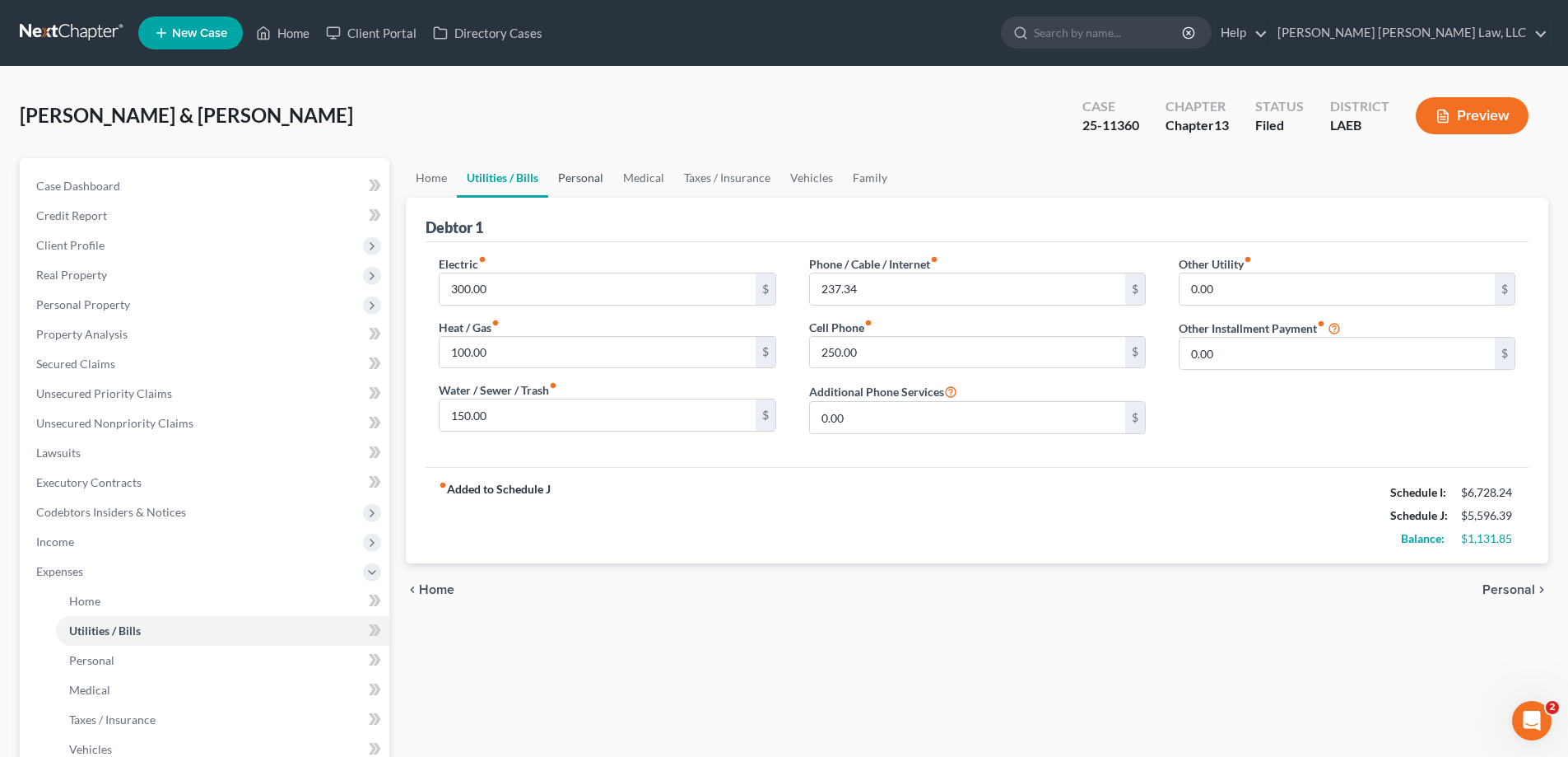
click at [585, 184] on link "Personal" at bounding box center [581, 177] width 65 height 40
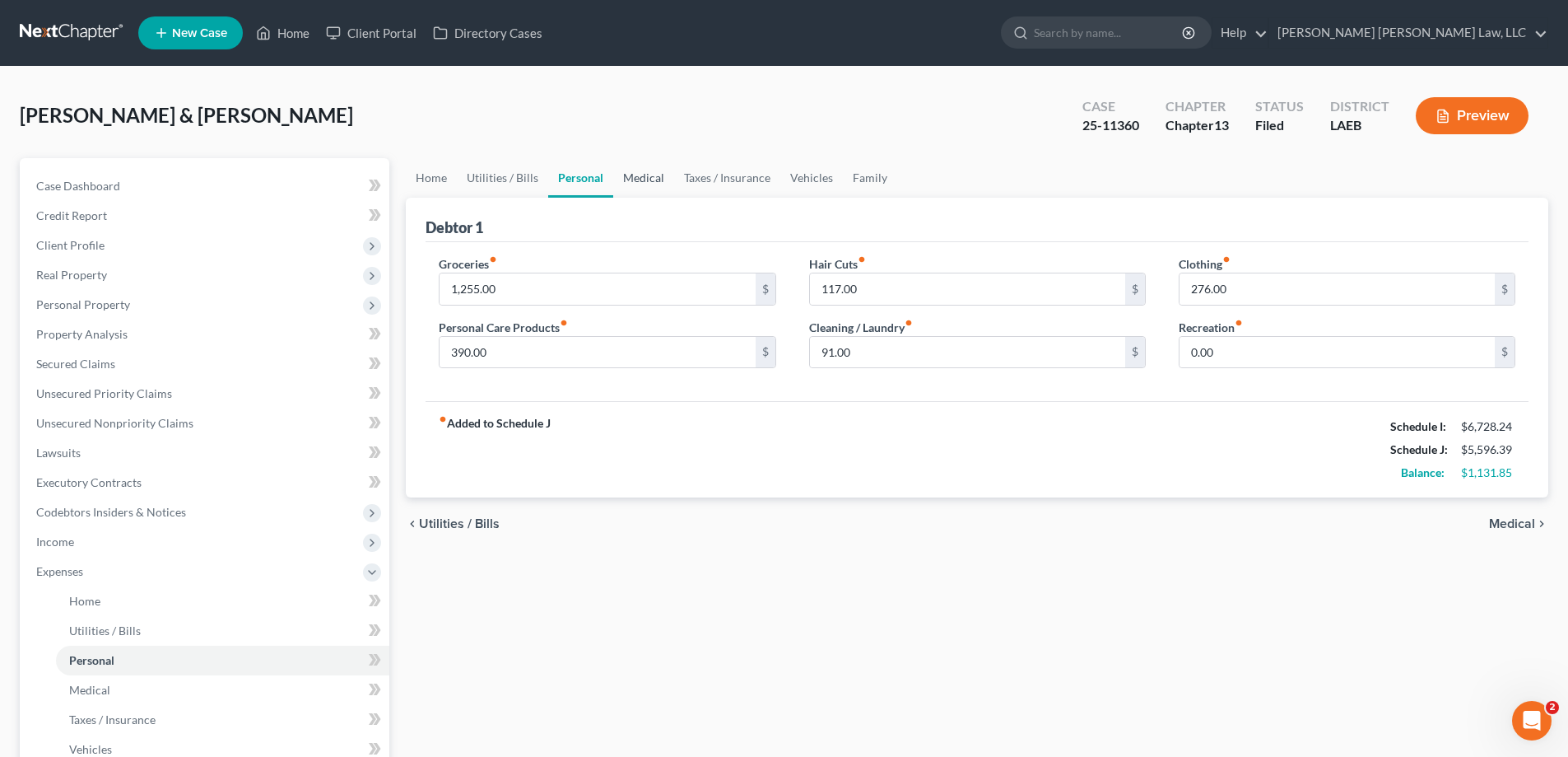
click at [661, 180] on link "Medical" at bounding box center [643, 177] width 61 height 40
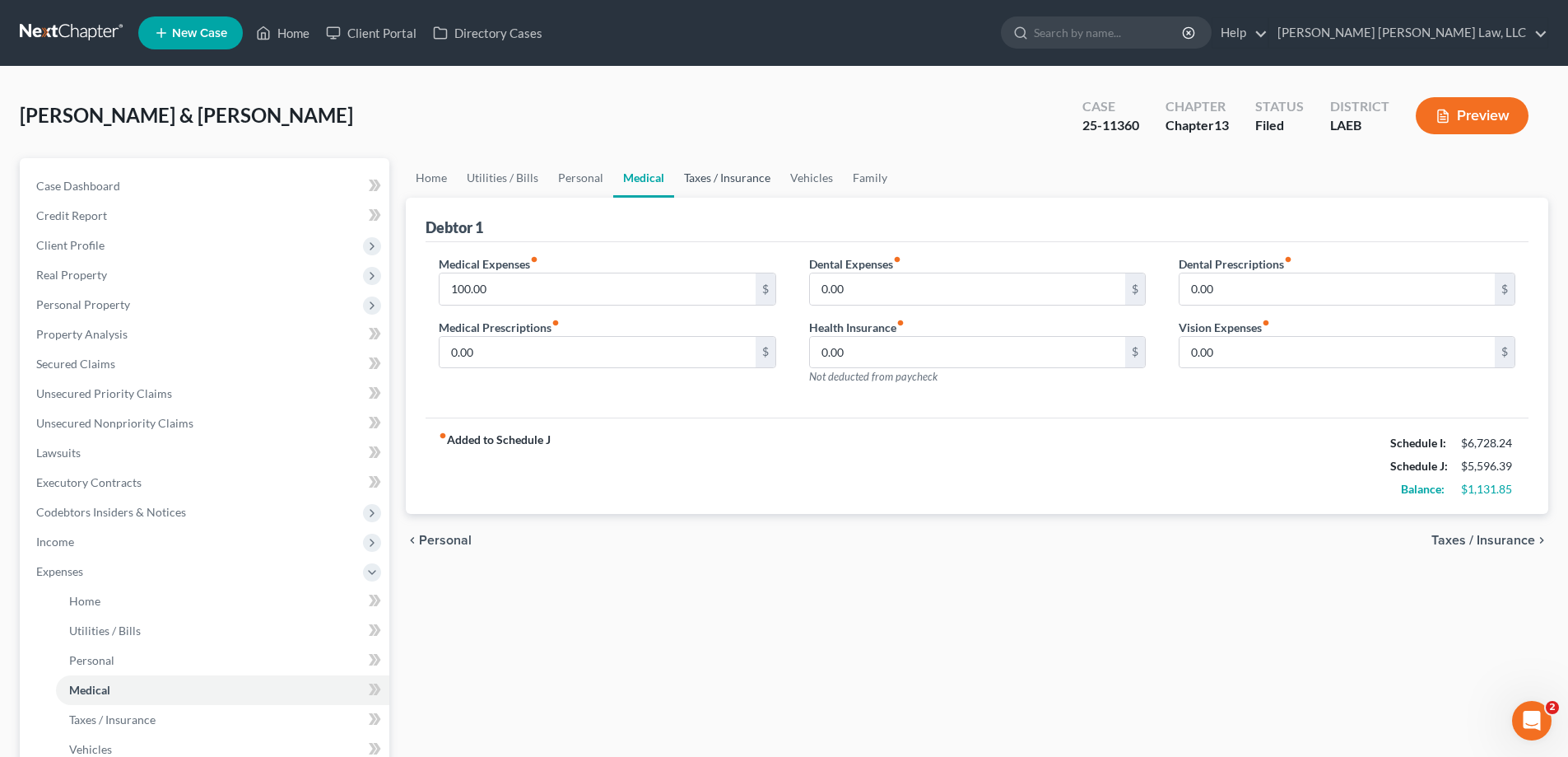
click at [709, 184] on link "Taxes / Insurance" at bounding box center [727, 177] width 106 height 40
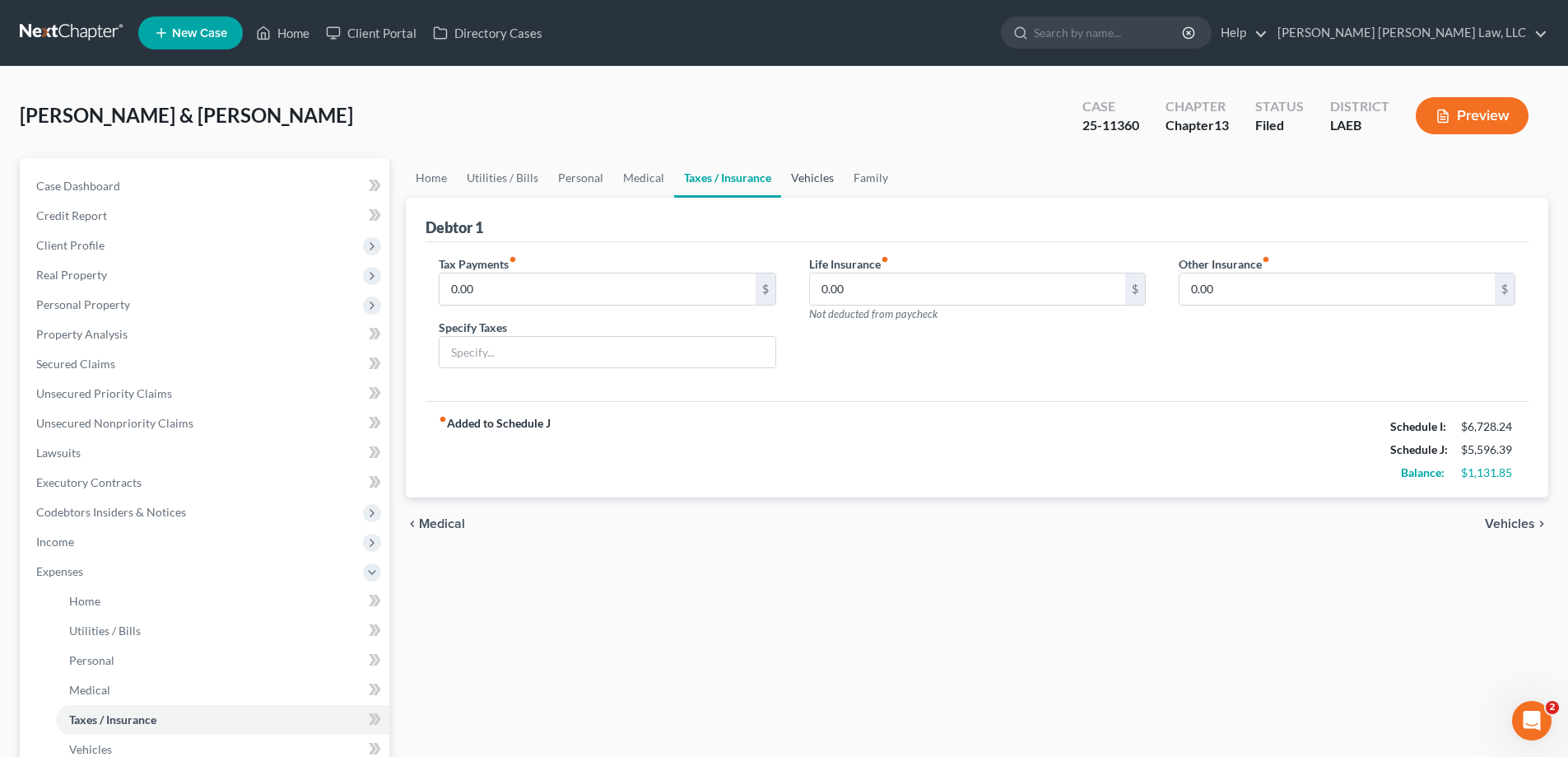
click at [810, 177] on link "Vehicles" at bounding box center [812, 177] width 63 height 40
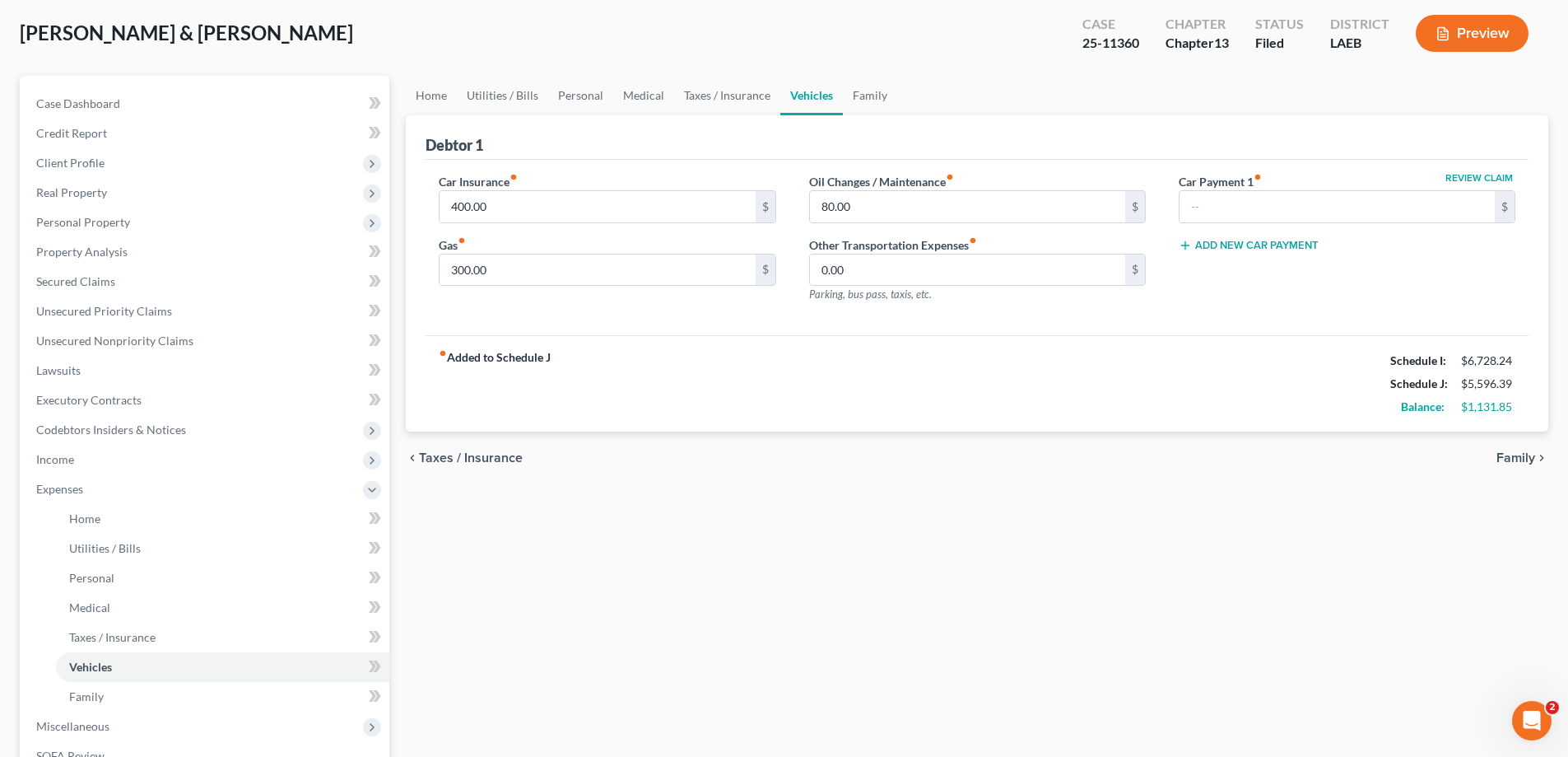
scroll to position [356, 0]
